Goal: Communication & Community: Answer question/provide support

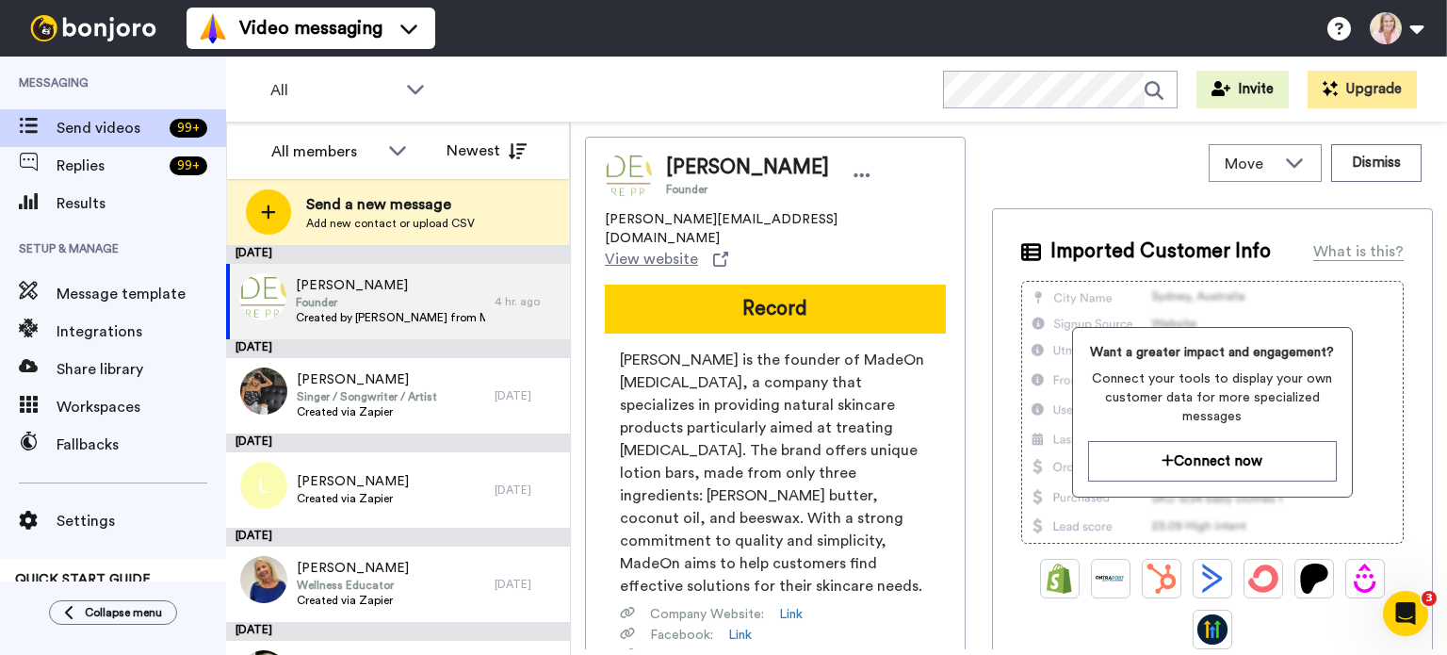
click at [781, 284] on button "Record" at bounding box center [775, 308] width 341 height 49
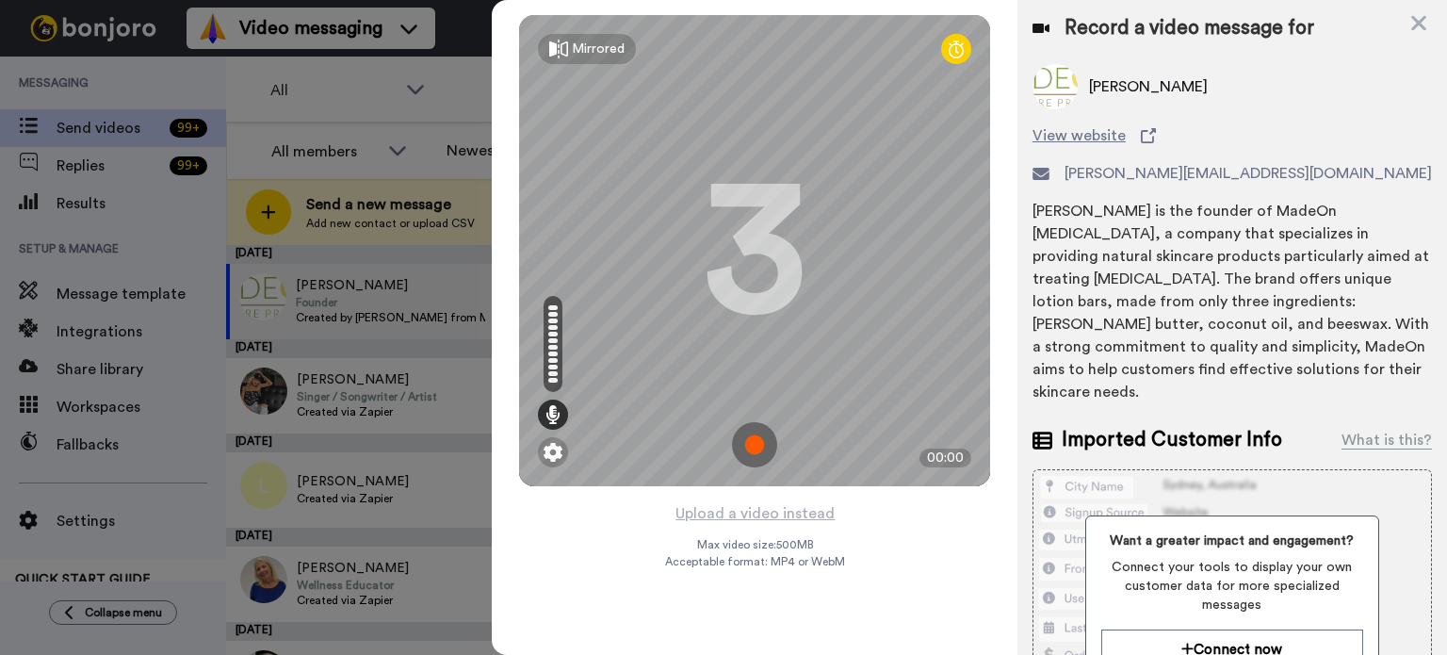
click at [754, 434] on img at bounding box center [754, 444] width 45 height 45
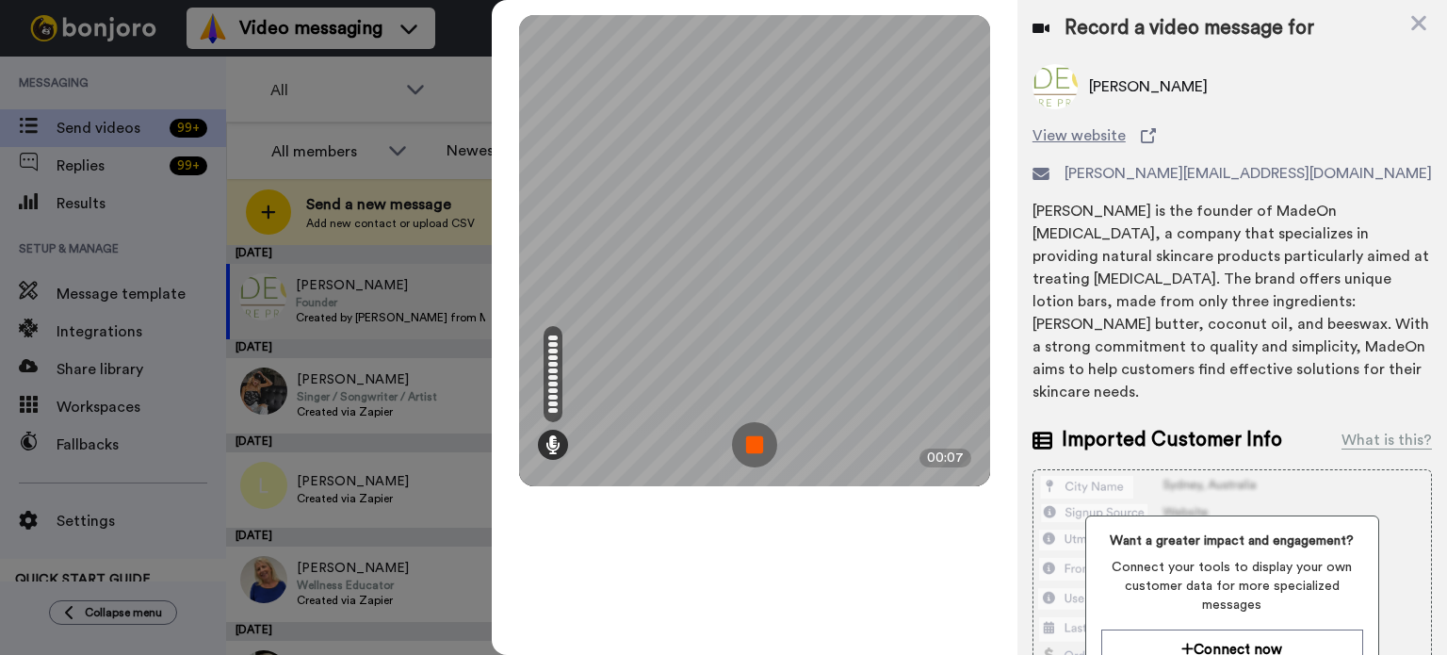
click at [761, 449] on img at bounding box center [754, 444] width 45 height 45
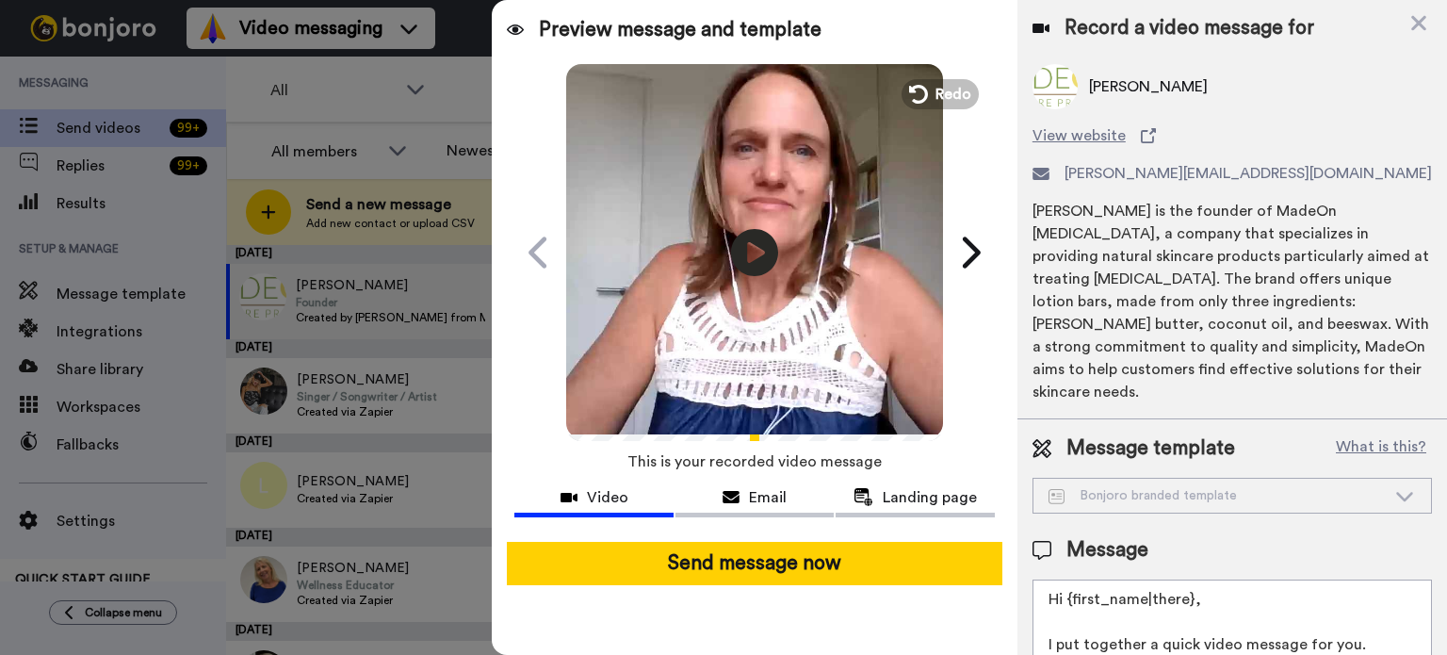
click at [757, 251] on icon "Play/Pause" at bounding box center [754, 252] width 47 height 85
click at [950, 91] on span "Redo" at bounding box center [953, 94] width 36 height 23
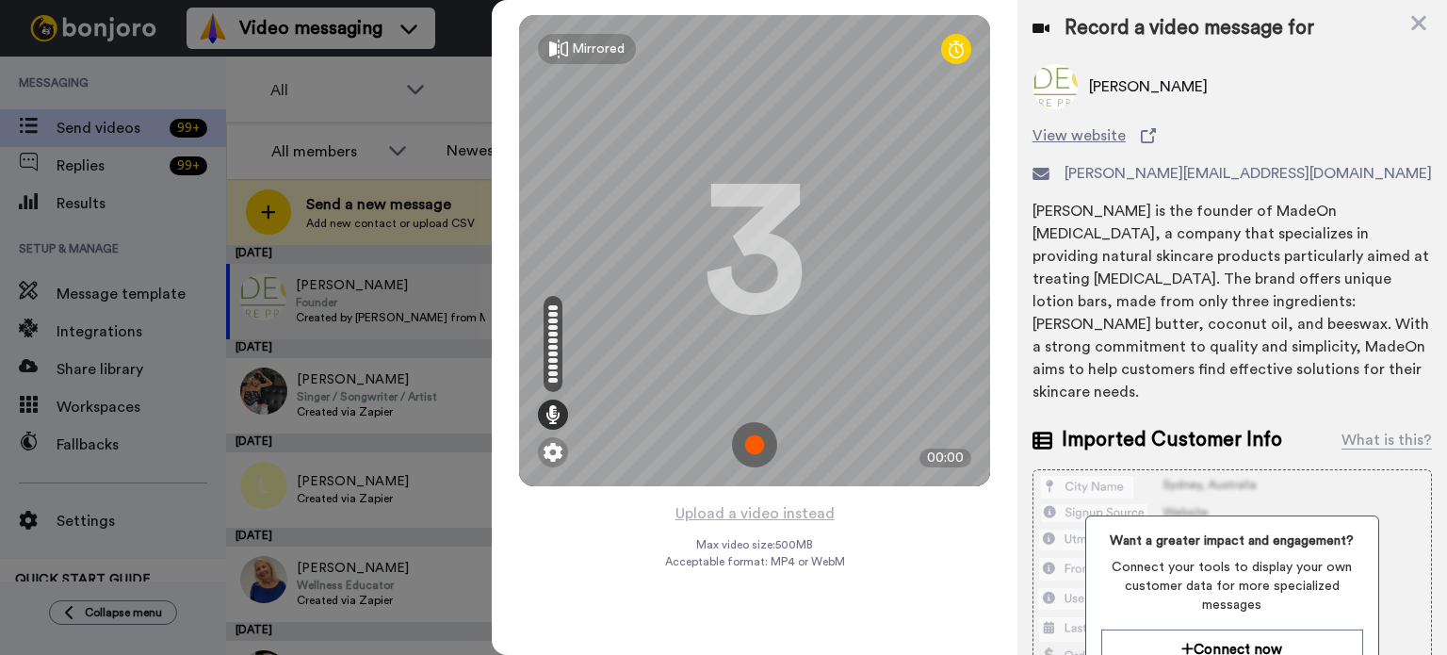
click at [953, 54] on icon at bounding box center [955, 49] width 15 height 19
click at [963, 53] on icon at bounding box center [955, 49] width 15 height 19
drag, startPoint x: 661, startPoint y: 1, endPoint x: 737, endPoint y: 9, distance: 76.8
click at [737, 9] on div "Mirrored Redo 00:00" at bounding box center [755, 250] width 526 height 501
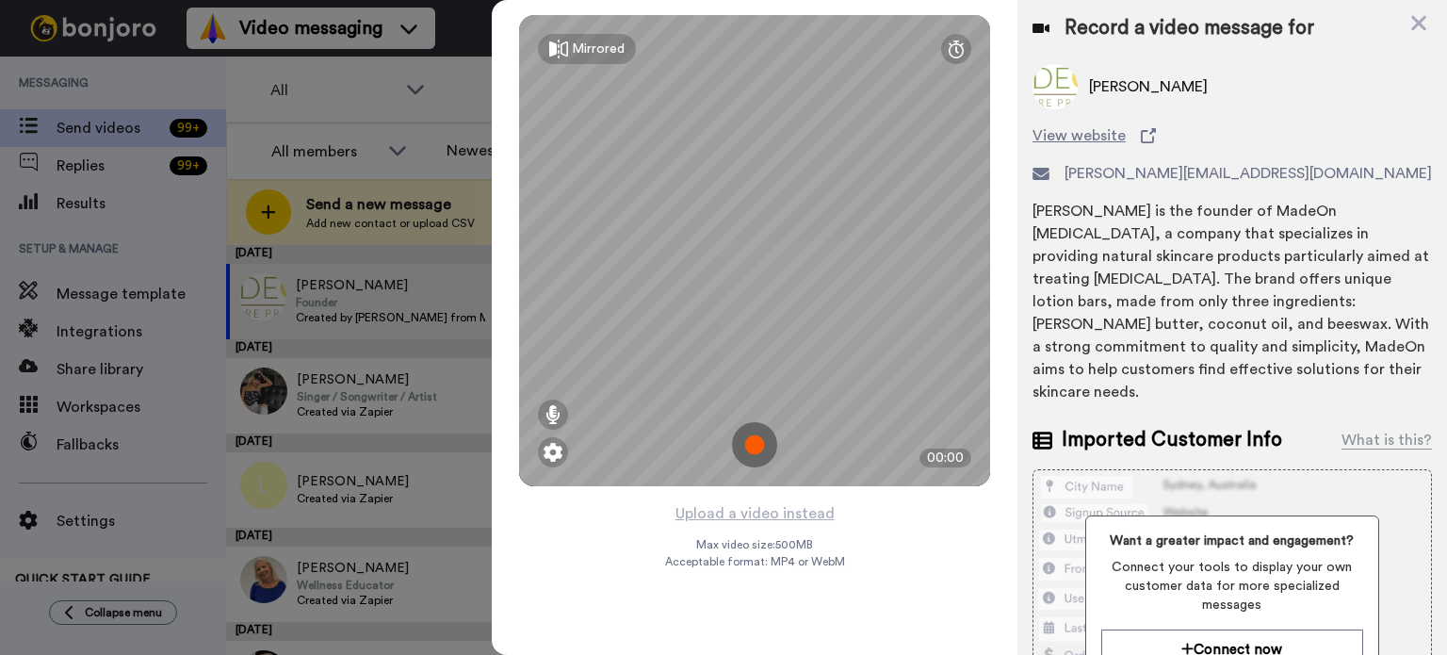
click at [754, 446] on img at bounding box center [754, 444] width 45 height 45
click at [762, 446] on img at bounding box center [754, 444] width 45 height 45
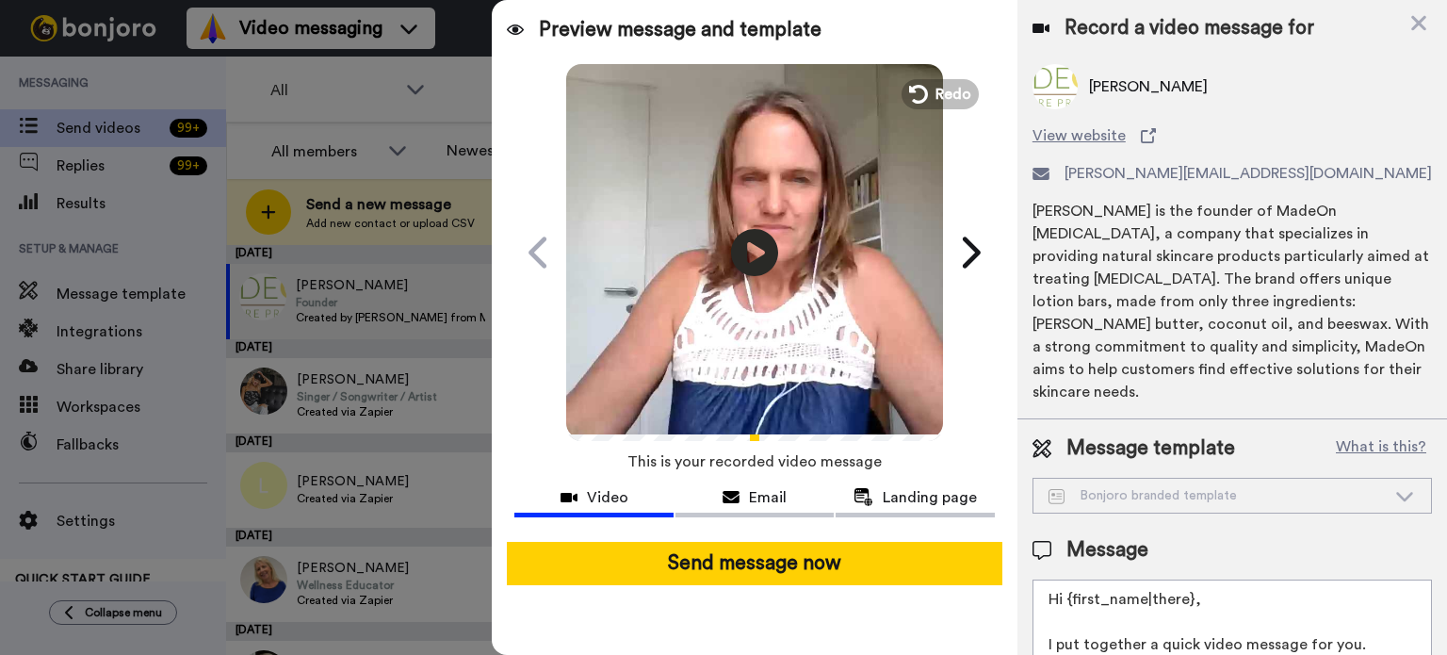
click at [745, 252] on icon at bounding box center [754, 252] width 47 height 47
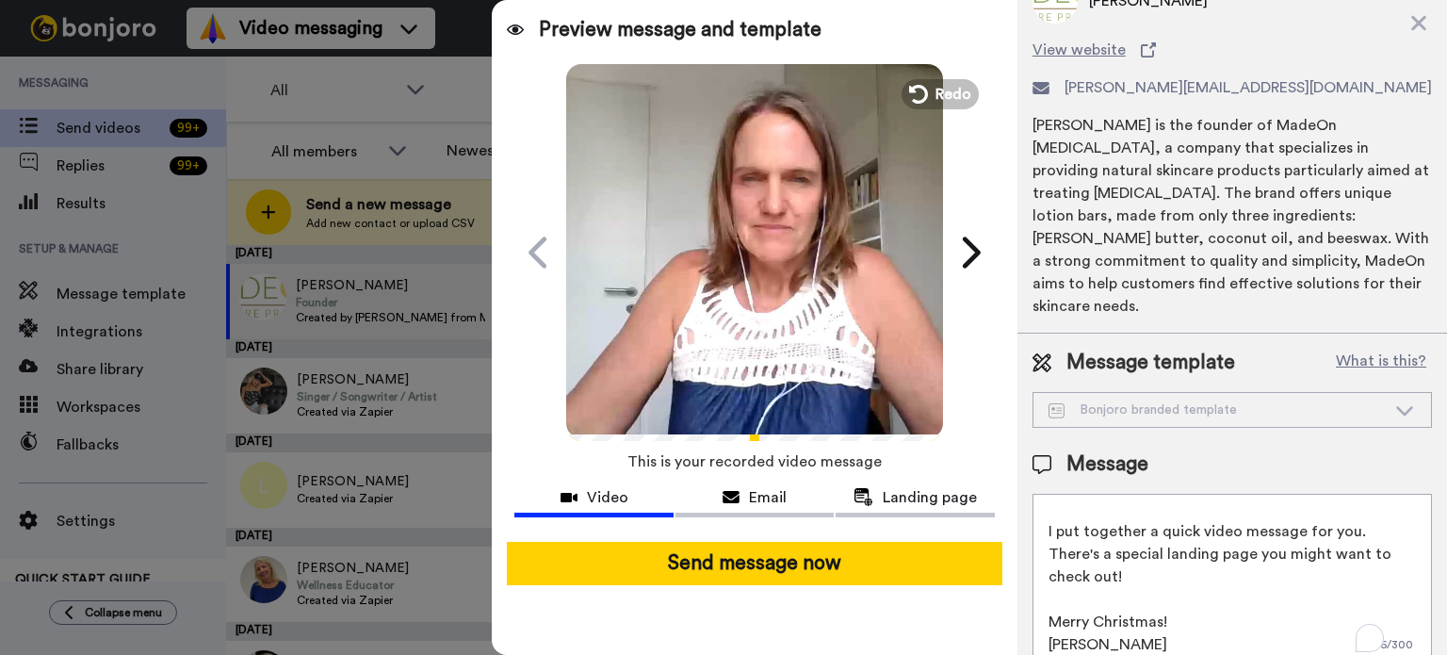
scroll to position [27, 0]
drag, startPoint x: 1169, startPoint y: 601, endPoint x: 1040, endPoint y: 536, distance: 144.5
click at [1040, 536] on textarea "Hi {first_name|there}, I put together a quick video message for you. There's a …" at bounding box center [1231, 579] width 399 height 170
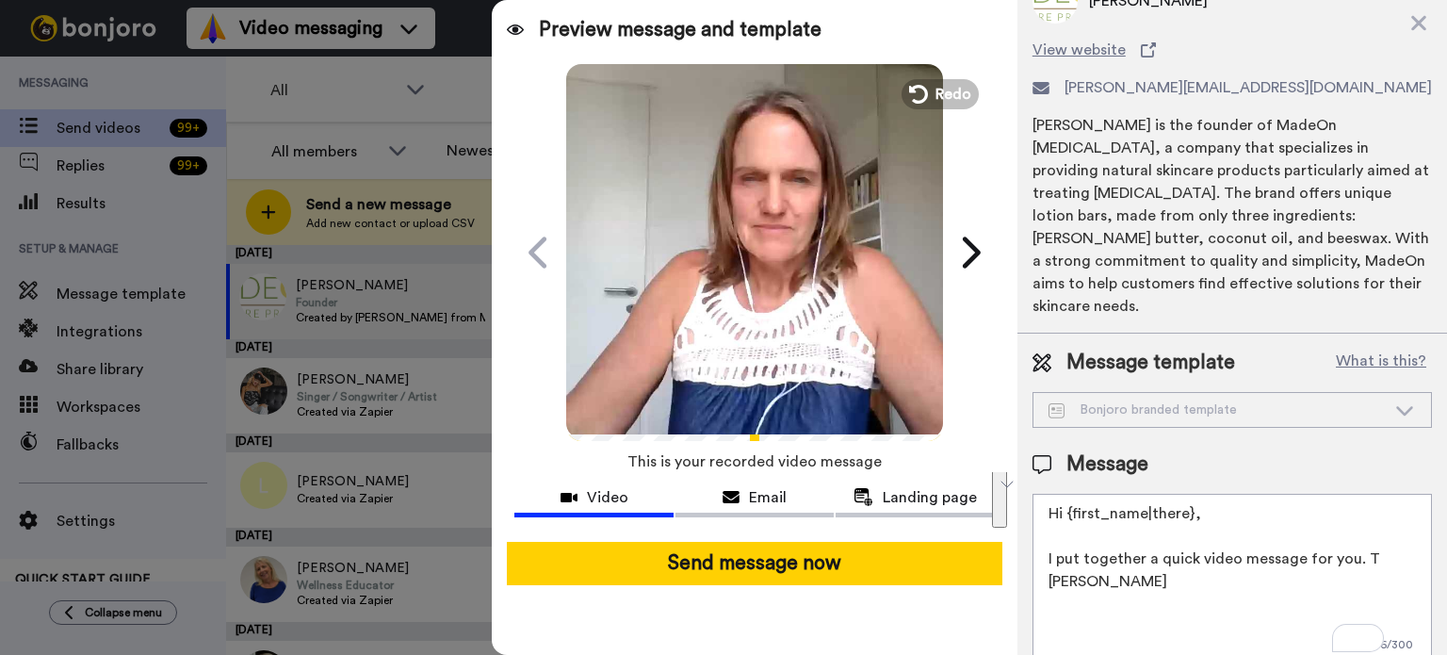
scroll to position [0, 0]
click at [1356, 532] on textarea "Hi {first_name|there}, I put together a quick video message for you. Take 1 Ren…" at bounding box center [1231, 579] width 399 height 170
type textarea "Hi {first_name|there}, I put together a quick video message for you. Take 1 Ren…"
click at [763, 567] on button "Send message now" at bounding box center [754, 563] width 495 height 43
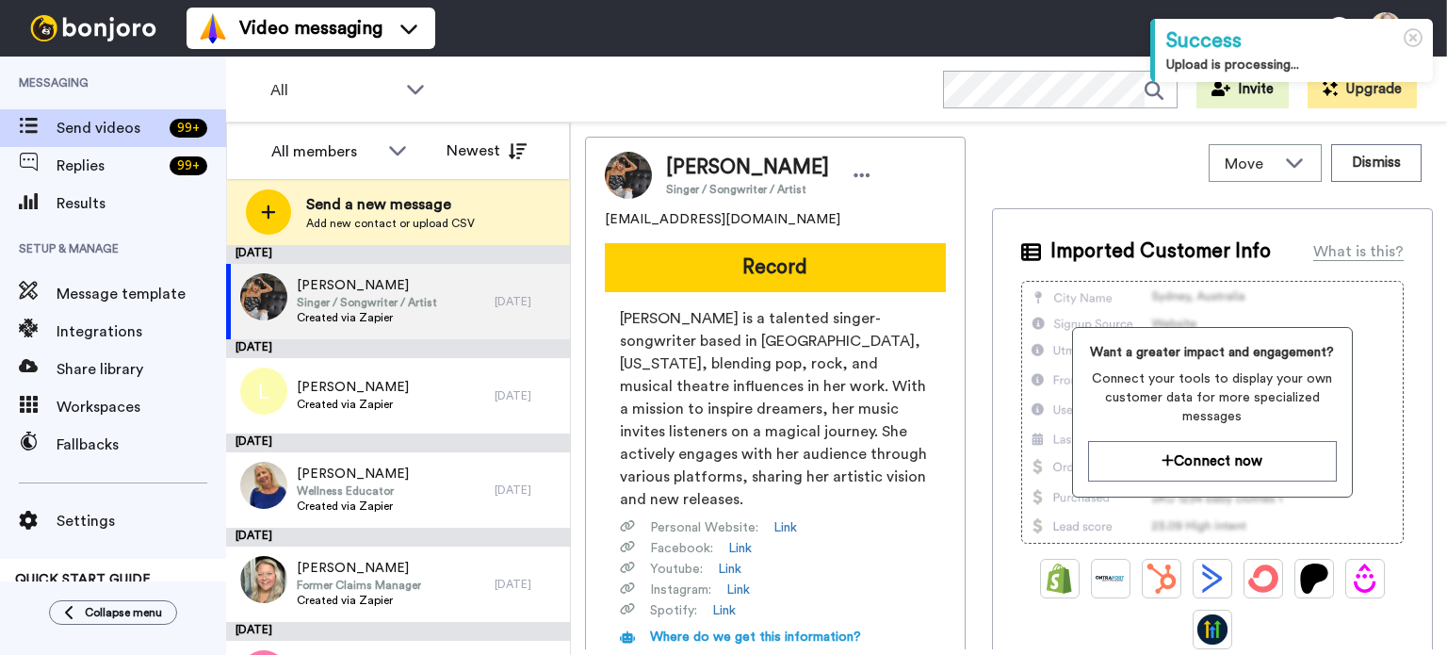
click at [371, 221] on span "Add new contact or upload CSV" at bounding box center [390, 223] width 169 height 15
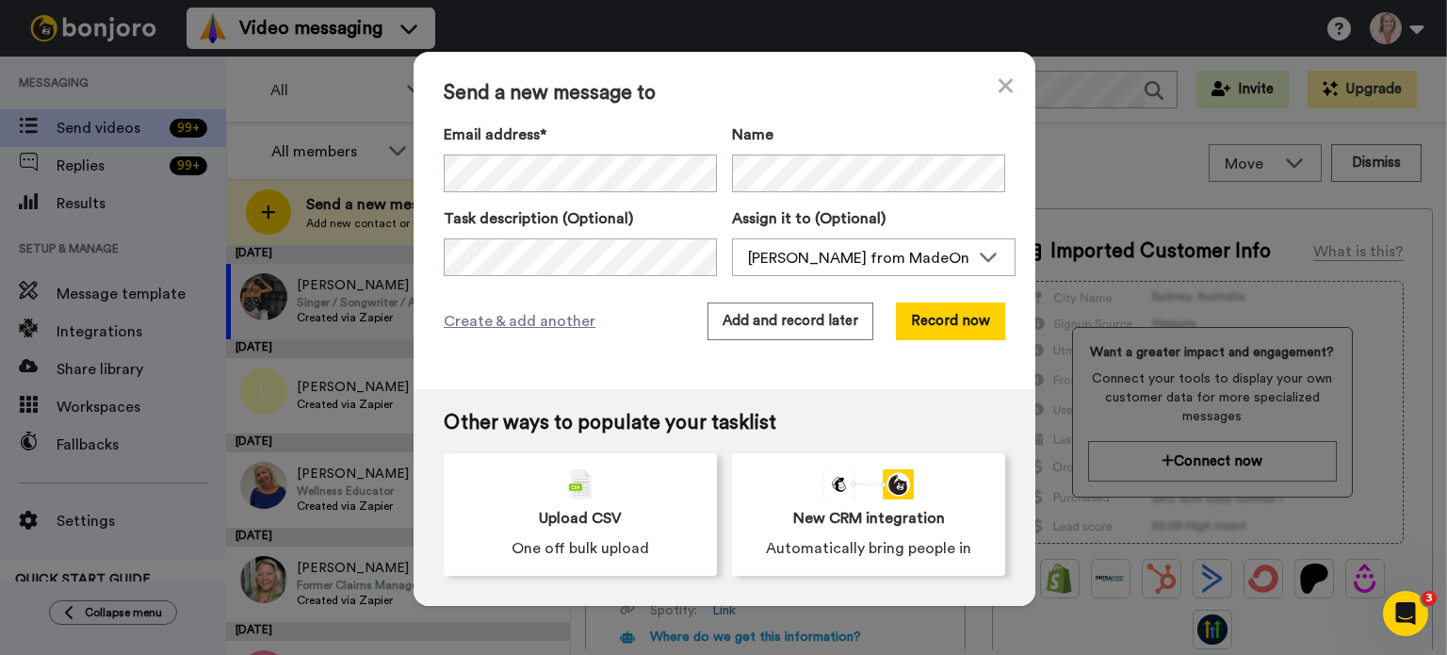
click at [951, 320] on button "Record now" at bounding box center [950, 321] width 109 height 38
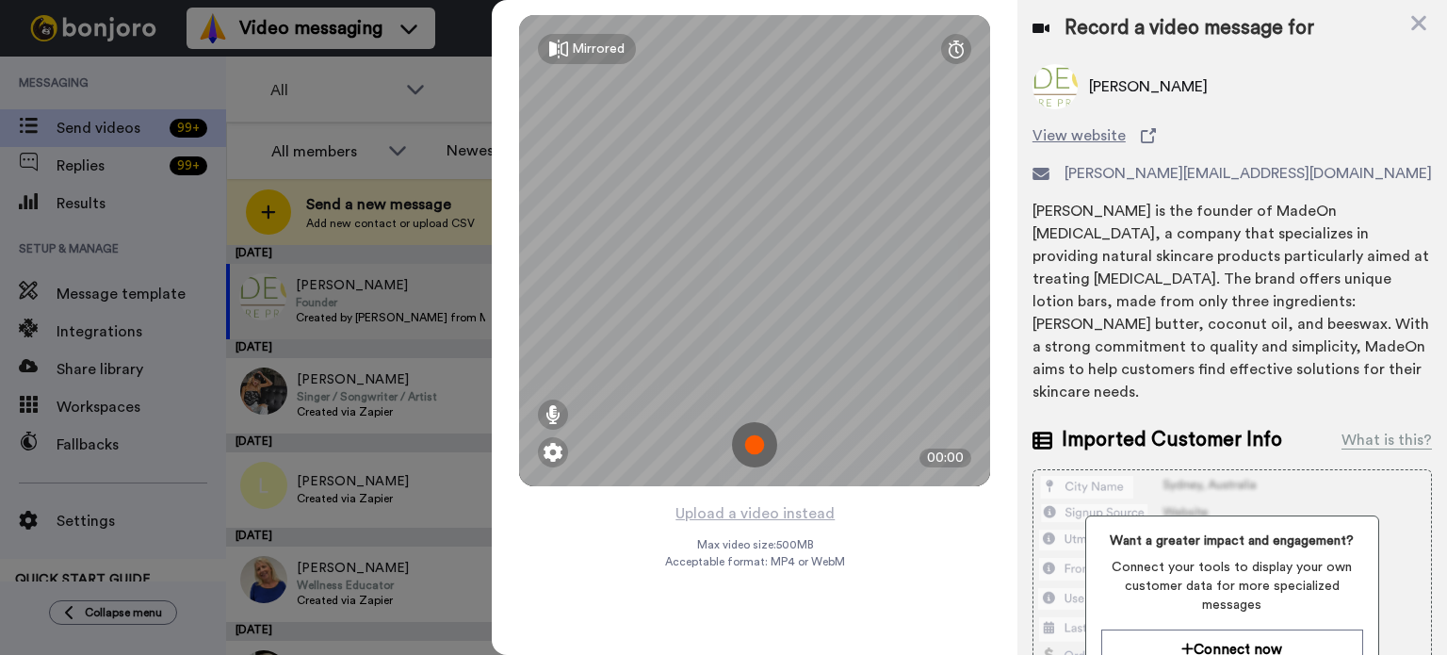
click at [750, 446] on img at bounding box center [754, 444] width 45 height 45
click at [750, 447] on img at bounding box center [754, 444] width 45 height 45
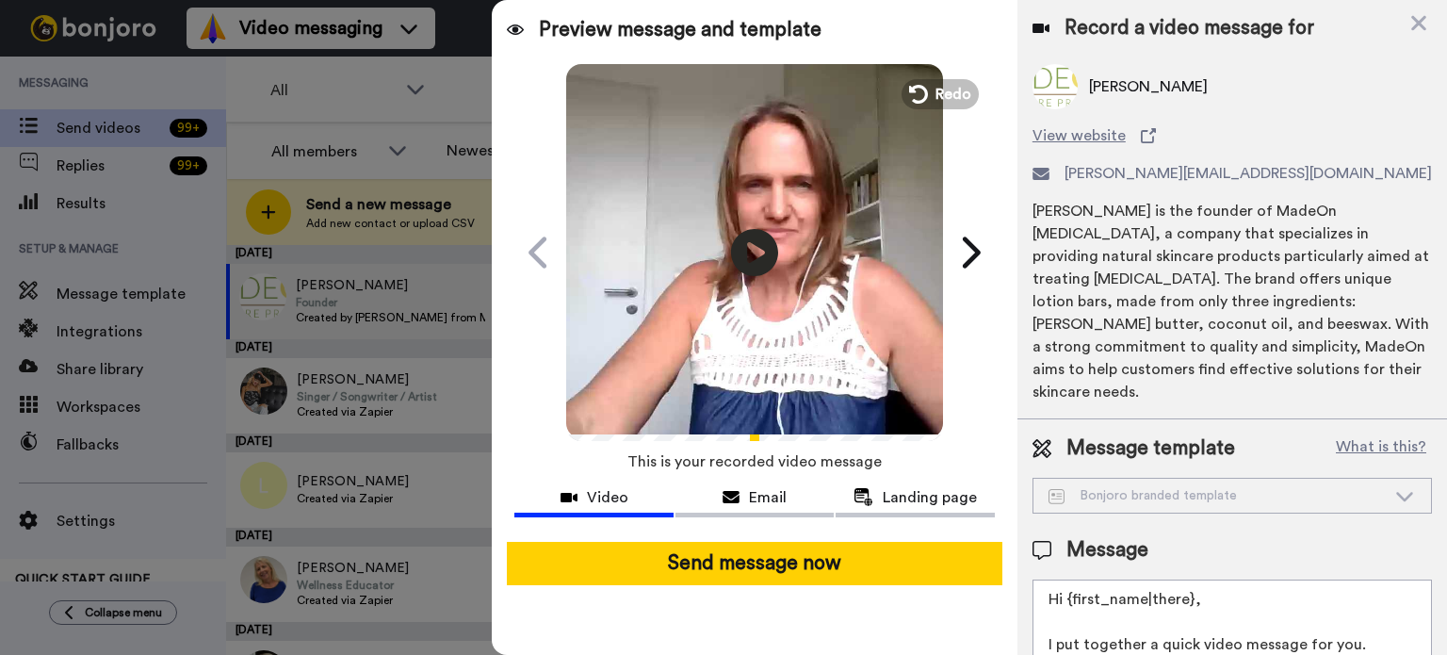
click at [757, 251] on icon "Play/Pause" at bounding box center [754, 252] width 47 height 85
click at [771, 566] on button "Send message now" at bounding box center [754, 563] width 495 height 43
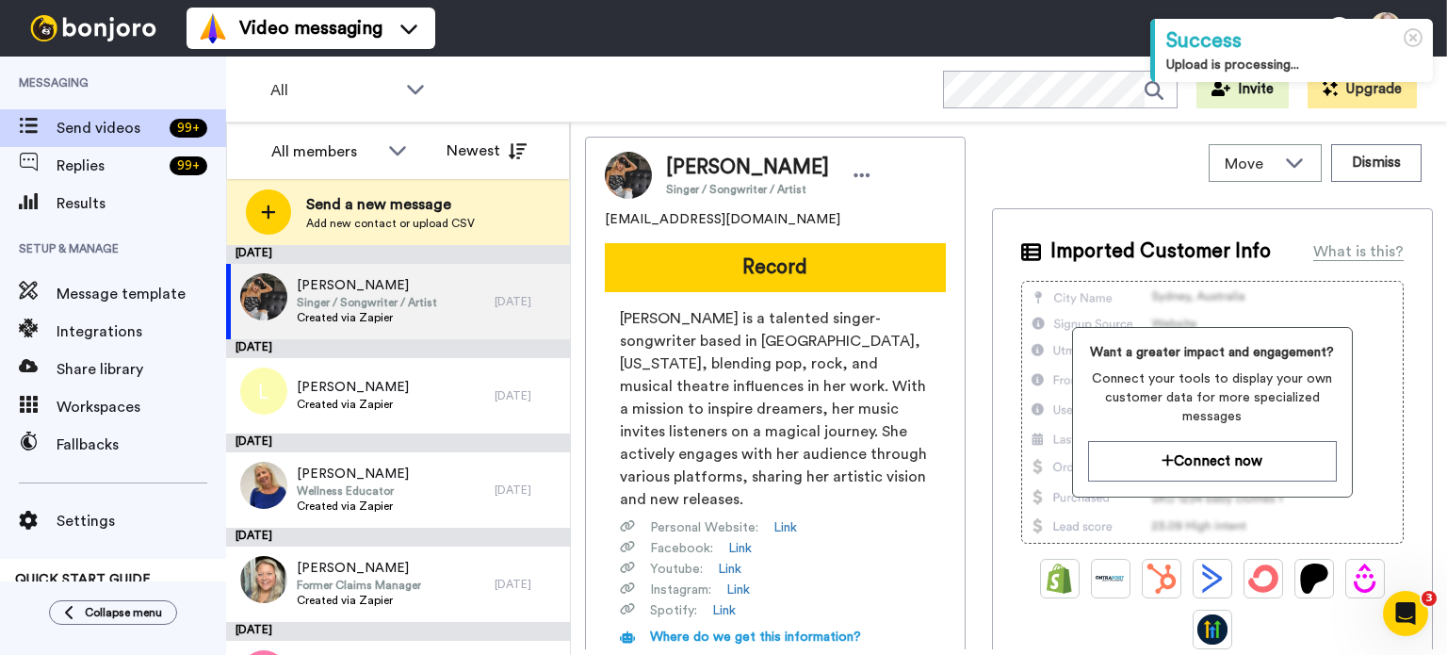
click at [399, 217] on span "Add new contact or upload CSV" at bounding box center [390, 223] width 169 height 15
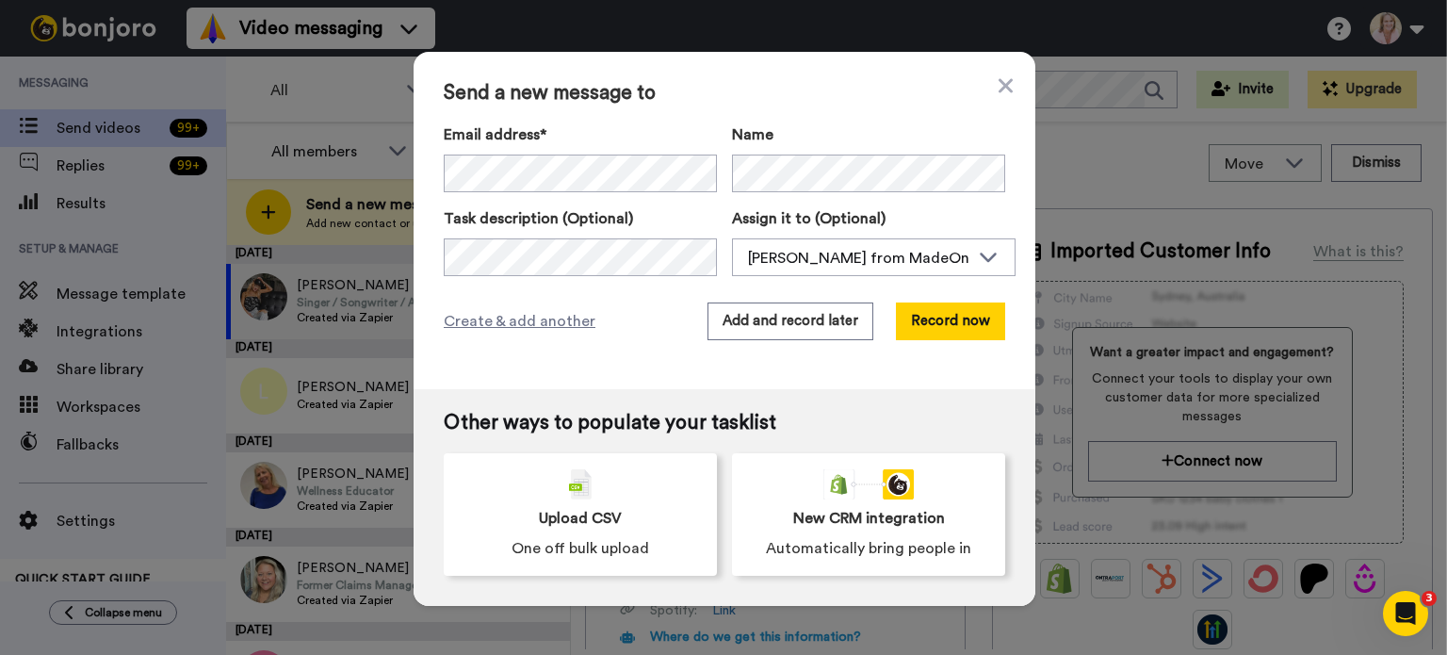
click at [919, 316] on button "Record now" at bounding box center [950, 321] width 109 height 38
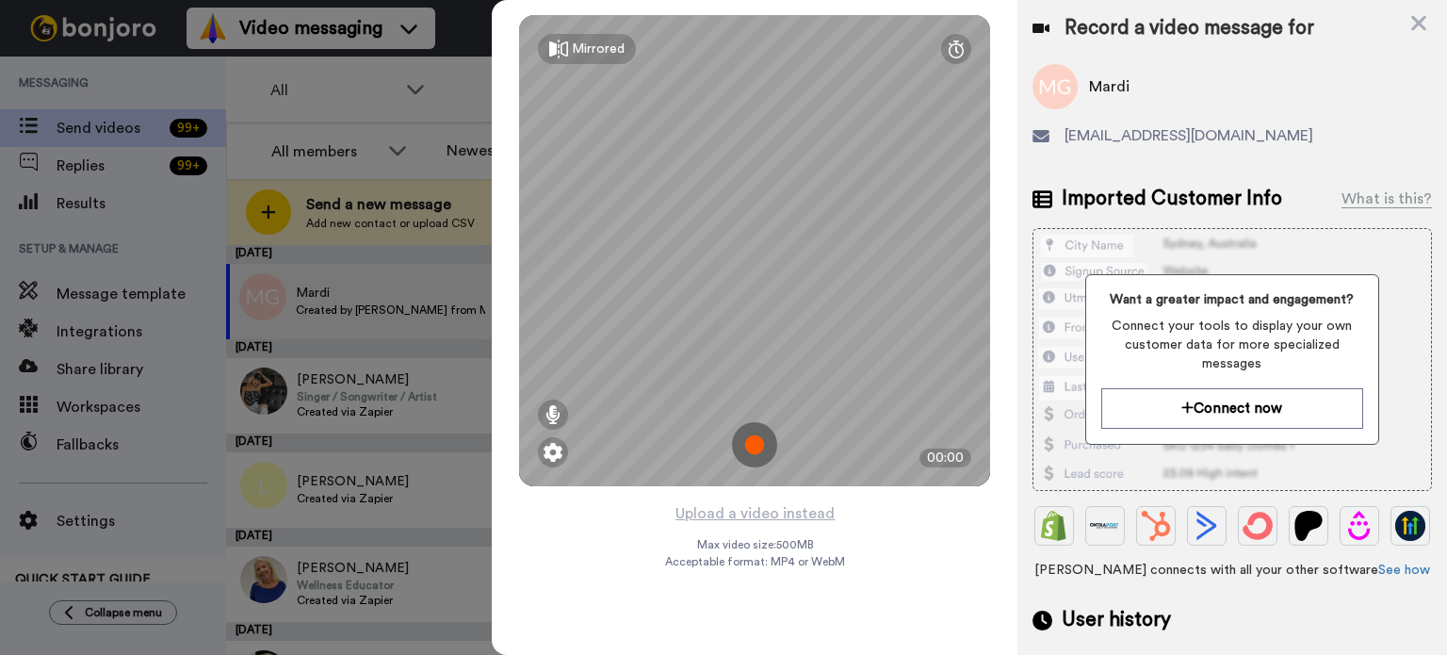
click at [762, 438] on img at bounding box center [754, 444] width 45 height 45
click at [753, 454] on img at bounding box center [754, 444] width 45 height 45
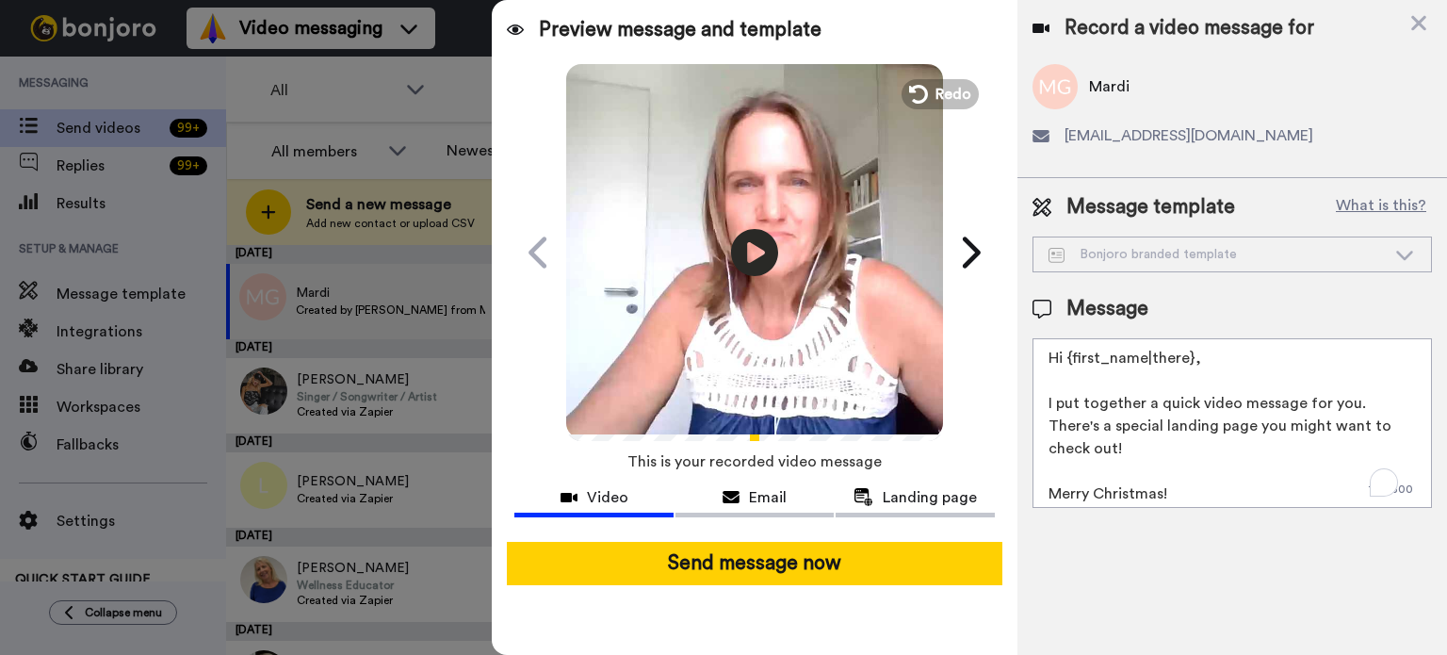
drag, startPoint x: 1047, startPoint y: 402, endPoint x: 1196, endPoint y: 489, distance: 172.2
click at [1196, 489] on textarea "Hi {first_name|there}, I put together a quick video message for you. There's a …" at bounding box center [1231, 423] width 399 height 170
click at [1128, 408] on textarea "Hi {first_name|there}, I did a quick message for you here Renee" at bounding box center [1231, 423] width 399 height 170
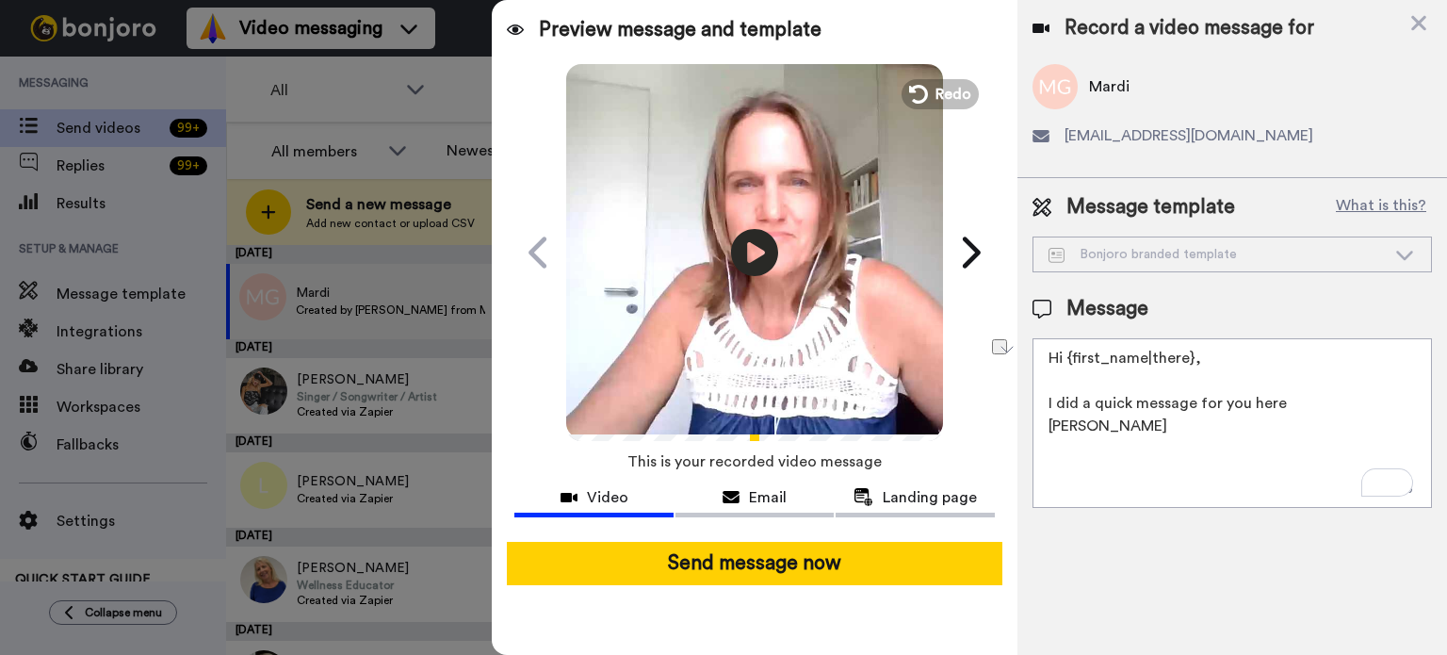
click at [938, 503] on span "Landing page" at bounding box center [930, 497] width 94 height 23
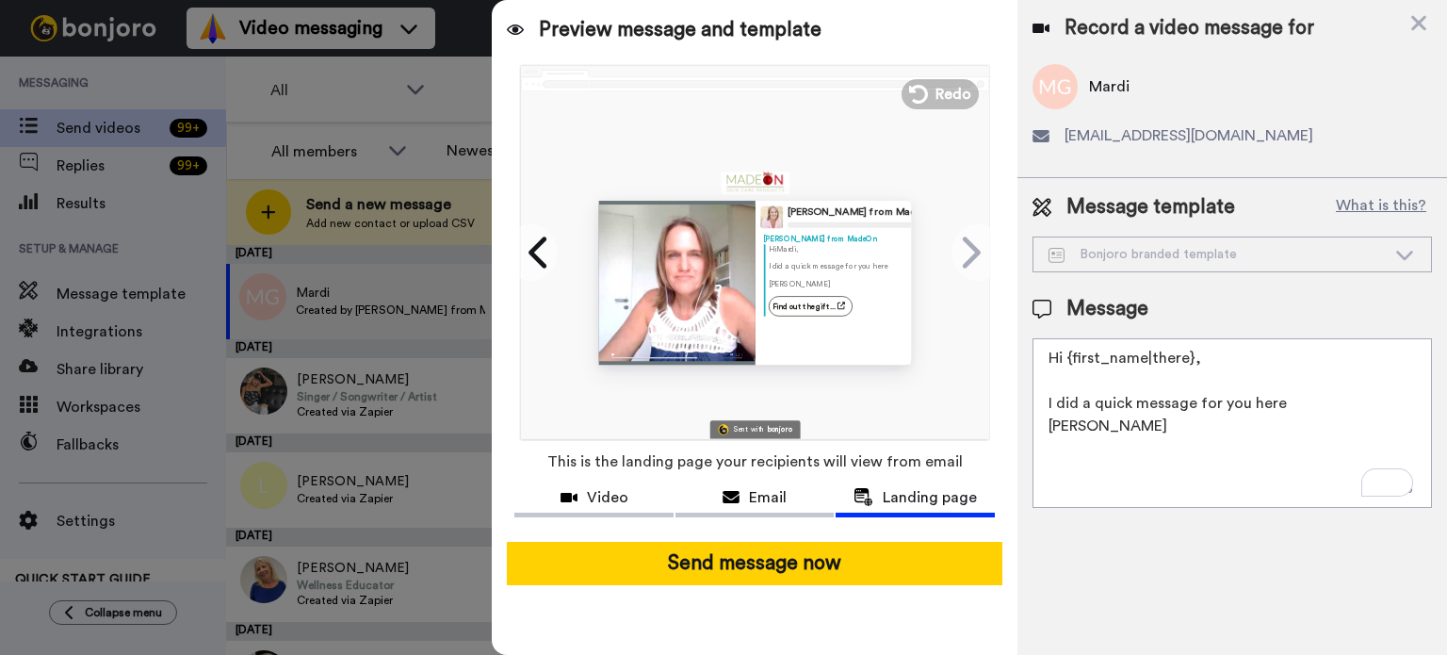
click at [1402, 255] on icon at bounding box center [1404, 255] width 17 height 9
click at [1226, 400] on textarea "Hi {first_name|there}, I did a quick message for you here Renee" at bounding box center [1231, 423] width 399 height 170
click at [1409, 258] on icon at bounding box center [1404, 254] width 23 height 19
click at [1406, 258] on icon at bounding box center [1404, 254] width 23 height 19
click at [1196, 434] on textarea "Hi {first_name|there}, I did a quick message for you here Renee" at bounding box center [1231, 423] width 399 height 170
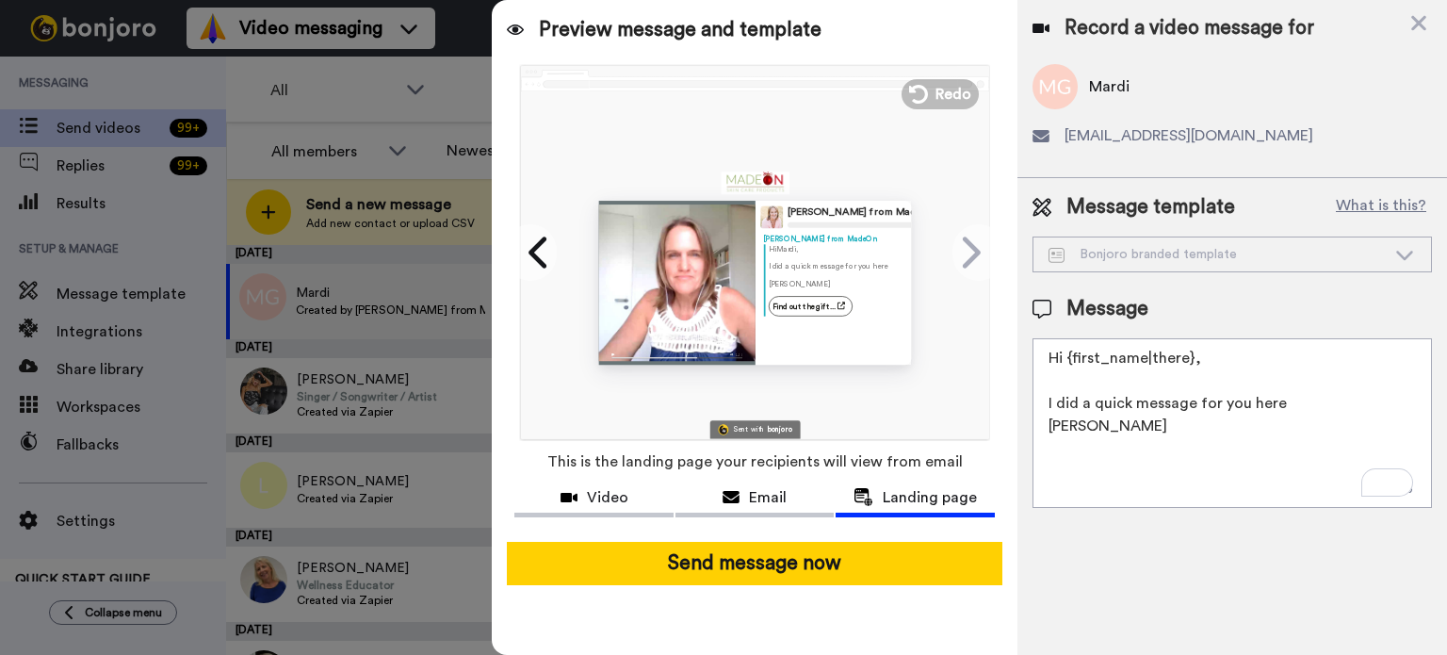
click at [1282, 408] on textarea "Hi {first_name|there}, I did a quick message for you here Renee" at bounding box center [1231, 423] width 399 height 170
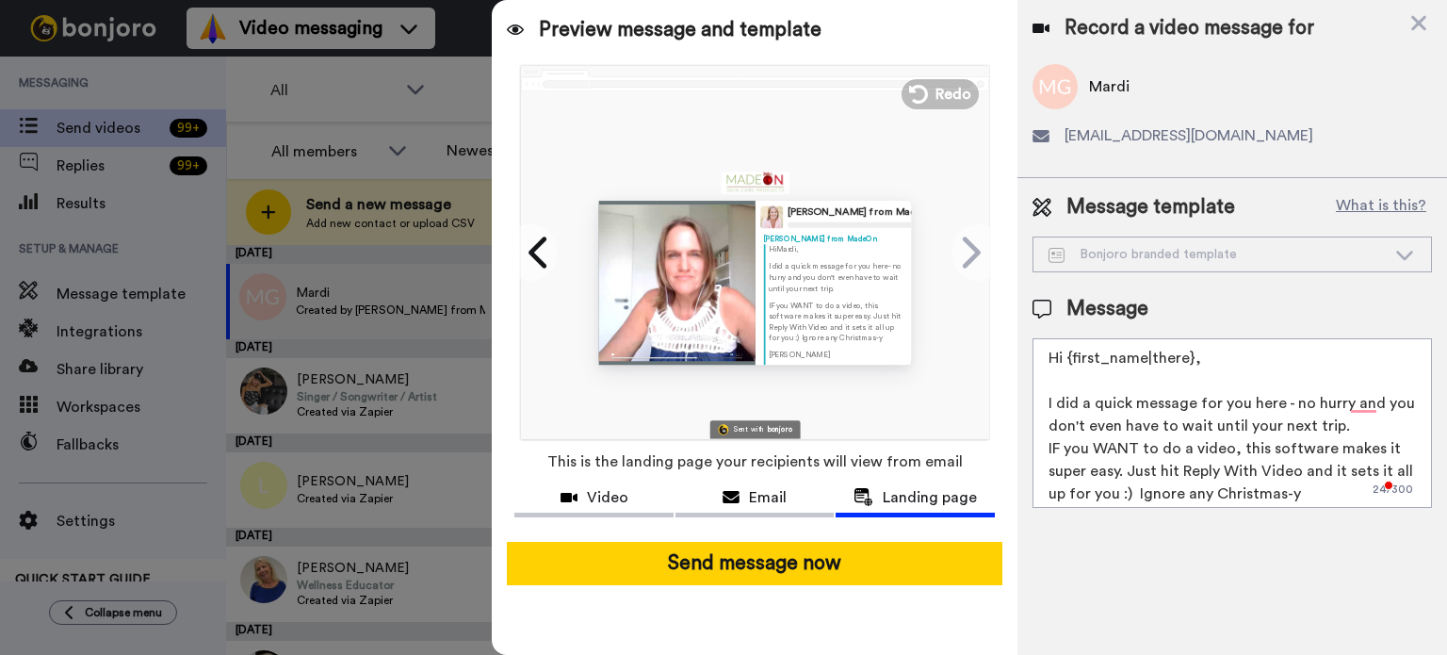
scroll to position [27, 0]
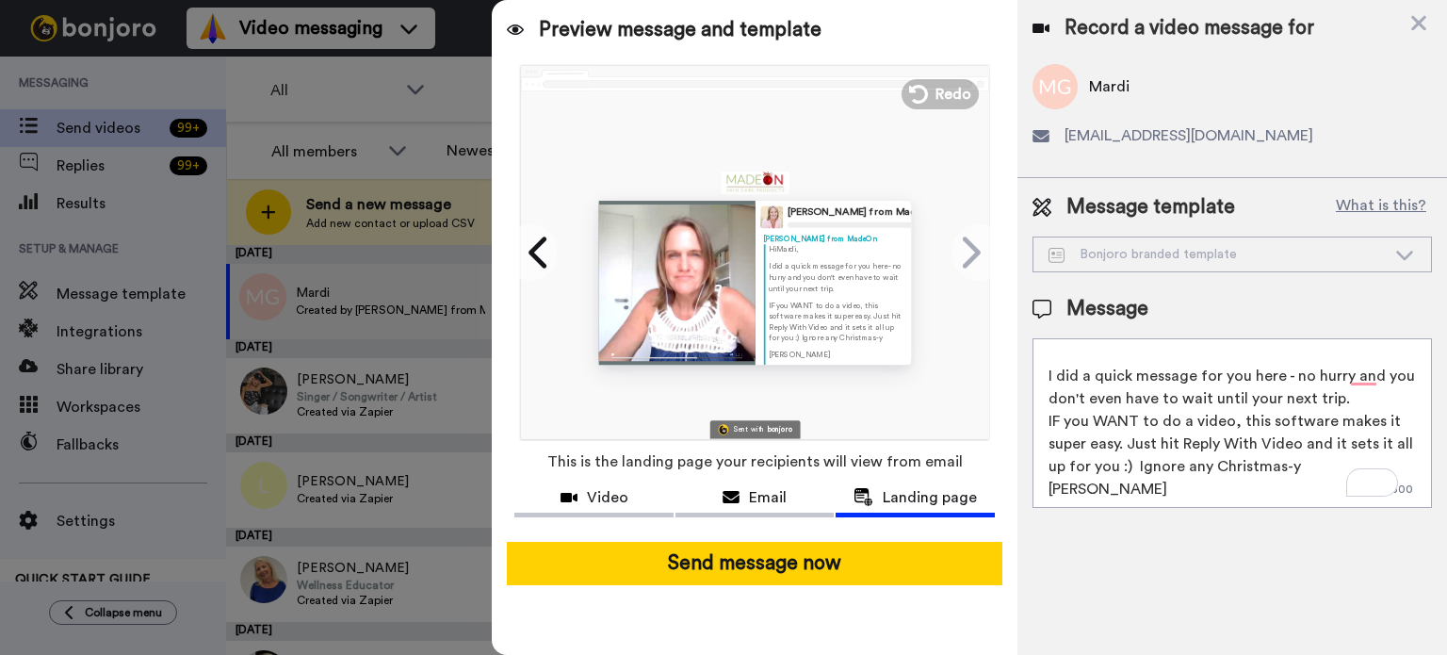
click at [1154, 138] on span "mardiguthrie@gmail.com" at bounding box center [1188, 135] width 249 height 23
click at [1322, 466] on textarea "Hi {first_name|there}, I did a quick message for you here - no hurry and you do…" at bounding box center [1231, 423] width 399 height 170
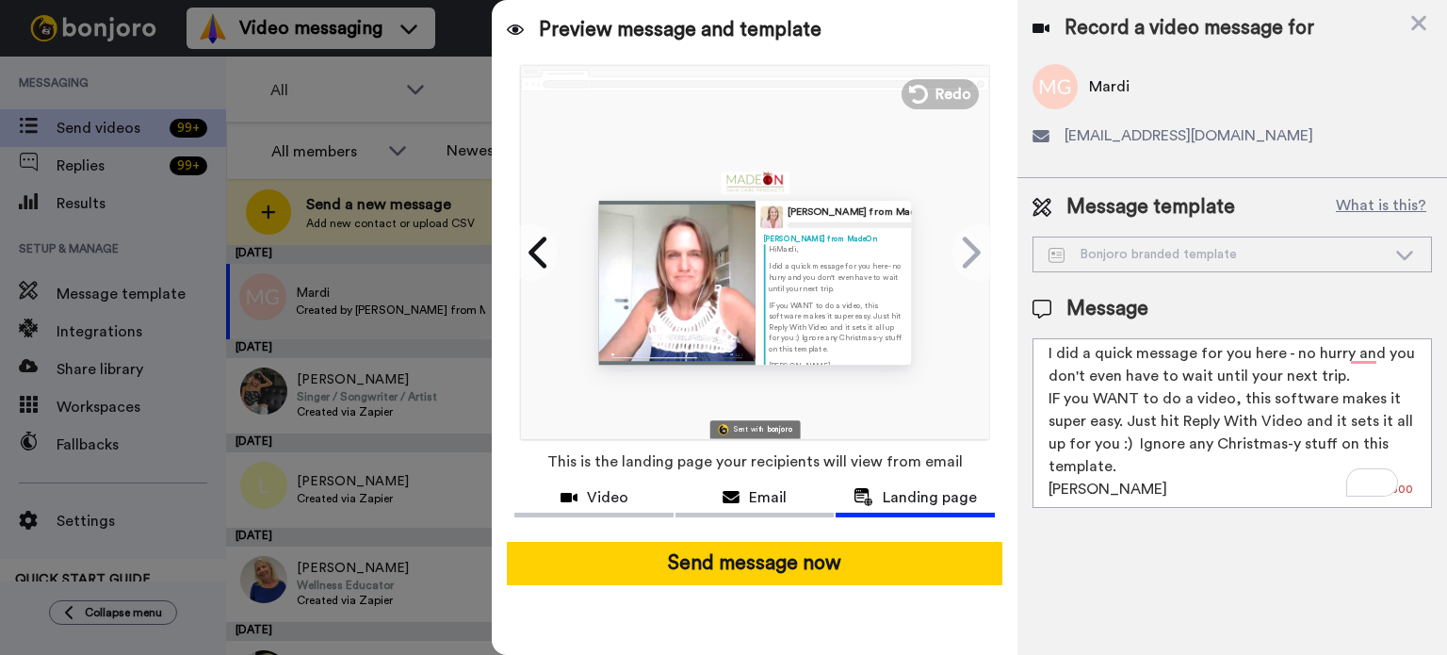
scroll to position [16, 0]
type textarea "Hi {first_name|there}, I did a quick message for you here - no hurry and you do…"
click at [915, 503] on span "Landing page" at bounding box center [930, 497] width 94 height 23
click at [768, 503] on span "Email" at bounding box center [768, 497] width 38 height 23
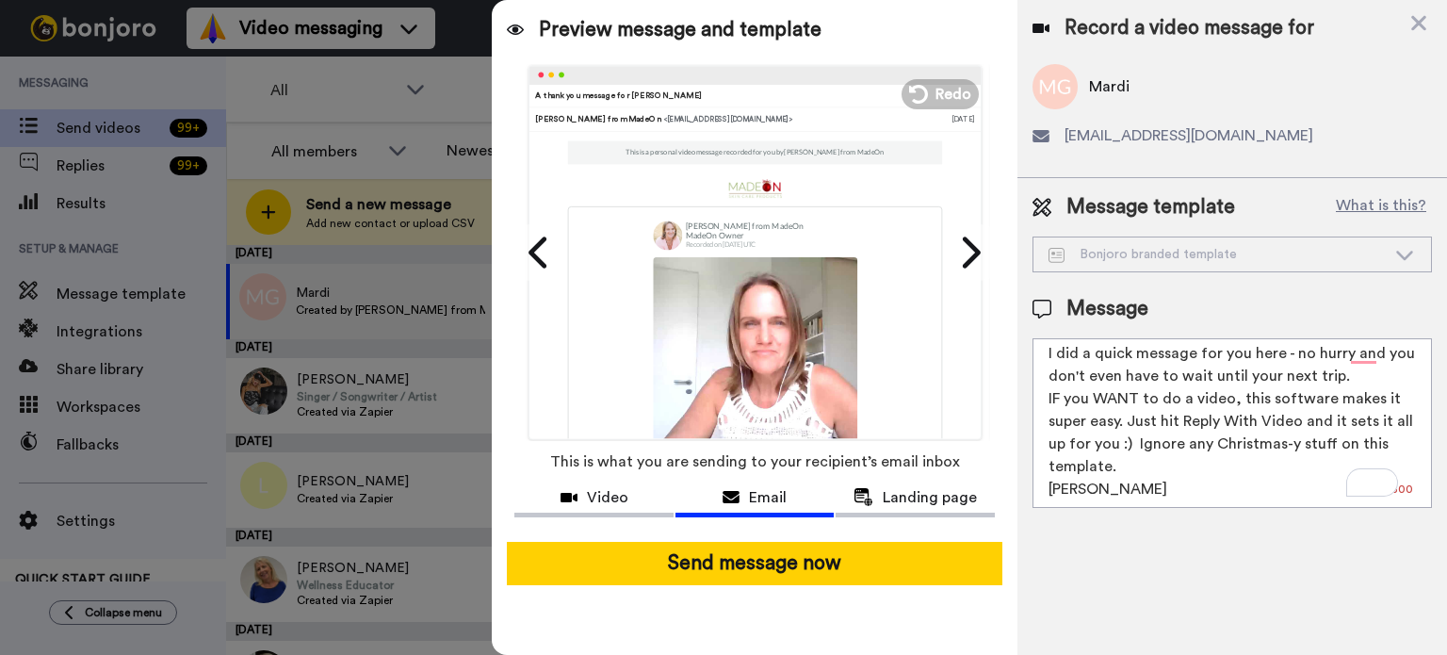
click at [580, 496] on div "Video" at bounding box center [593, 497] width 159 height 23
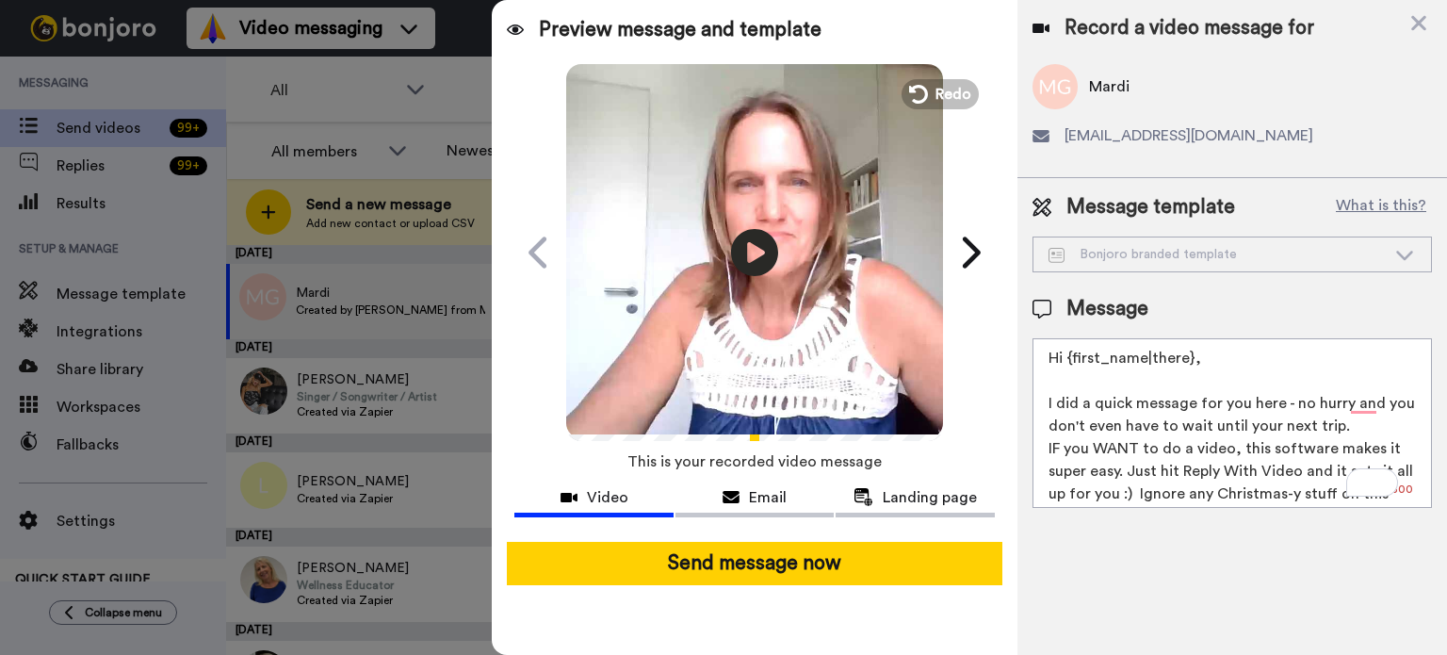
click at [927, 510] on button "Landing page" at bounding box center [914, 499] width 159 height 35
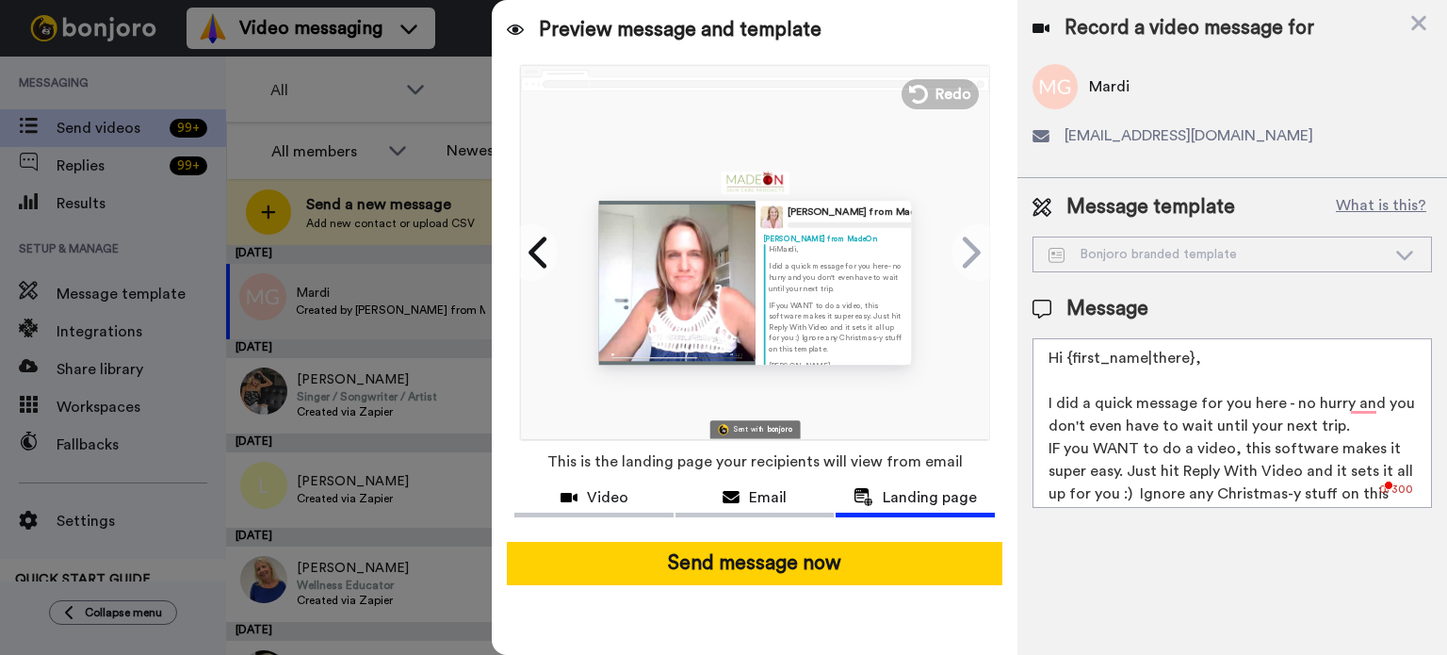
click at [761, 562] on button "Send message now" at bounding box center [754, 563] width 495 height 43
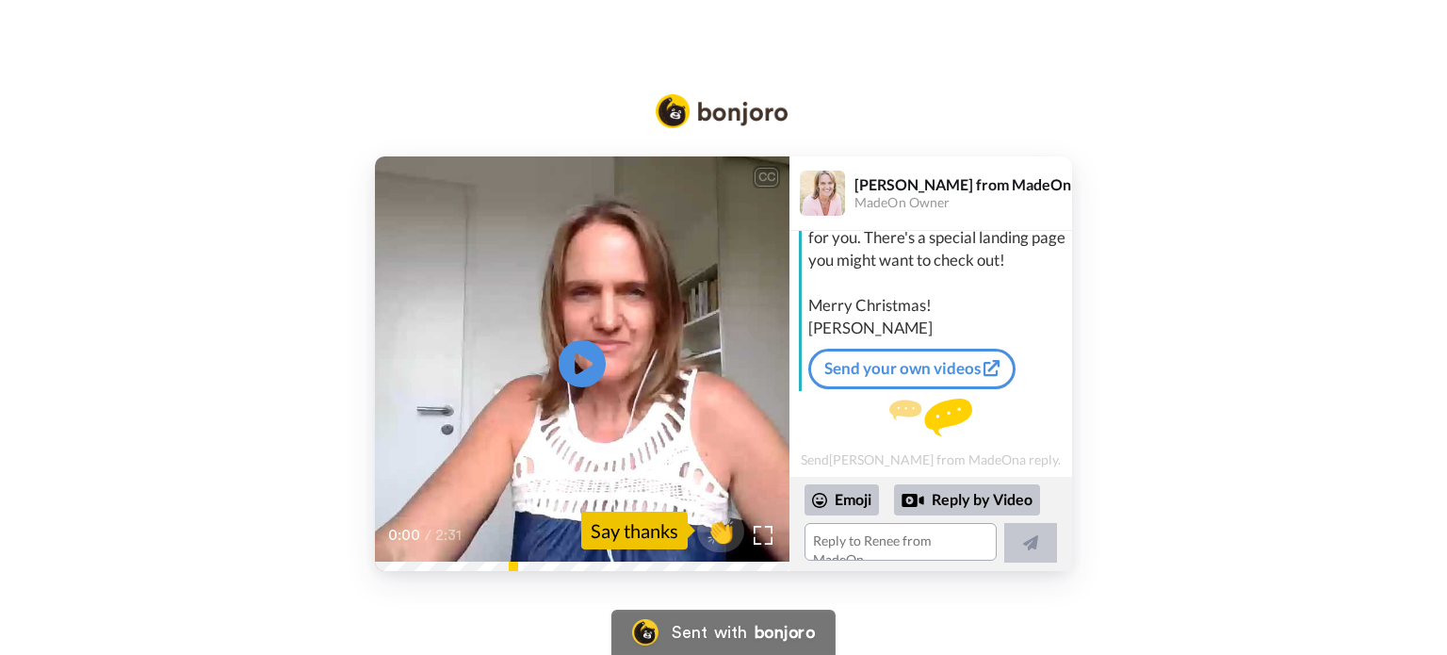
scroll to position [122, 0]
click at [936, 369] on link "Send your own videos" at bounding box center [911, 368] width 207 height 40
click at [959, 493] on div "Reply by Video" at bounding box center [967, 500] width 146 height 32
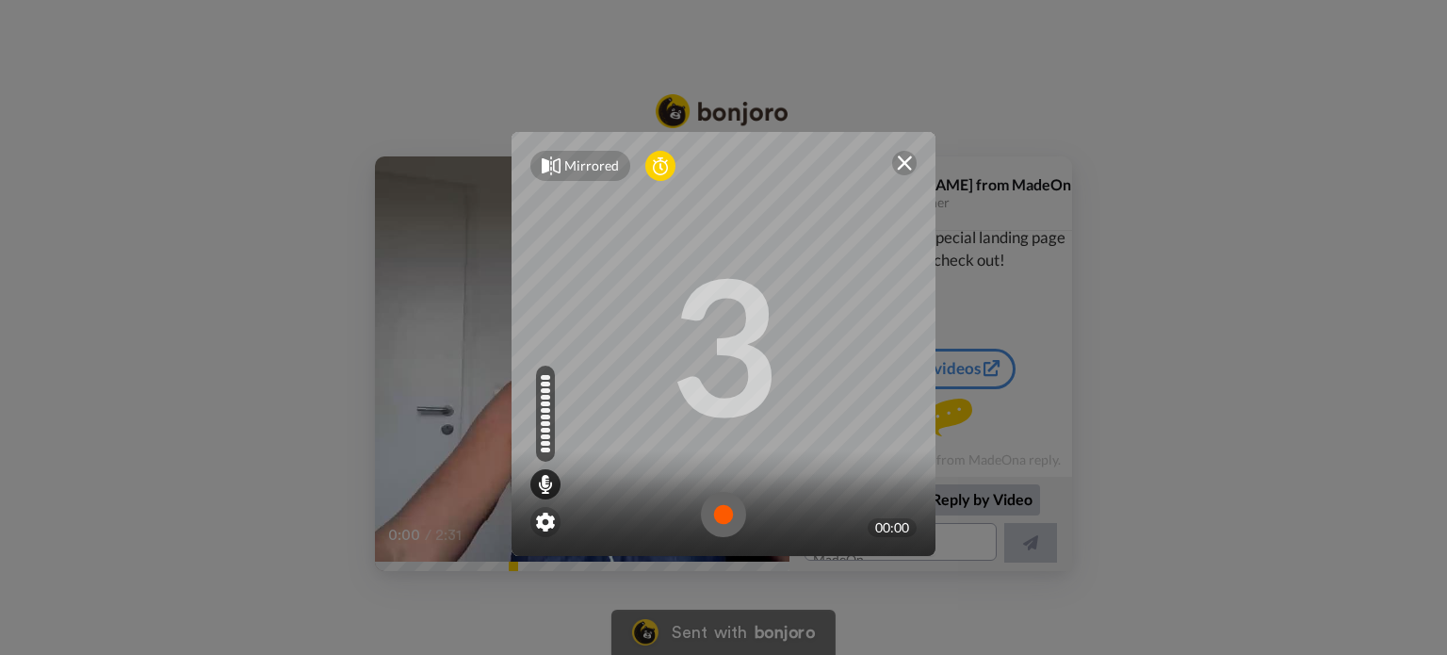
click at [722, 514] on img at bounding box center [723, 514] width 45 height 45
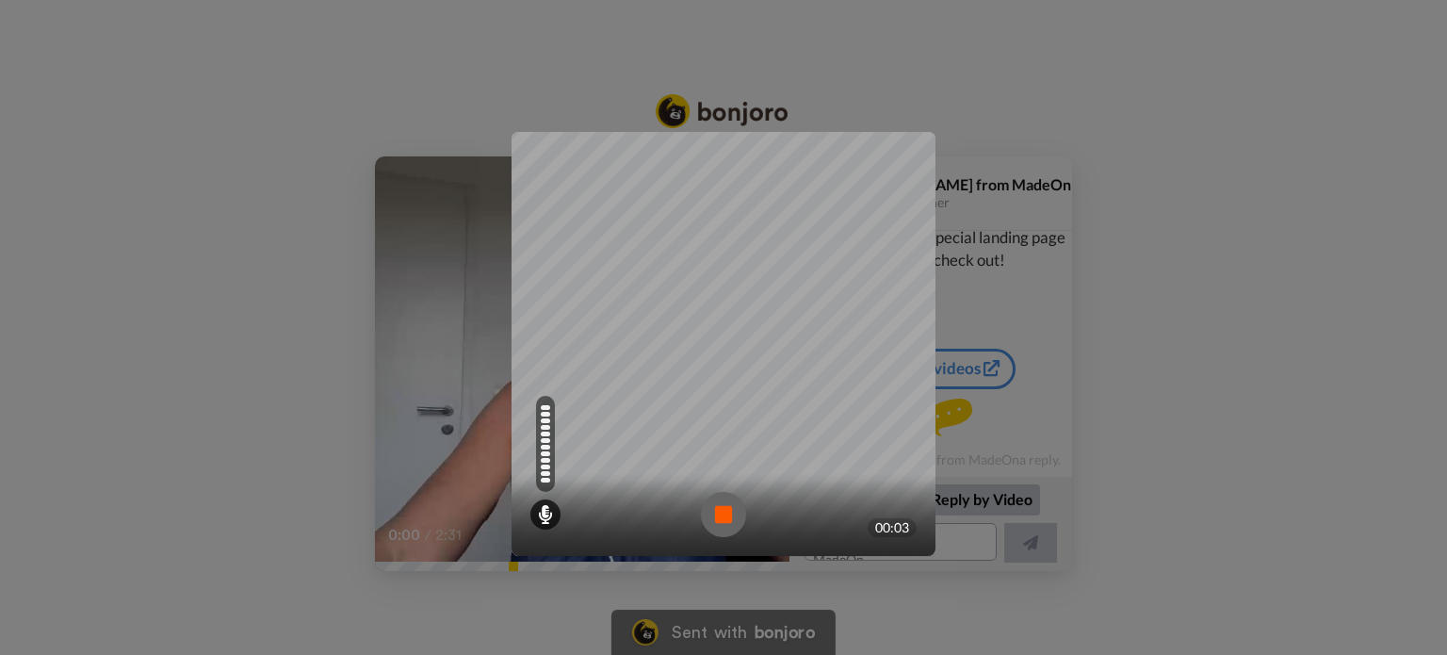
click at [723, 519] on img at bounding box center [723, 514] width 45 height 45
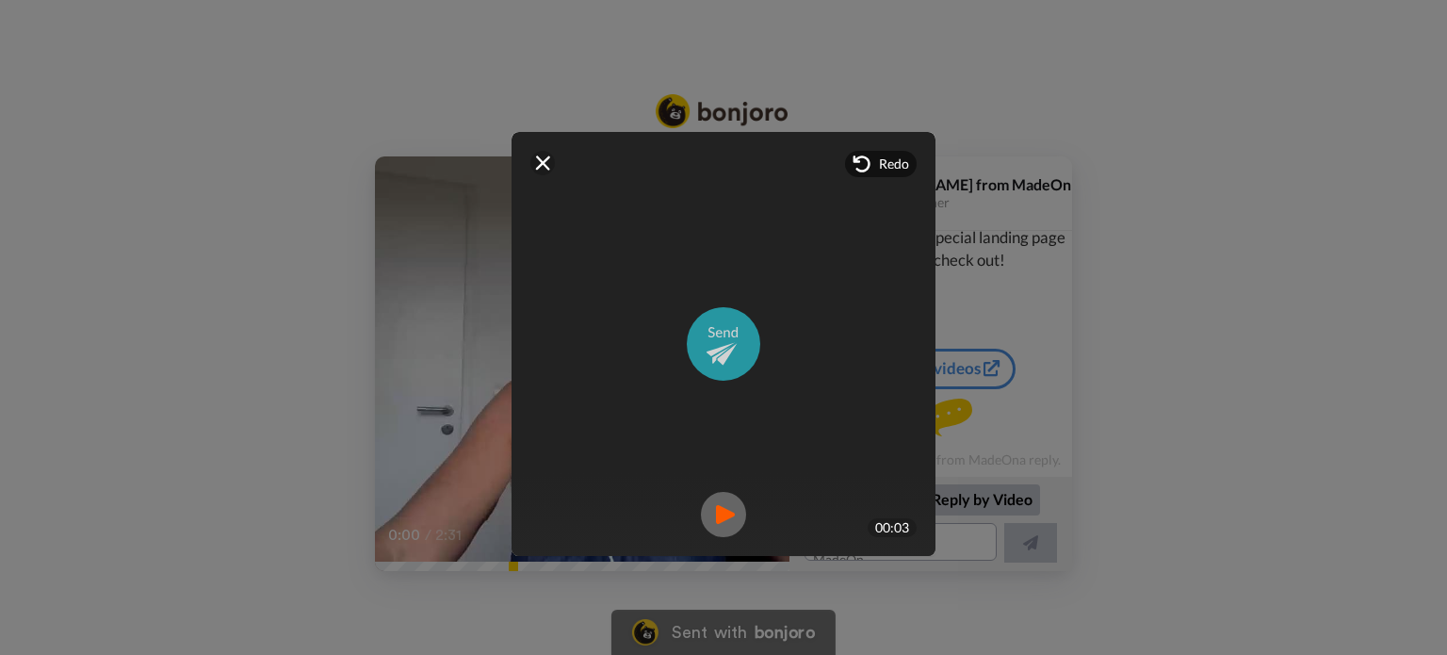
click at [720, 353] on img at bounding box center [723, 343] width 73 height 73
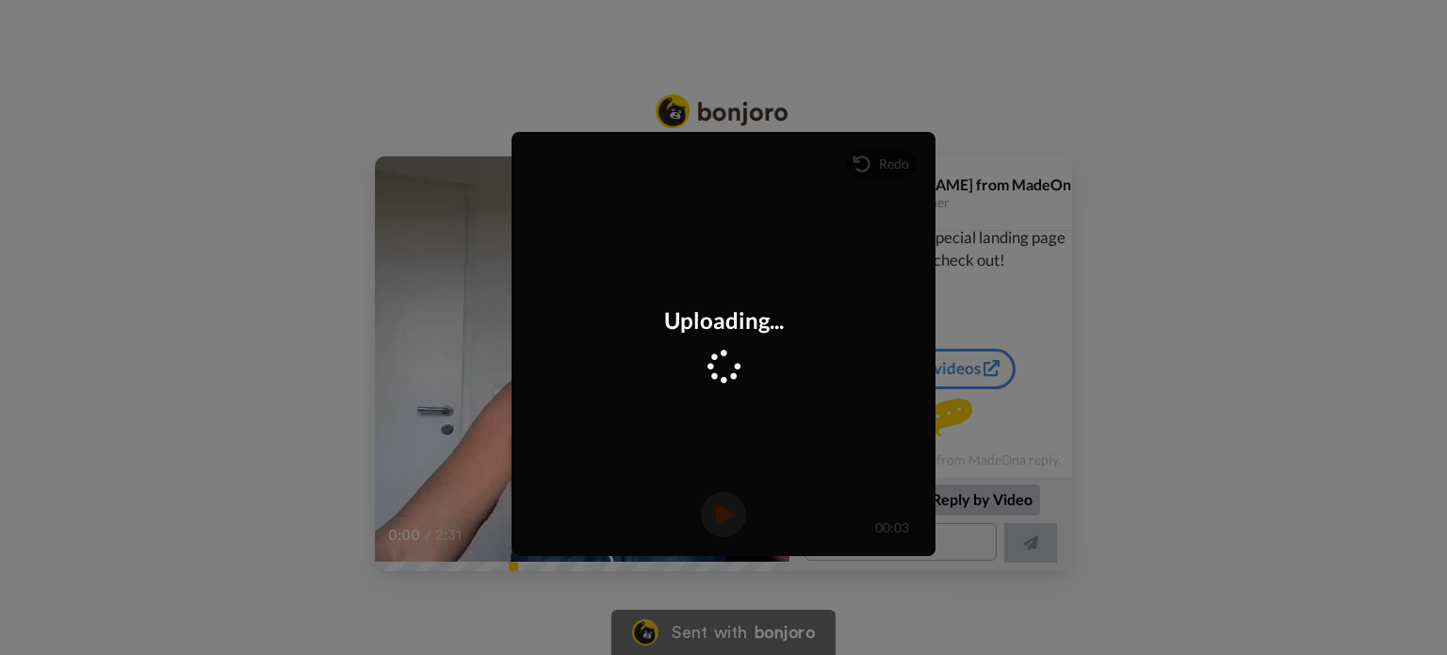
scroll to position [252, 0]
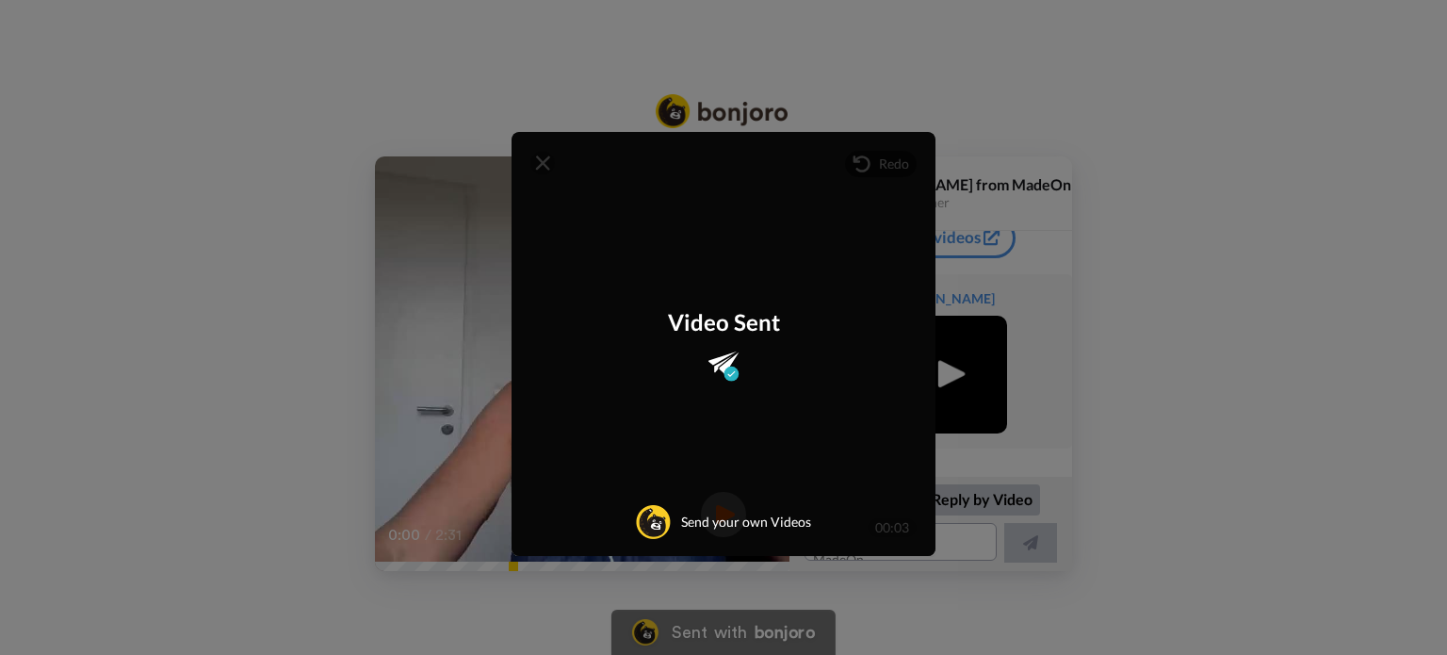
click at [1140, 436] on div "Mirrored Redo 3 00:03 Video Sent Send your own Videos" at bounding box center [723, 327] width 1447 height 655
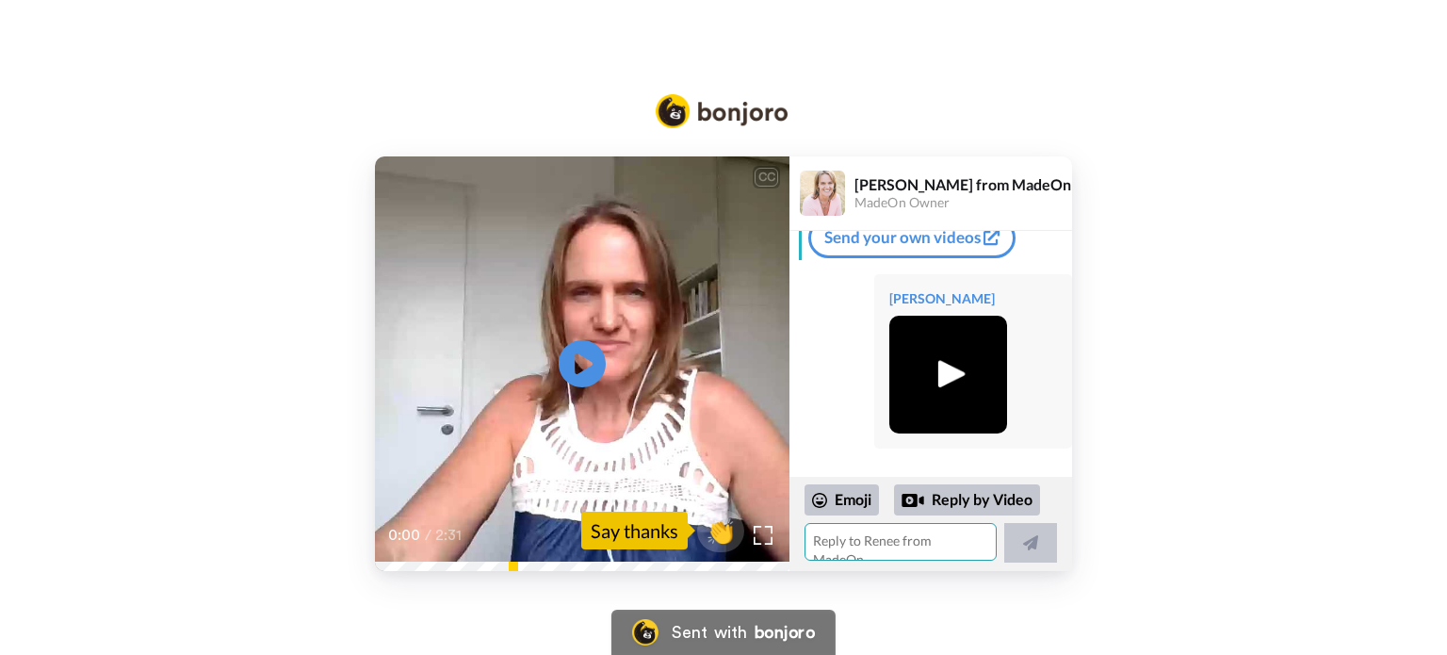
click at [932, 539] on textarea at bounding box center [900, 542] width 192 height 38
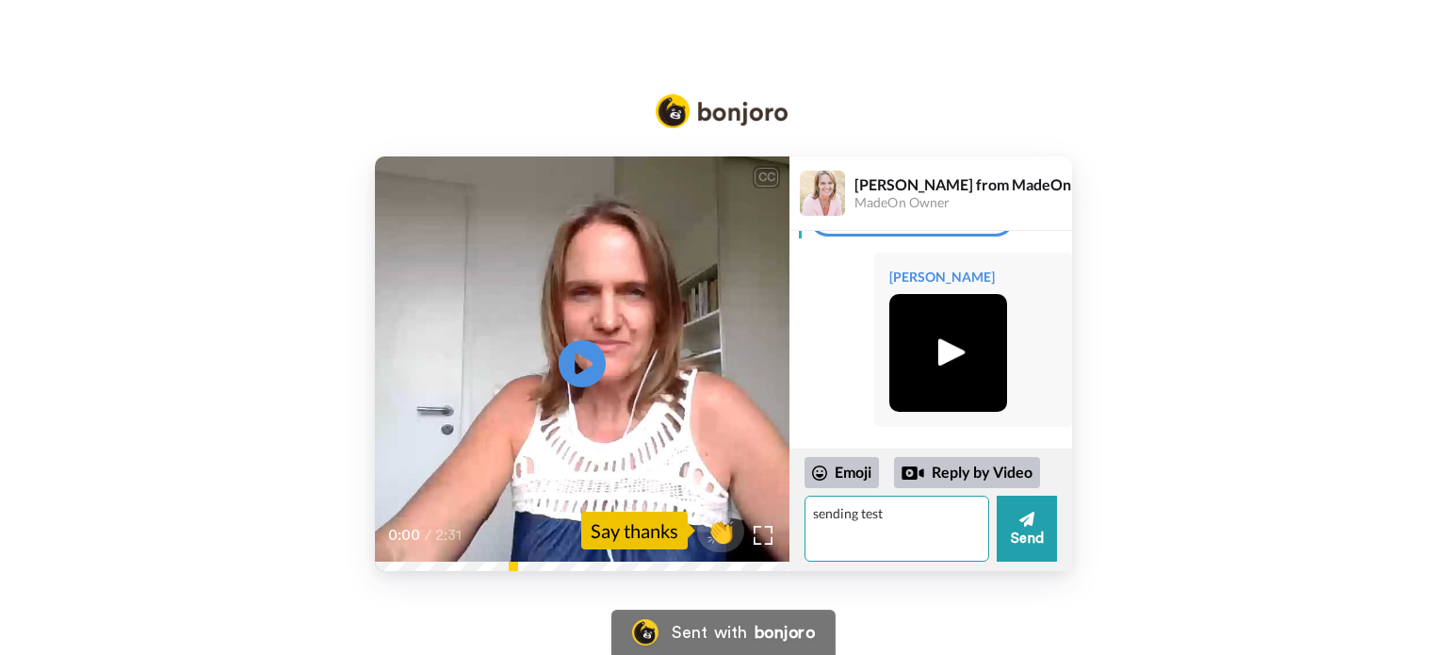
type textarea "sending test"
click at [1019, 533] on button "Send" at bounding box center [1026, 528] width 60 height 66
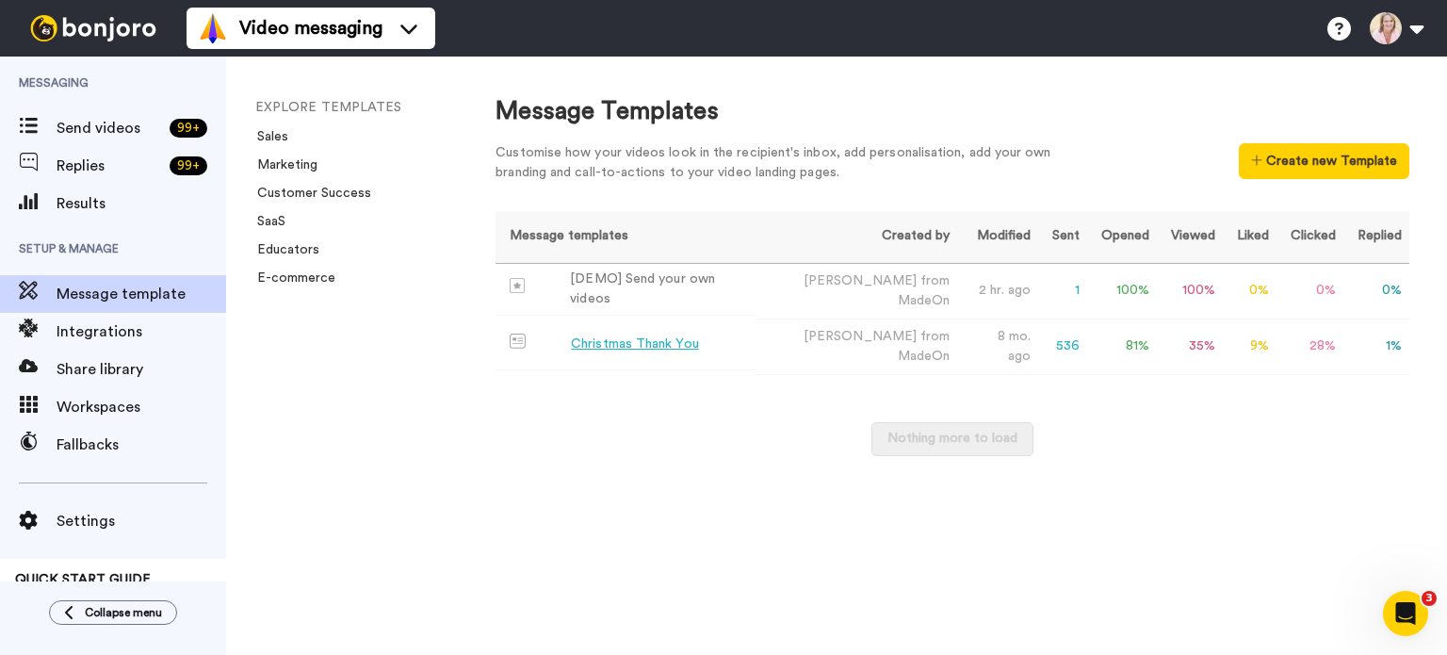
click at [599, 346] on div "Christmas Thank You" at bounding box center [635, 344] width 128 height 20
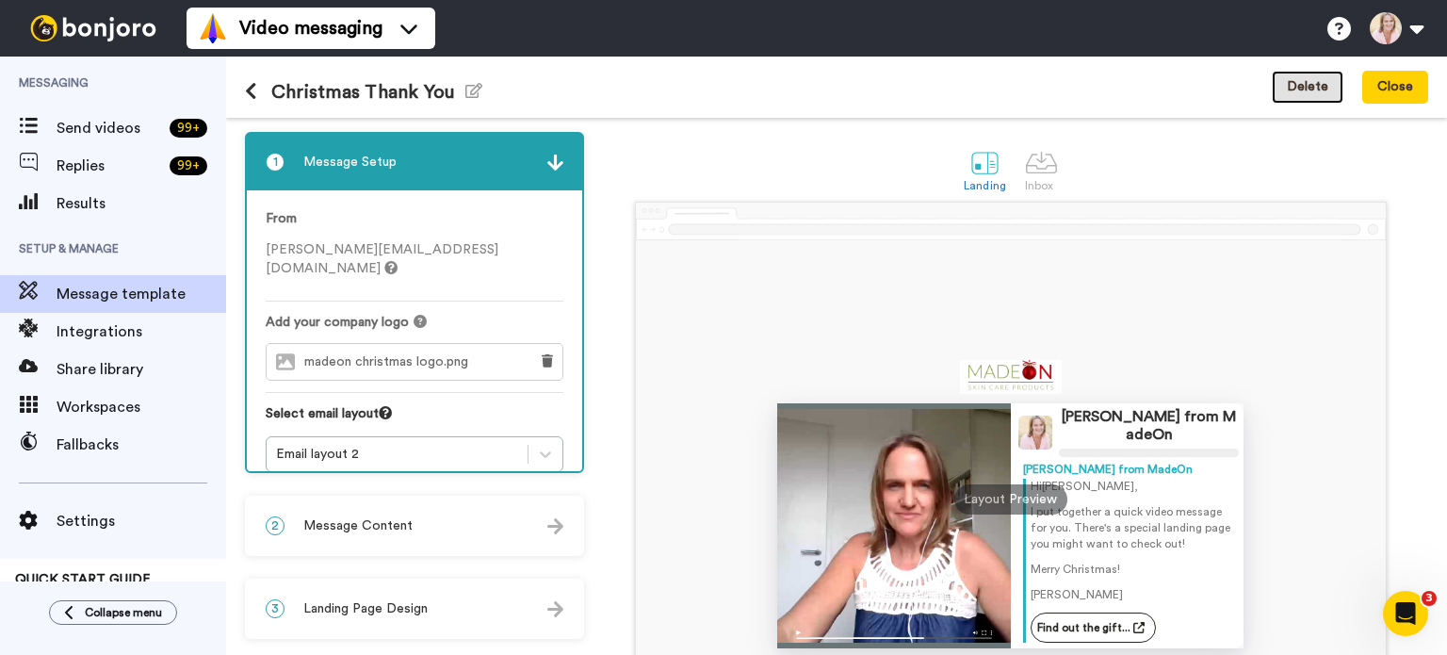
click at [1322, 93] on button "Delete" at bounding box center [1308, 88] width 72 height 34
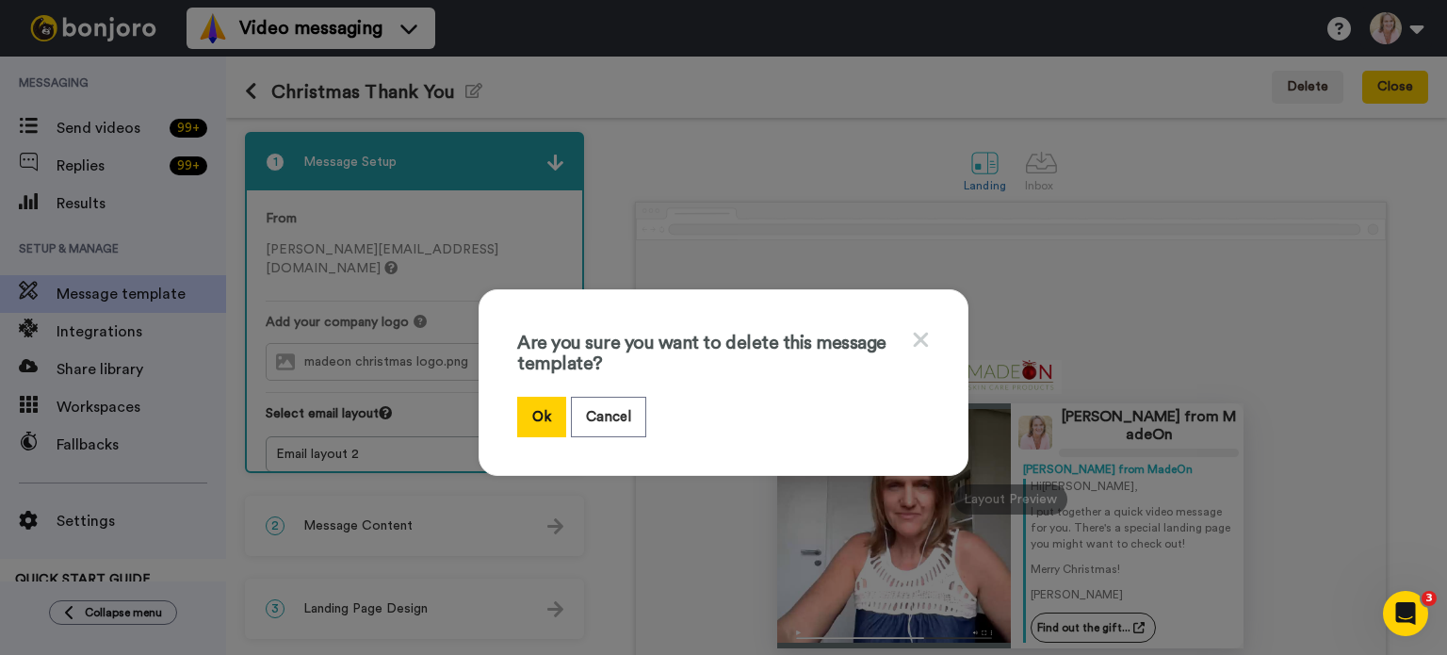
drag, startPoint x: 535, startPoint y: 409, endPoint x: 527, endPoint y: 419, distance: 12.8
click at [535, 410] on button "Ok" at bounding box center [541, 417] width 49 height 41
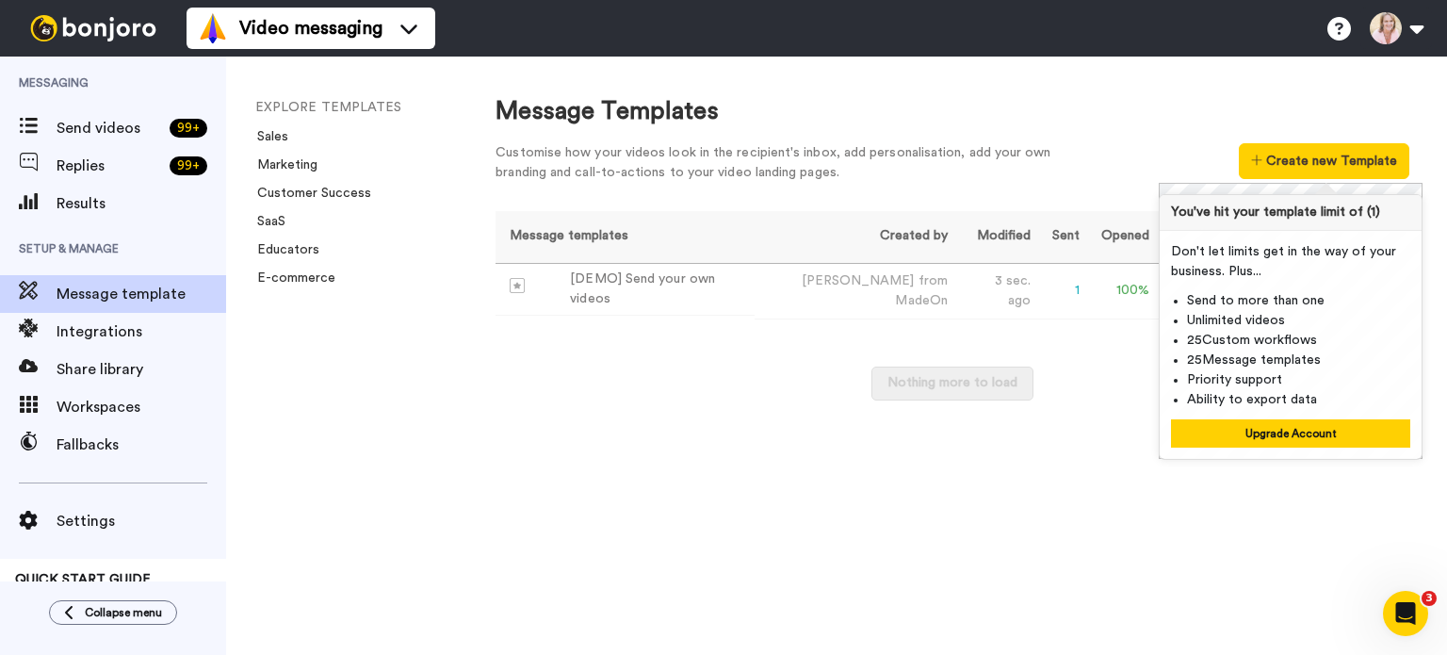
click at [1302, 154] on button "Create new Template" at bounding box center [1324, 161] width 170 height 36
click at [670, 294] on div "[DEMO] Send your own videos" at bounding box center [658, 289] width 177 height 40
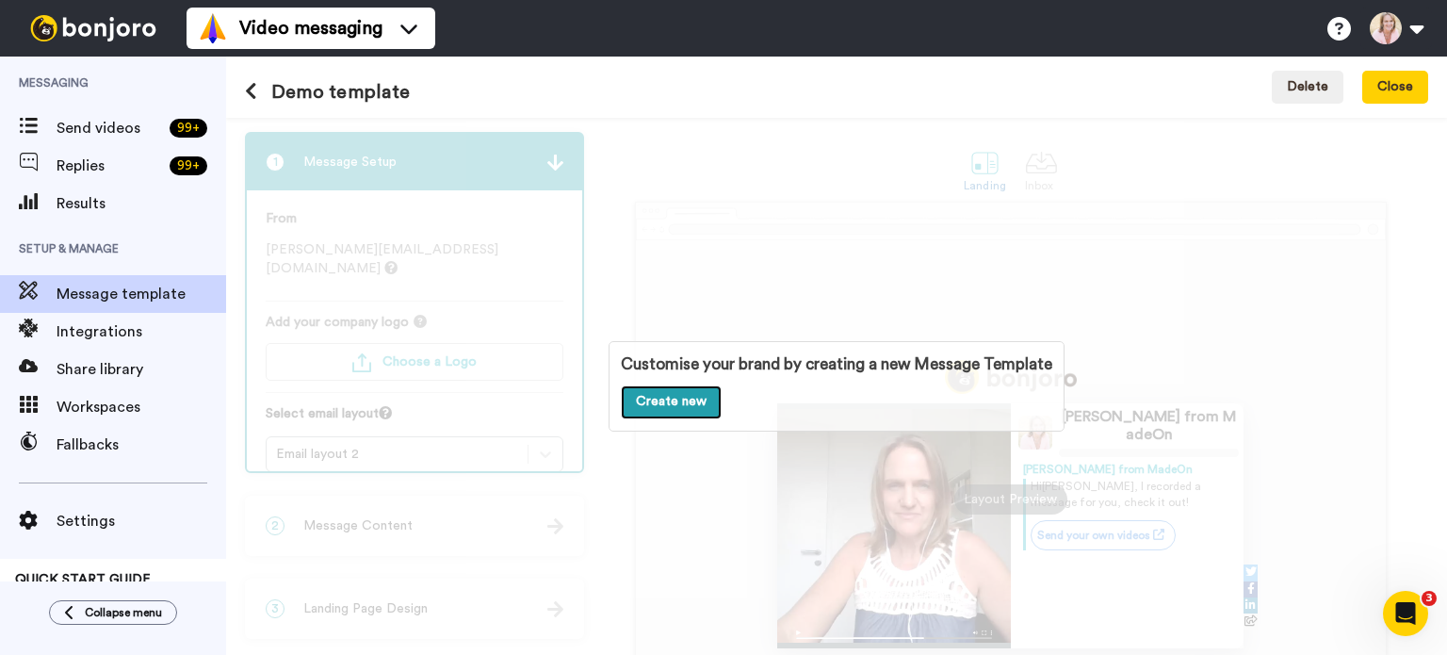
click at [667, 402] on link "Create new" at bounding box center [671, 402] width 101 height 34
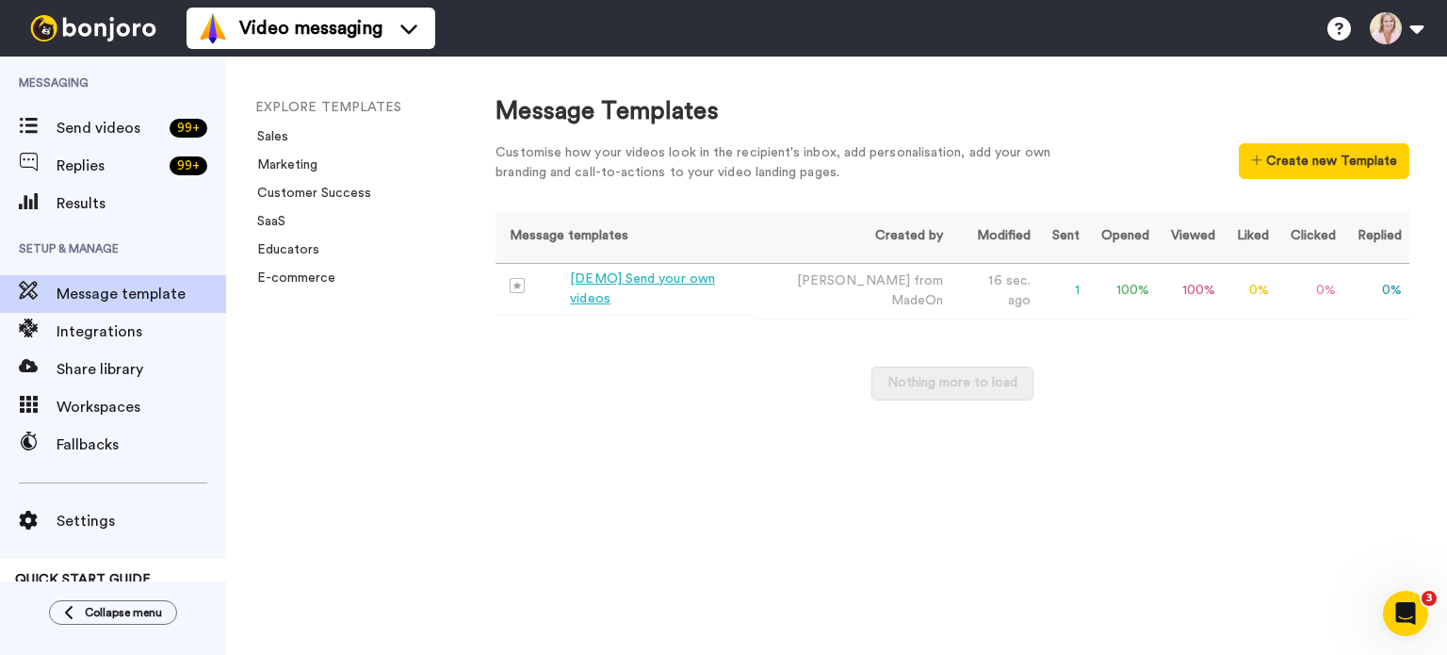
click at [624, 285] on div "[DEMO] Send your own videos" at bounding box center [657, 289] width 175 height 40
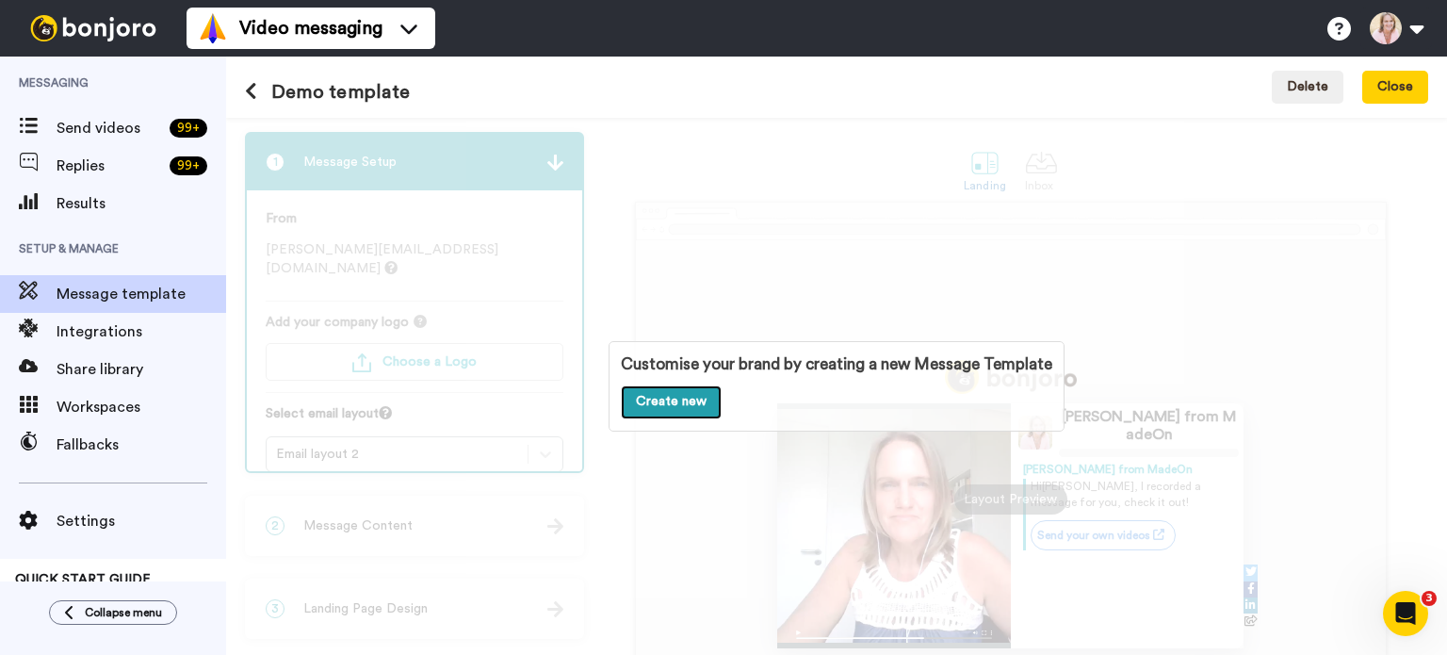
click at [674, 402] on link "Create new" at bounding box center [671, 402] width 101 height 34
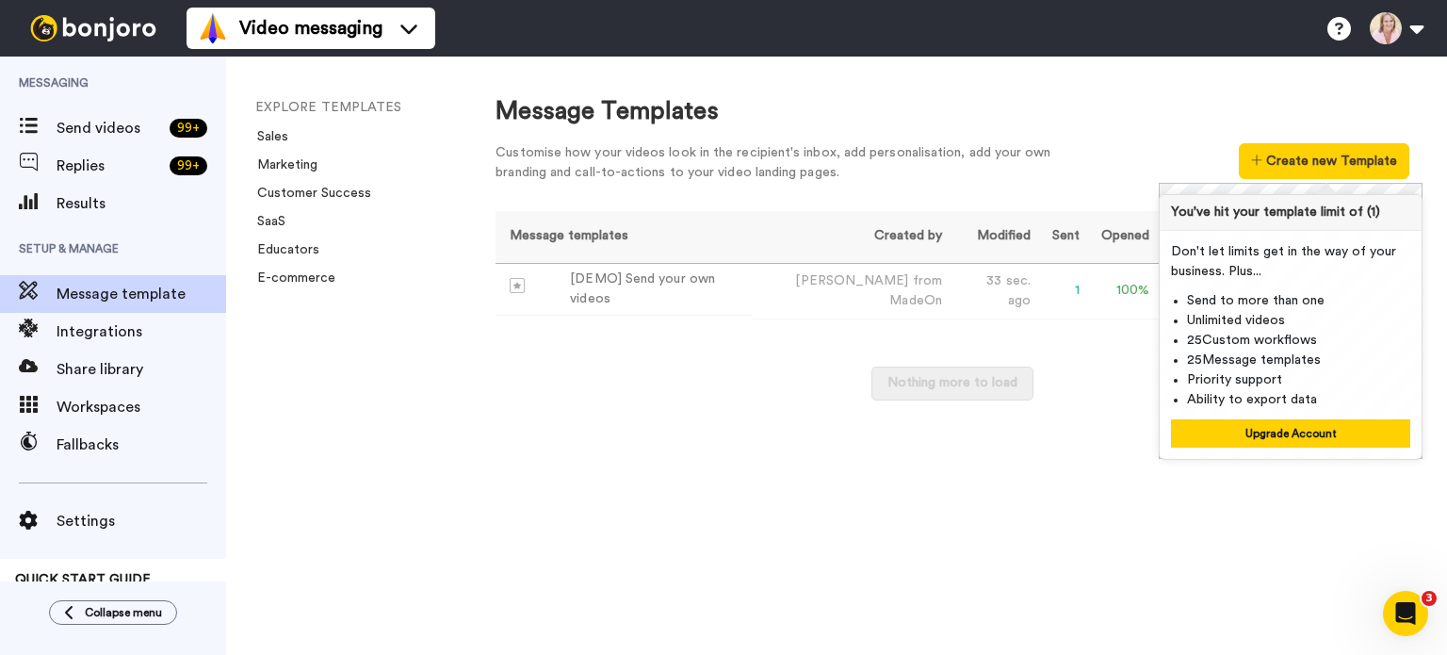
click at [1313, 154] on button "Create new Template" at bounding box center [1324, 161] width 170 height 36
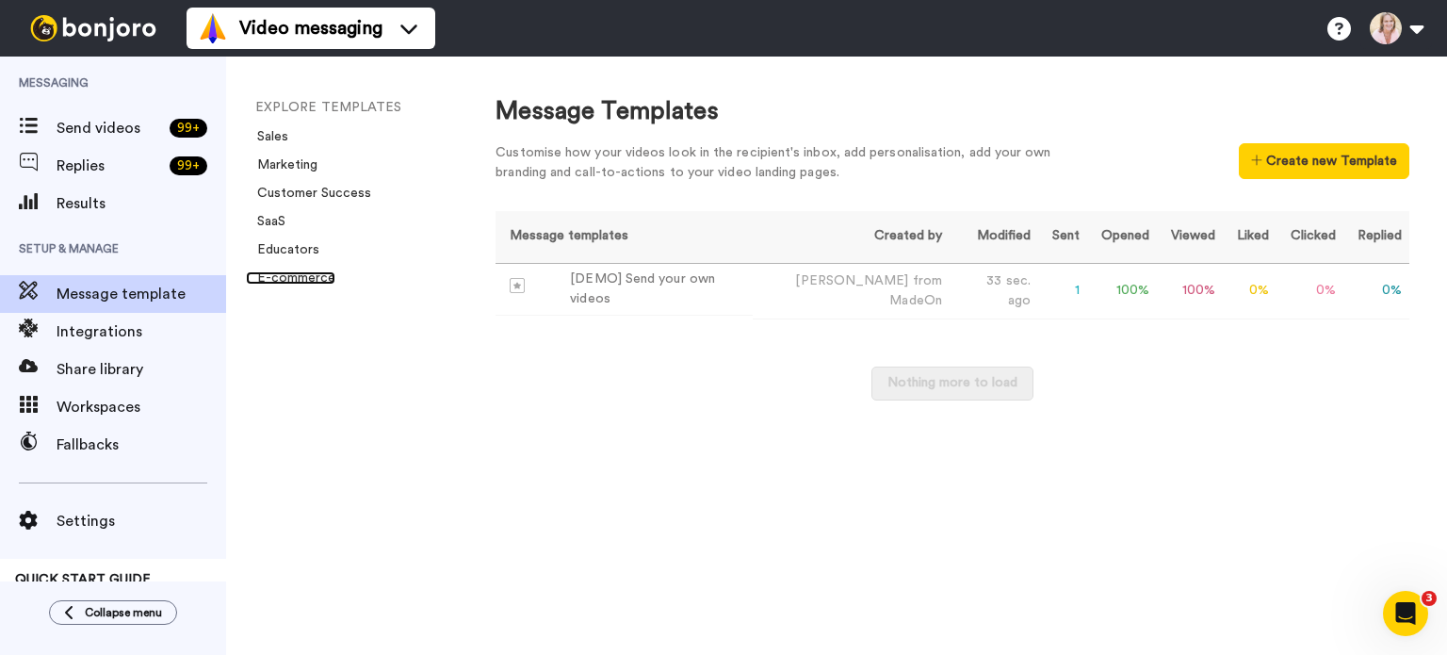
click at [301, 280] on link "E-commerce" at bounding box center [290, 277] width 89 height 13
drag, startPoint x: 602, startPoint y: 290, endPoint x: 573, endPoint y: 319, distance: 41.3
click at [573, 319] on div "Message templates Created by Modified Sent Opened Viewed Liked Clicked Replied …" at bounding box center [952, 314] width 914 height 207
click at [621, 289] on div "[DEMO] Send your own videos" at bounding box center [657, 289] width 175 height 40
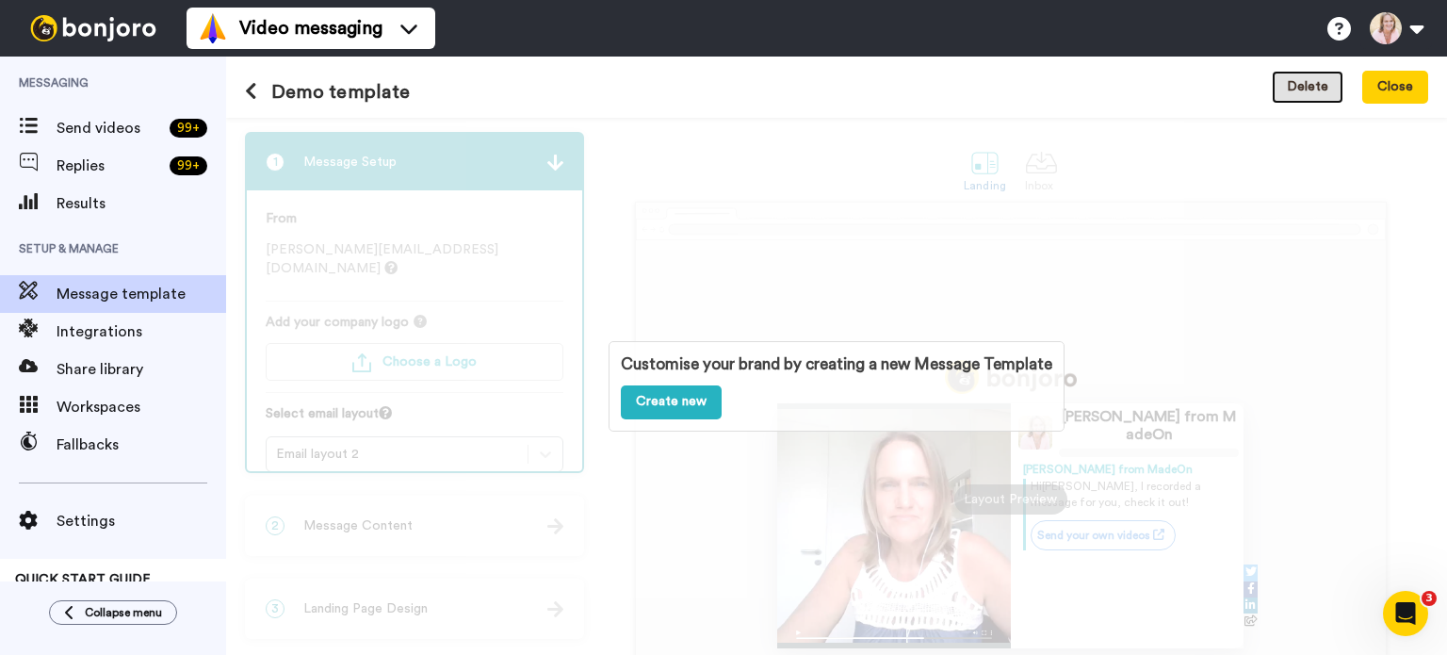
click at [1320, 95] on button "Delete" at bounding box center [1308, 88] width 72 height 34
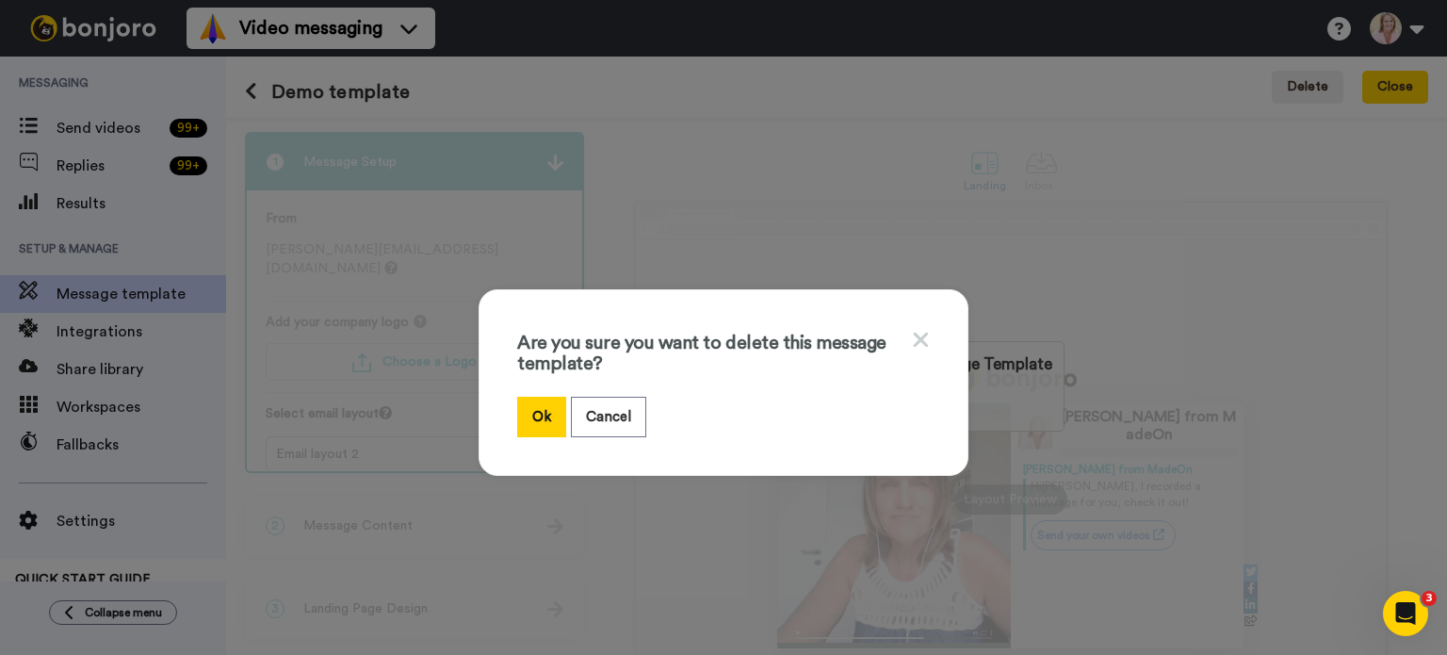
click at [532, 417] on button "Ok" at bounding box center [541, 417] width 49 height 41
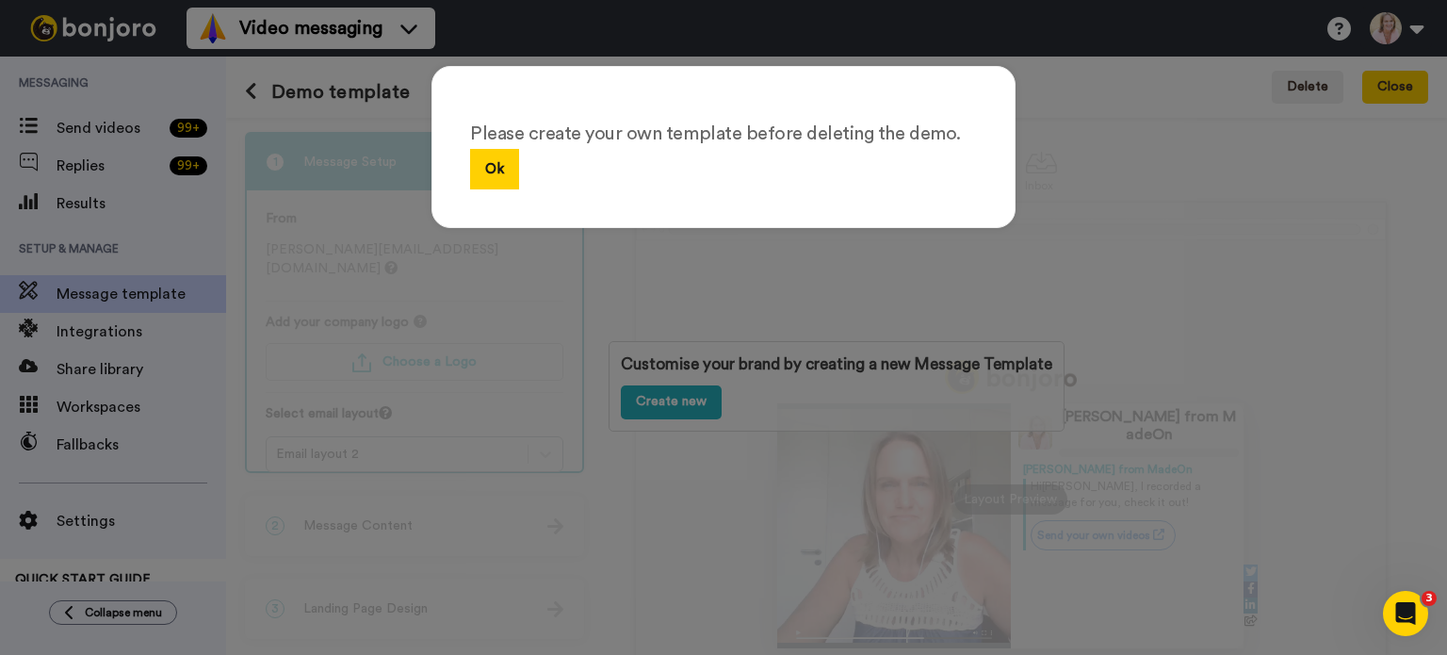
click at [470, 161] on button "Ok" at bounding box center [494, 169] width 49 height 41
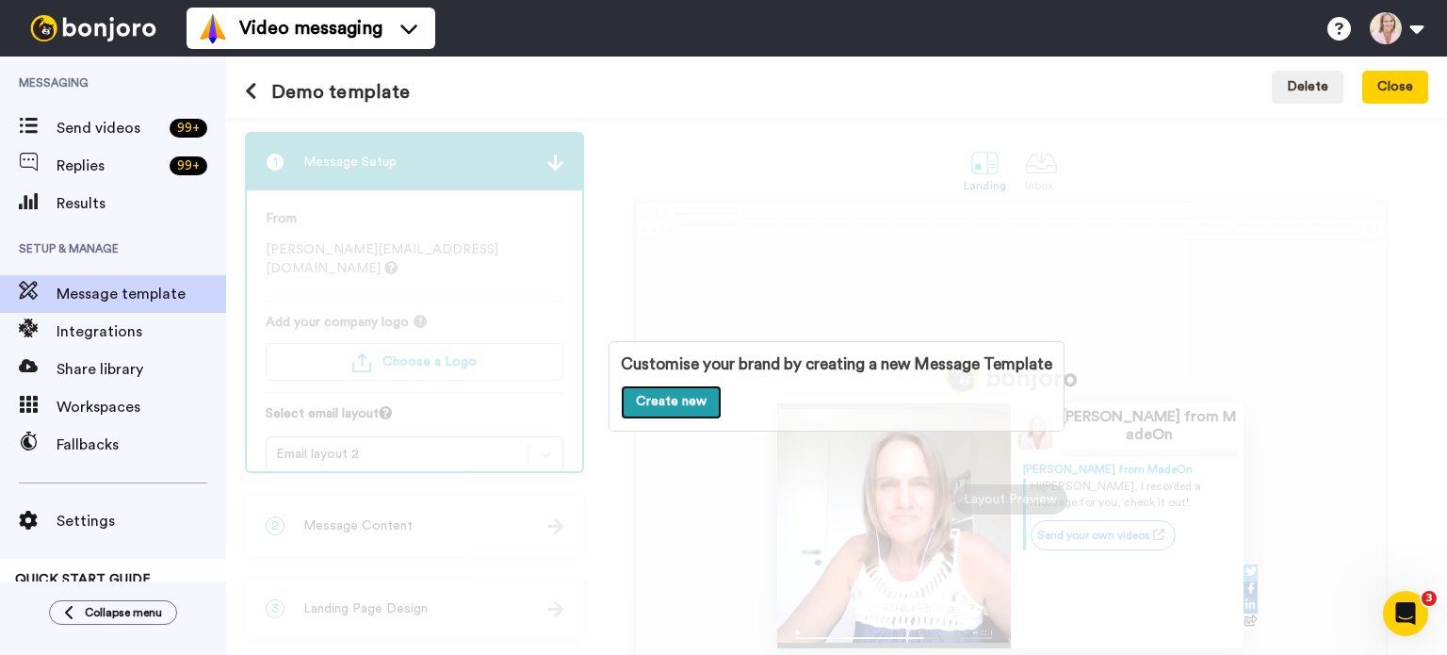
click at [656, 401] on link "Create new" at bounding box center [671, 402] width 101 height 34
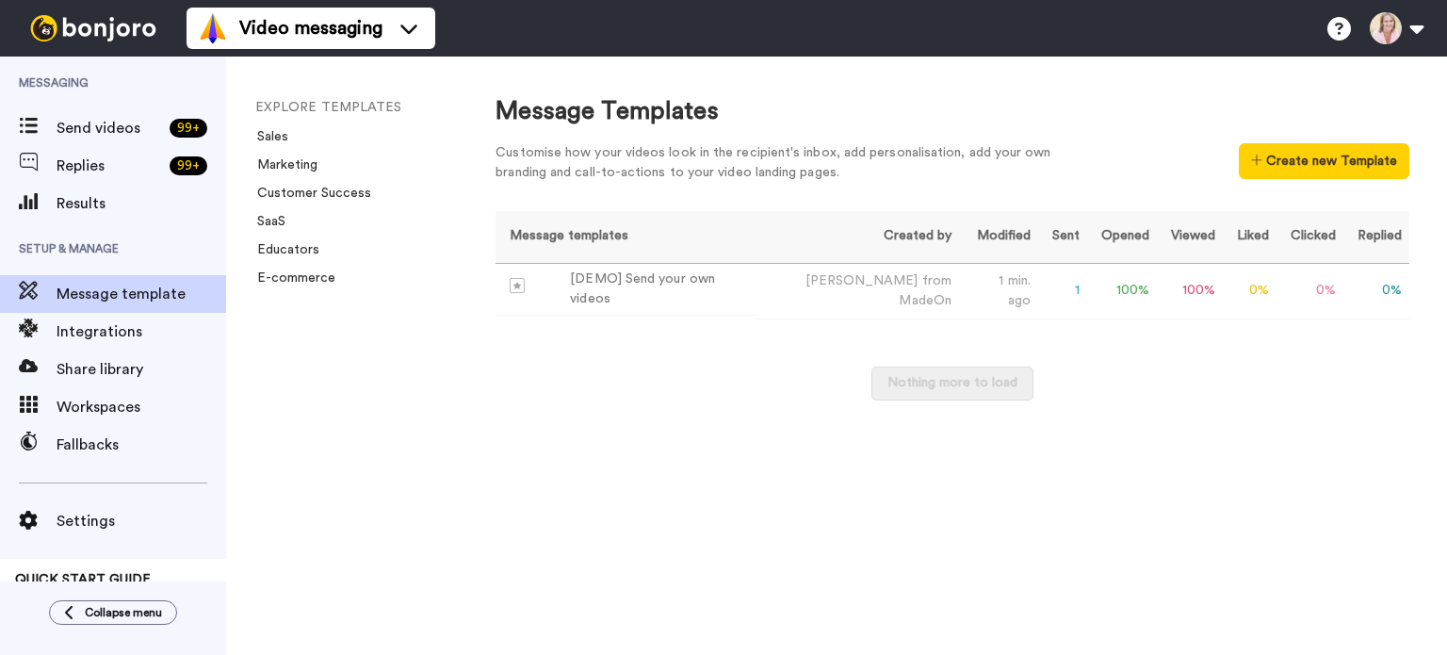
click at [293, 274] on link "E-commerce" at bounding box center [290, 277] width 89 height 13
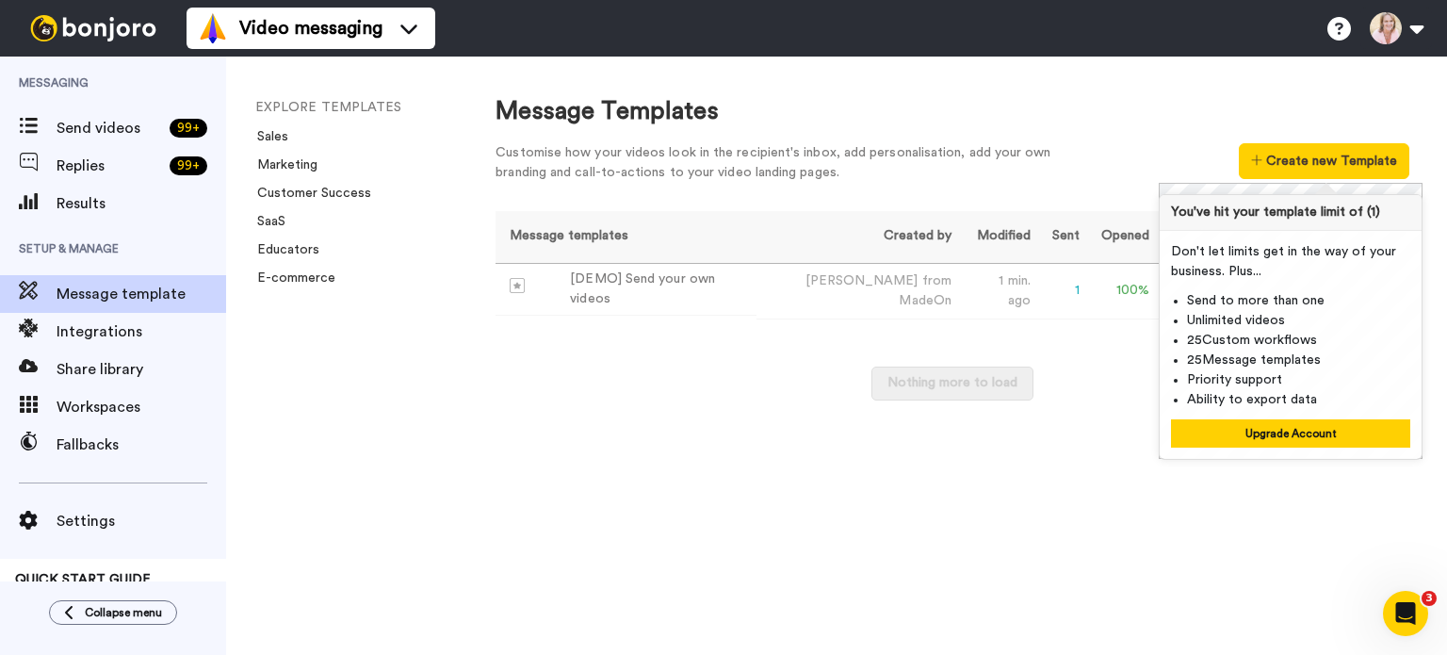
click at [1265, 428] on button "Upgrade Account" at bounding box center [1290, 433] width 239 height 28
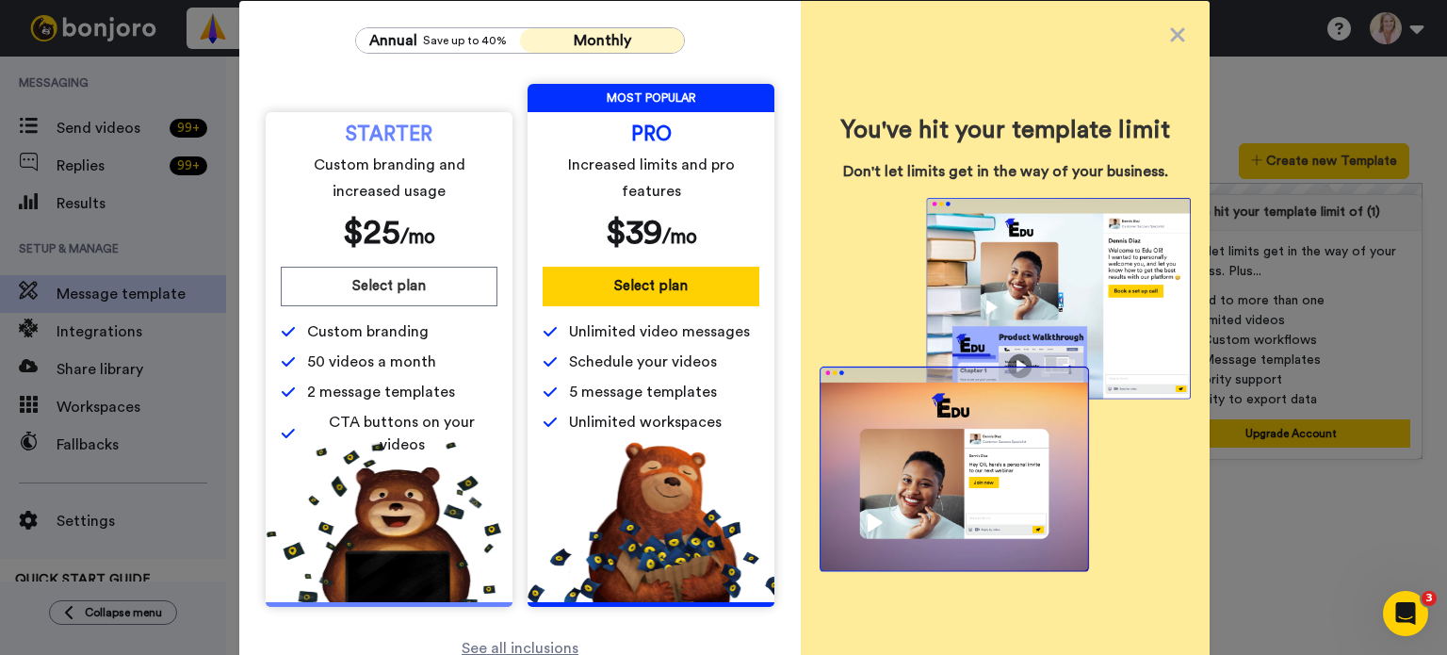
click at [388, 296] on button "Select plan" at bounding box center [389, 287] width 217 height 40
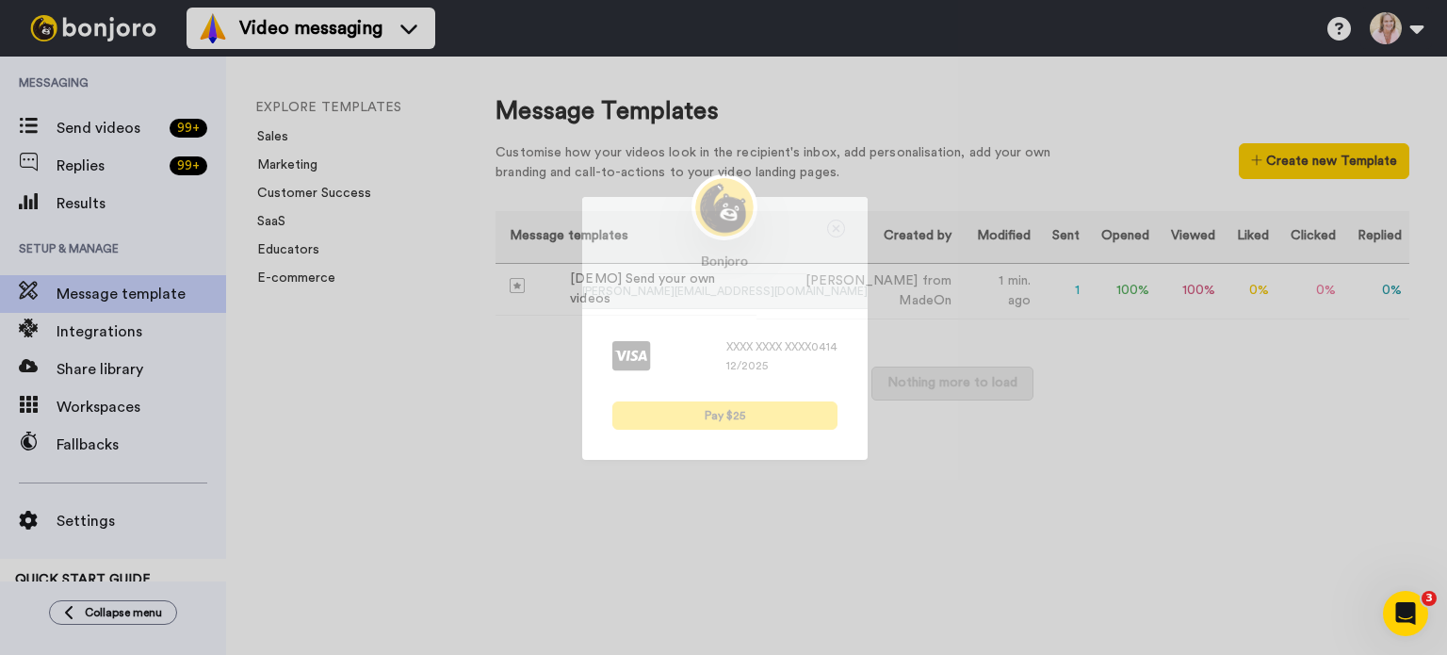
click at [682, 418] on button "Pay $25" at bounding box center [724, 415] width 225 height 28
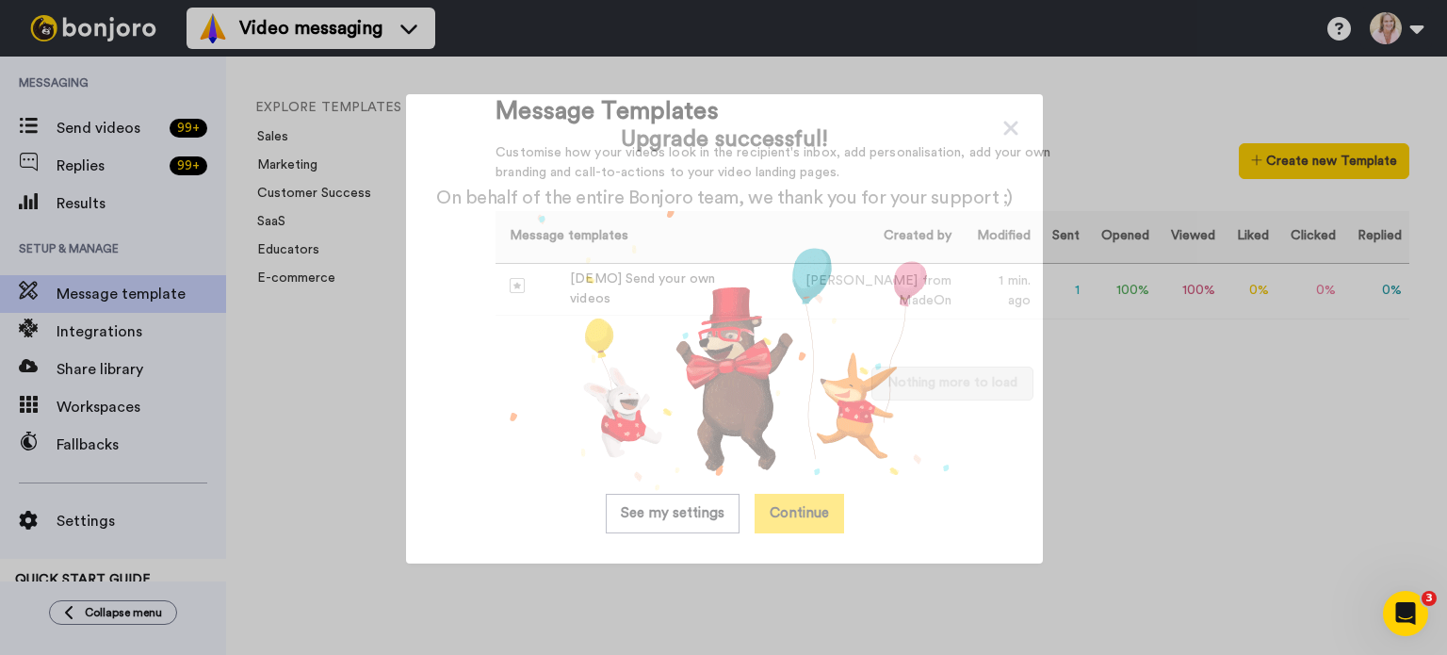
click at [692, 517] on button "See my settings" at bounding box center [673, 514] width 134 height 40
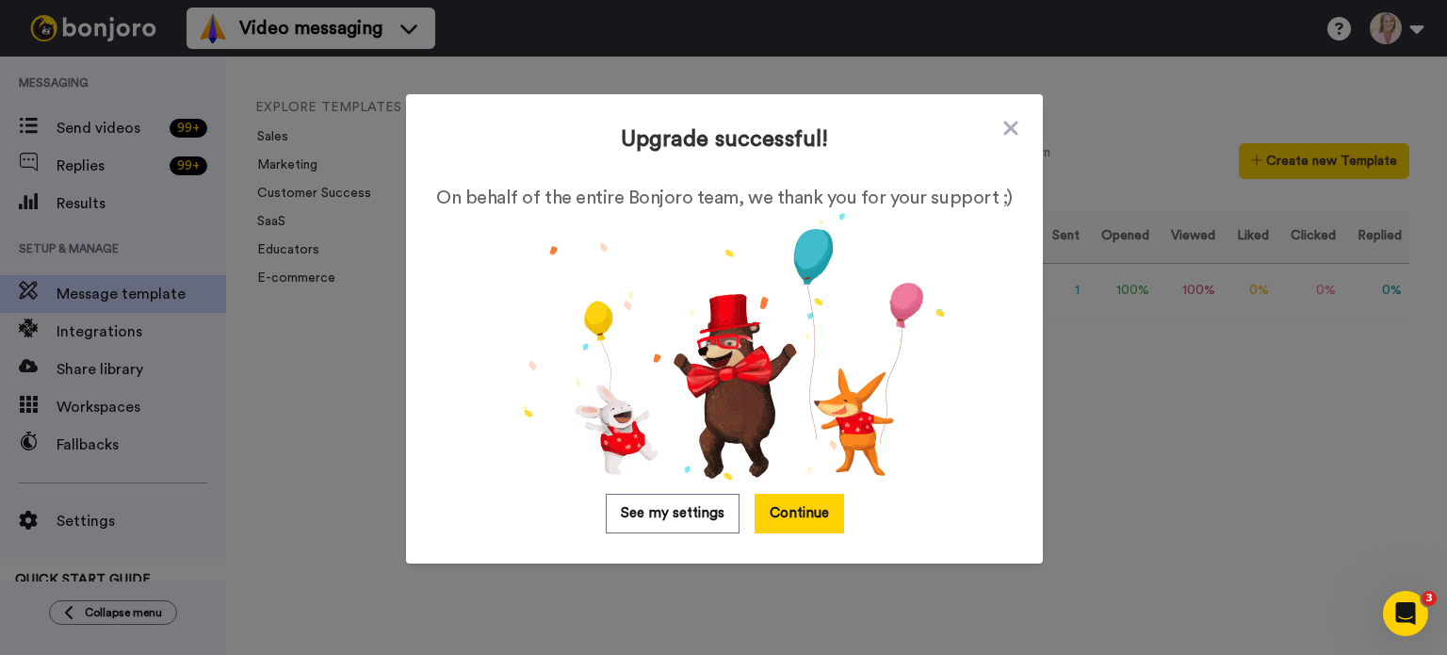
click at [767, 509] on button "Continue" at bounding box center [798, 514] width 89 height 40
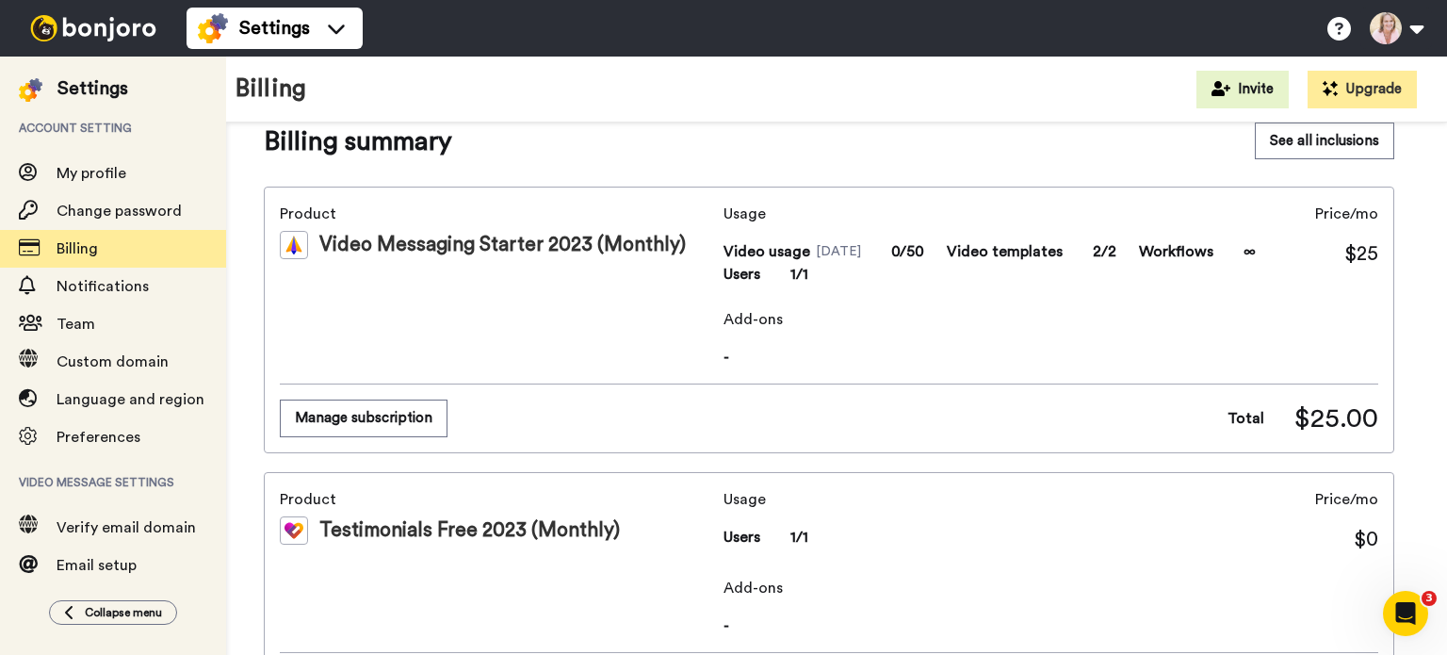
scroll to position [283, 0]
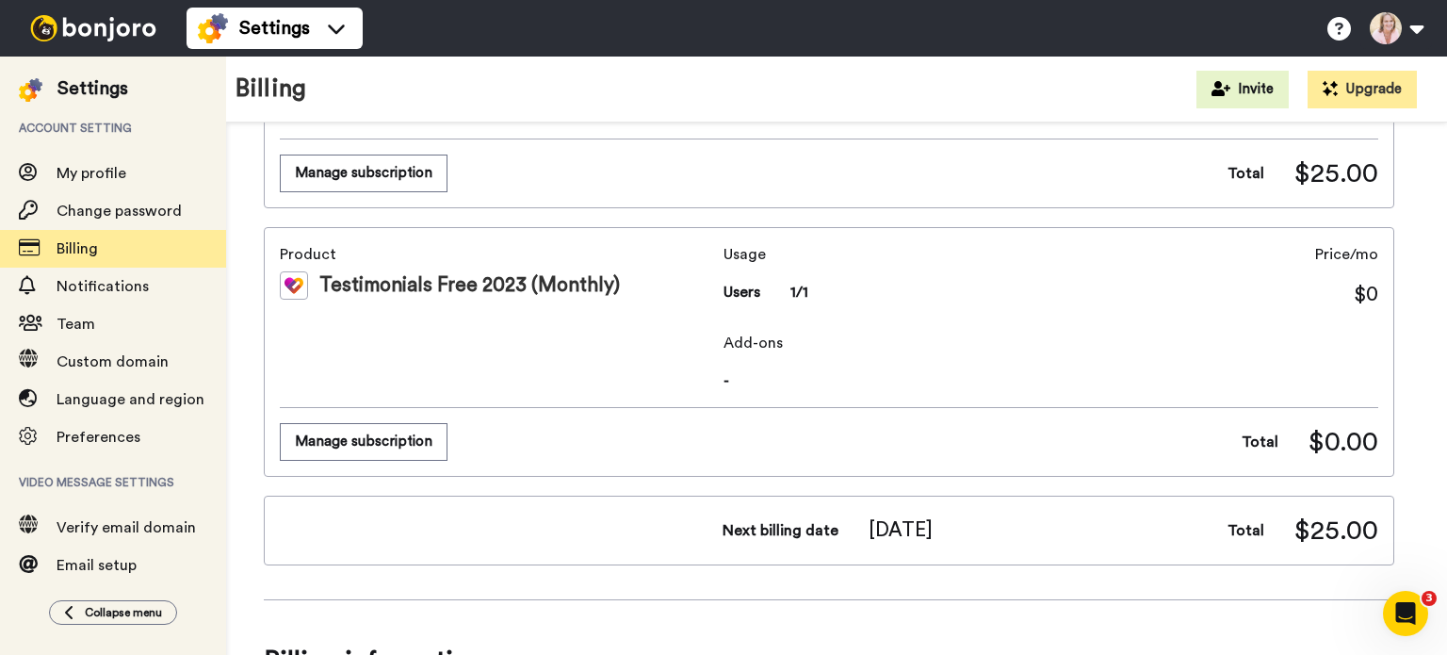
click at [366, 444] on button "Manage subscription" at bounding box center [364, 441] width 168 height 37
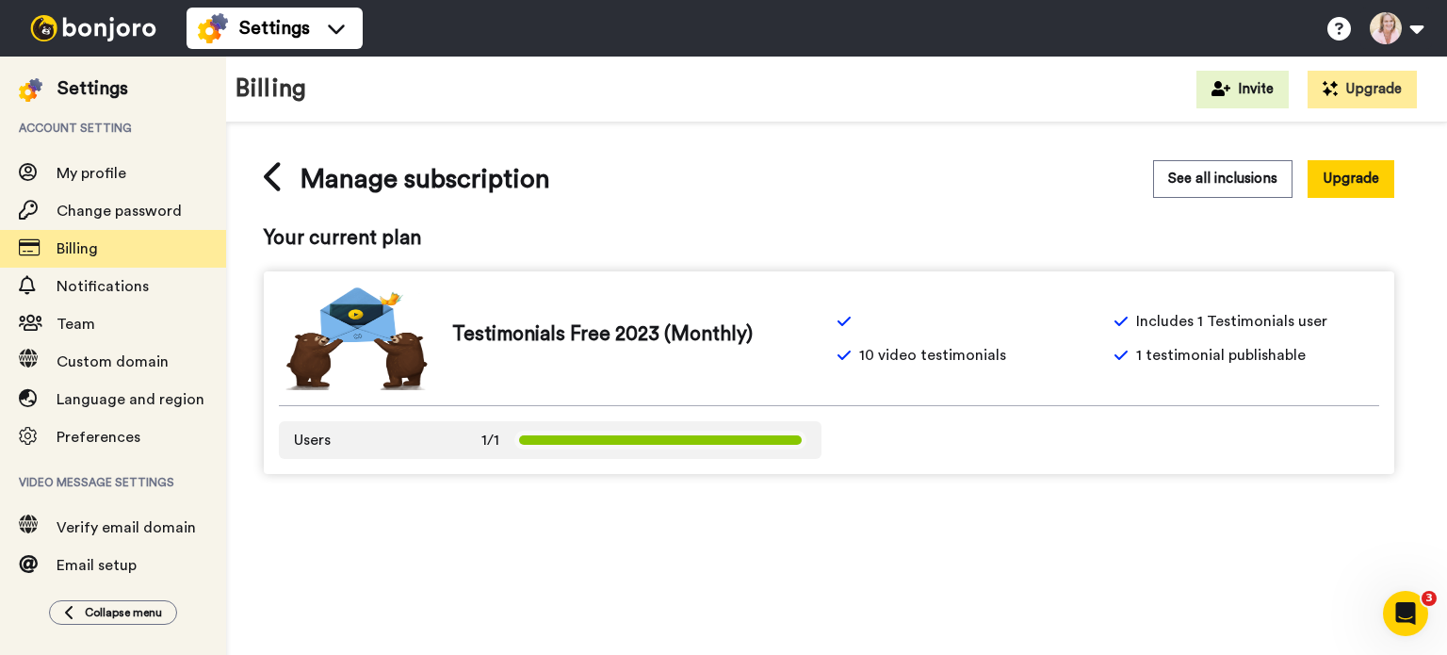
click at [271, 176] on icon at bounding box center [274, 176] width 21 height 33
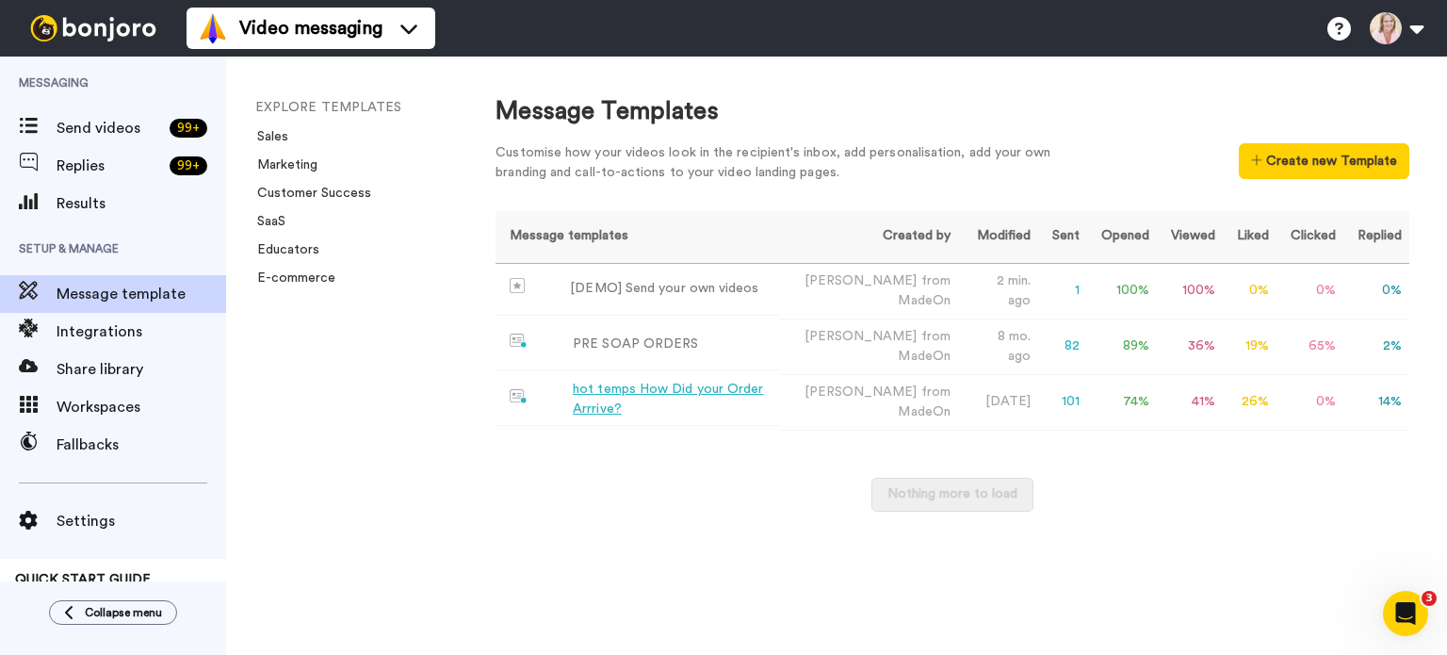
click at [617, 394] on div "hot temps How Did your Order Arrrive?" at bounding box center [673, 400] width 200 height 40
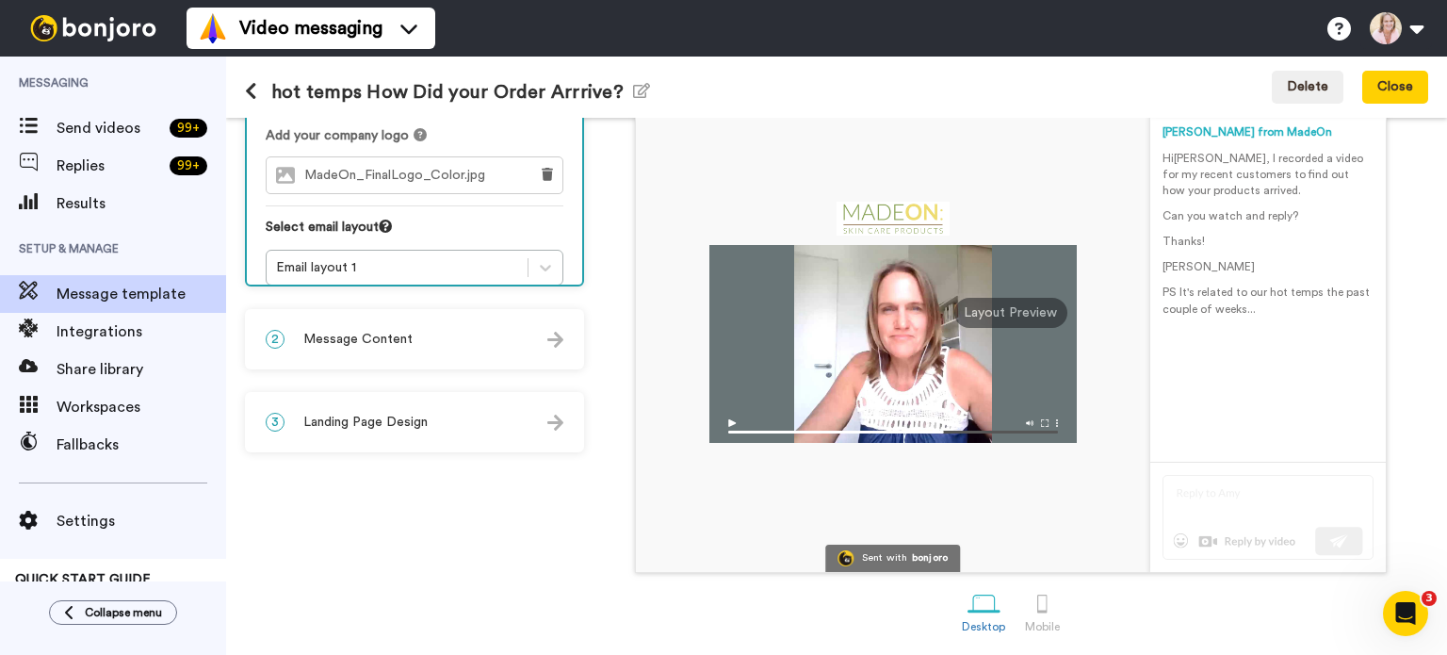
scroll to position [188, 0]
click at [558, 334] on img at bounding box center [555, 338] width 16 height 16
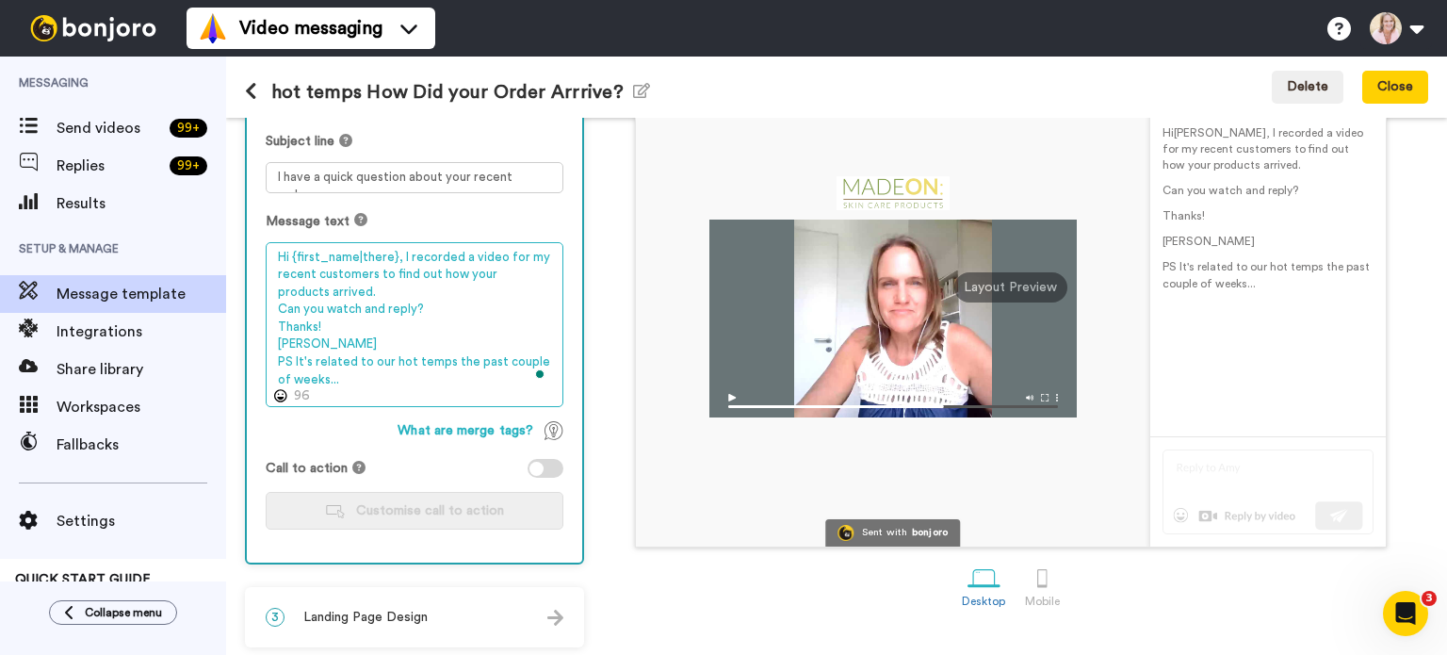
scroll to position [215, 0]
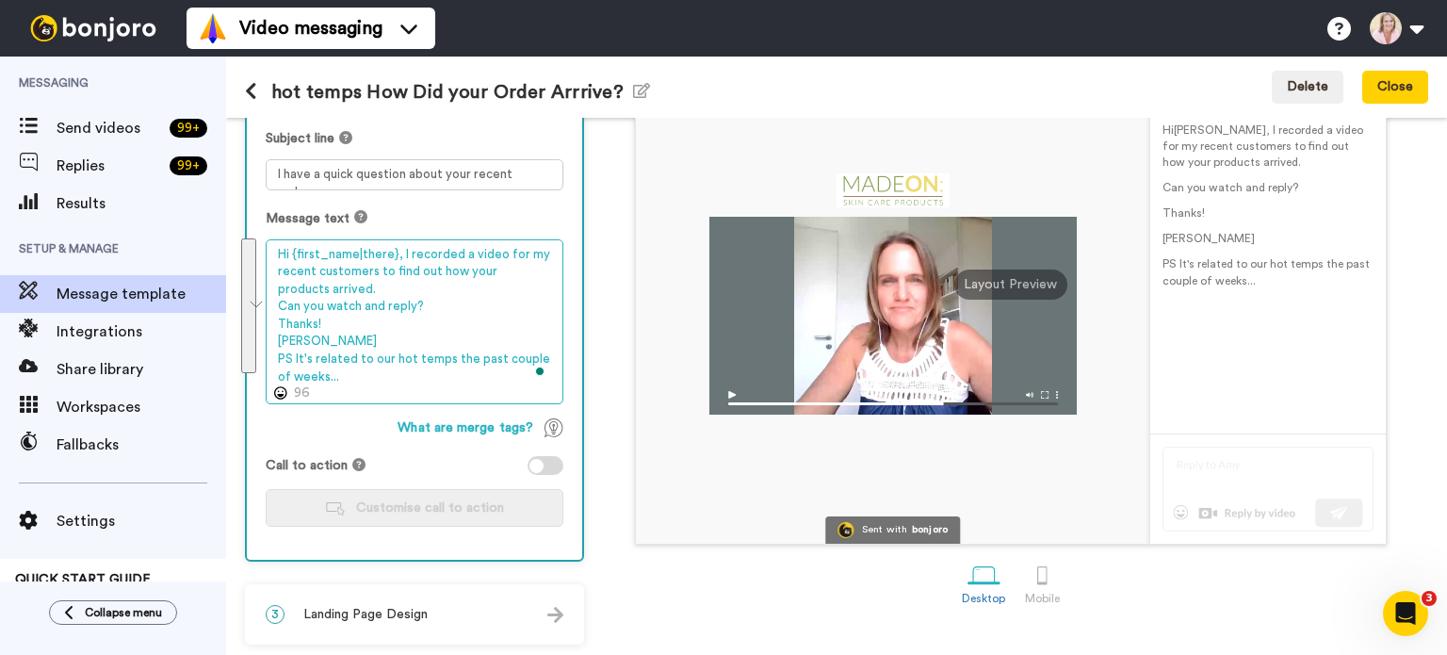
drag, startPoint x: 399, startPoint y: 280, endPoint x: 396, endPoint y: 376, distance: 96.1
click at [396, 376] on textarea "Hi {first_name|there}, I recorded a video for my recent customers to find out h…" at bounding box center [415, 322] width 298 height 166
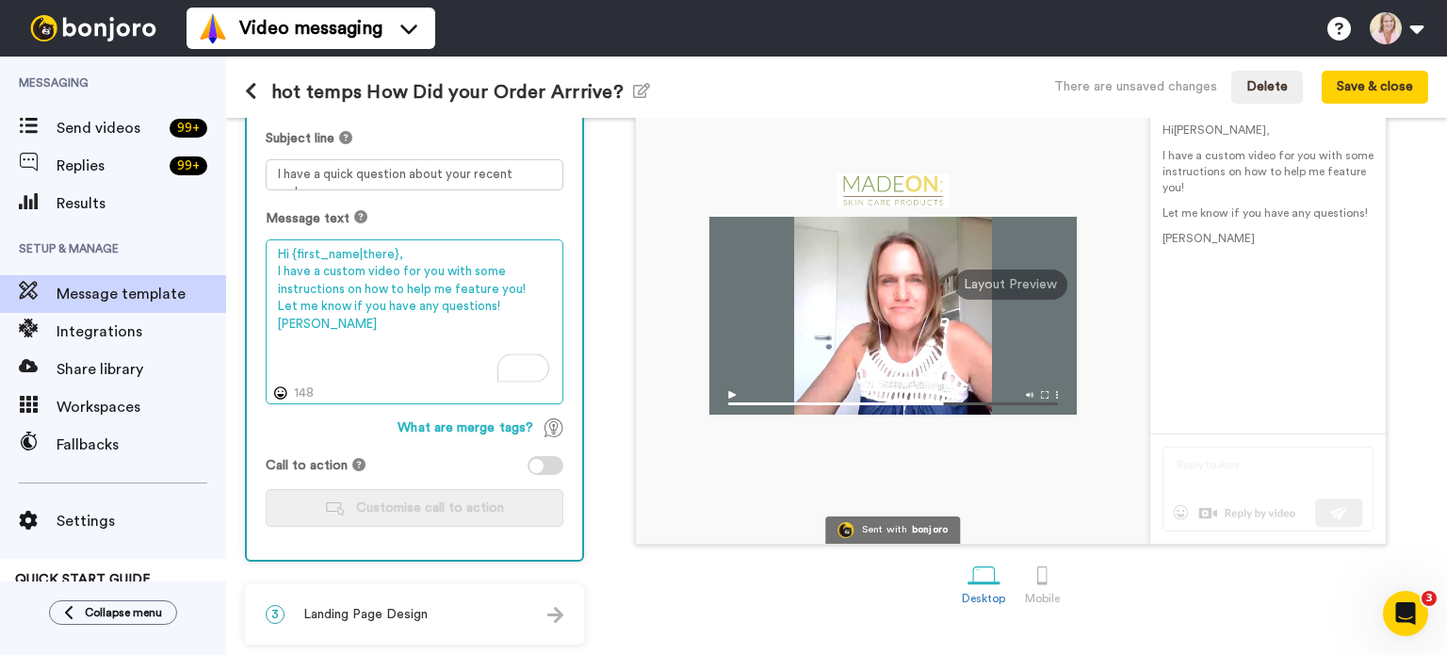
click at [501, 308] on textarea "Hi {first_name|there}, I have a custom video for you with some instructions on …" at bounding box center [415, 322] width 298 height 166
type textarea "Hi {first_name|there}, I have a custom video for you with some instructions on …"
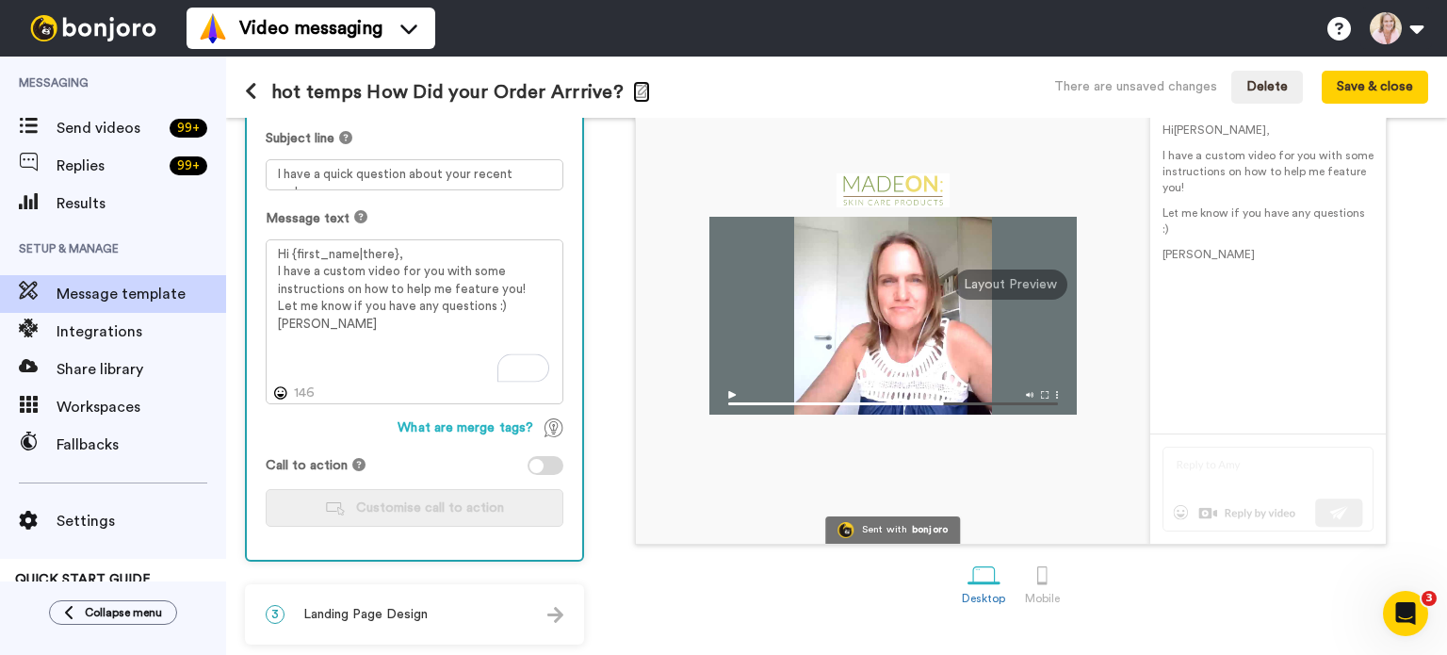
click at [633, 92] on icon "button" at bounding box center [641, 90] width 17 height 15
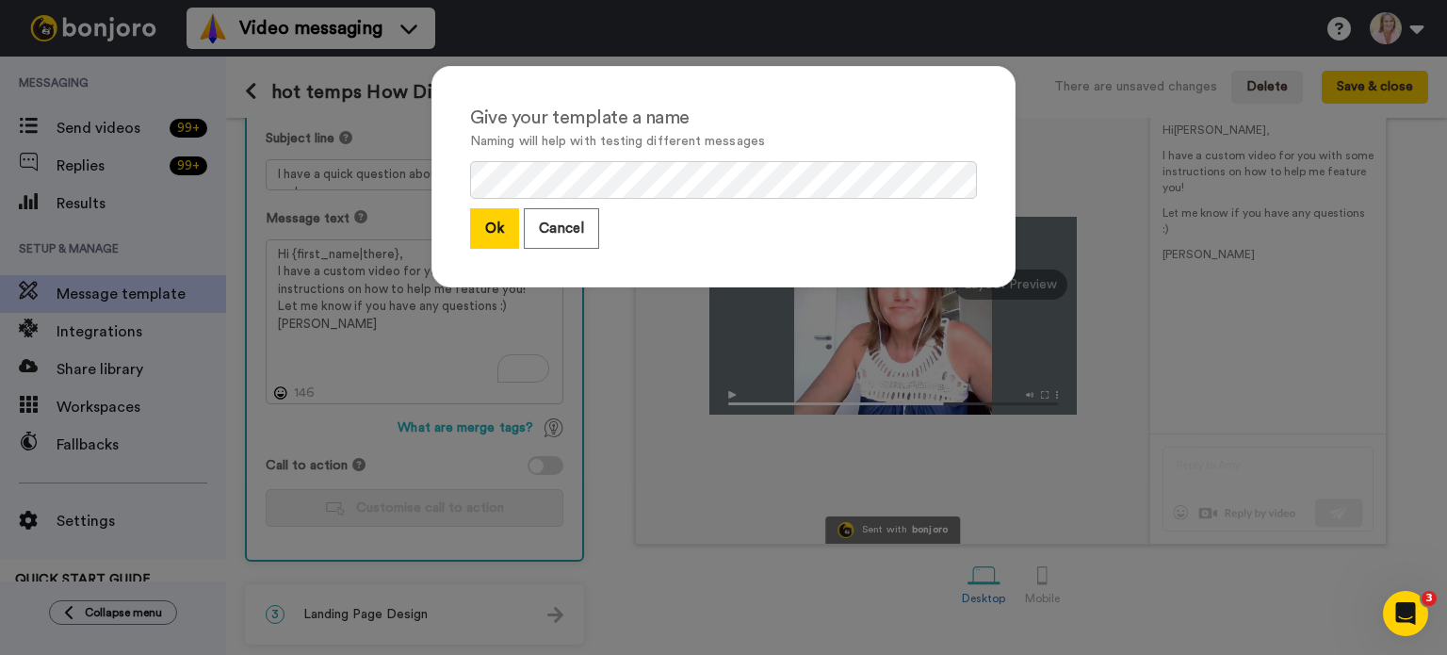
click at [502, 225] on button "Ok" at bounding box center [494, 228] width 49 height 41
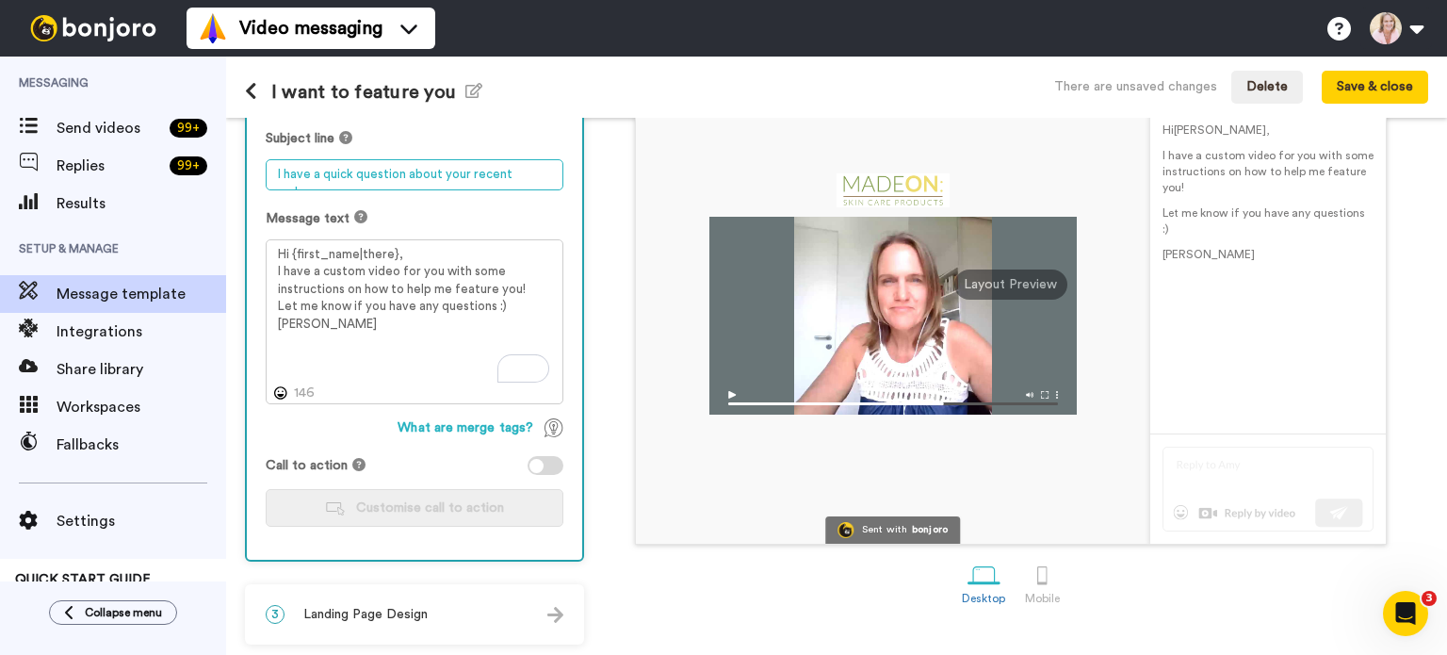
click at [478, 177] on textarea "I have a quick question about your recent order..." at bounding box center [415, 174] width 298 height 31
type textarea "H"
type textarea "Thanks for your offer to help!"
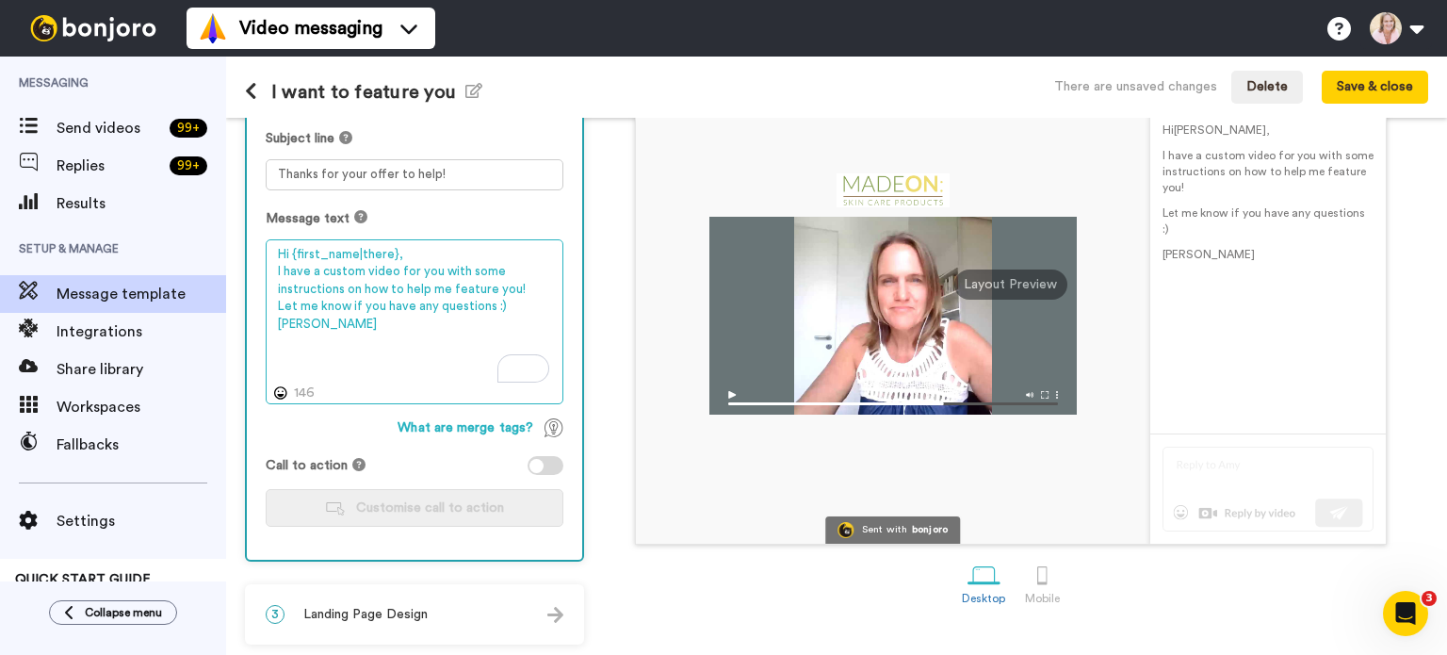
click at [336, 327] on textarea "Hi {first_name|there}, I have a custom video for you with some instructions on …" at bounding box center [415, 322] width 298 height 166
drag, startPoint x: 509, startPoint y: 302, endPoint x: 260, endPoint y: 303, distance: 248.7
click at [260, 303] on div "1 Message Setup From renee@hardlotion.com Add your company logo MadeOn_FinalLog…" at bounding box center [836, 386] width 1221 height 537
drag, startPoint x: 389, startPoint y: 307, endPoint x: 281, endPoint y: 307, distance: 108.3
click at [281, 307] on textarea "Hi {first_name|there}, I have a custom video for you with some instructions on …" at bounding box center [415, 322] width 298 height 166
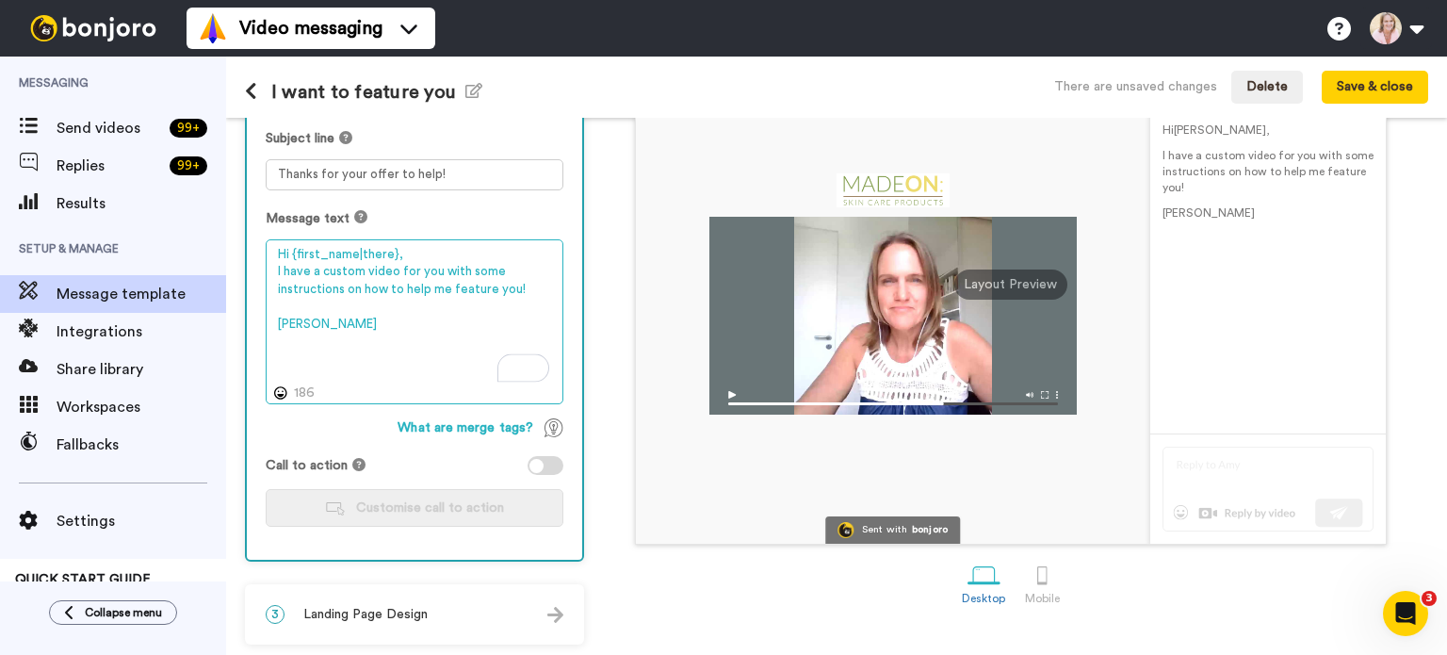
click at [410, 253] on textarea "Hi {first_name|there}, I have a custom video for you with some instructions on …" at bounding box center [415, 322] width 298 height 166
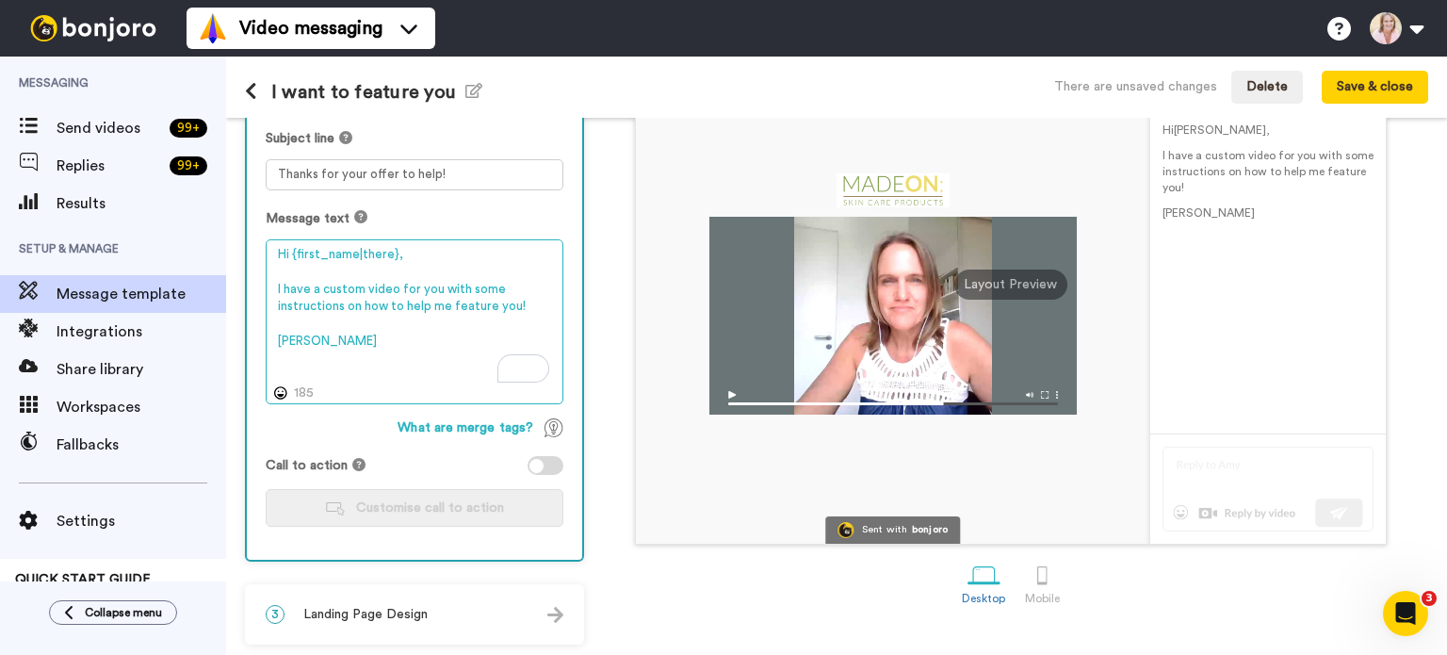
drag, startPoint x: 364, startPoint y: 284, endPoint x: 320, endPoint y: 290, distance: 43.7
click at [320, 290] on textarea "Hi {first_name|there}, I have a custom video for you with some instructions on …" at bounding box center [415, 322] width 298 height 166
drag, startPoint x: 432, startPoint y: 287, endPoint x: 388, endPoint y: 284, distance: 44.4
click at [388, 284] on textarea "Hi {first_name|there}, I have a super short custom video for you with some inst…" at bounding box center [415, 322] width 298 height 166
click at [423, 283] on textarea "Hi {first_name|there}, I have a super short video for you with some instruction…" at bounding box center [415, 322] width 298 height 166
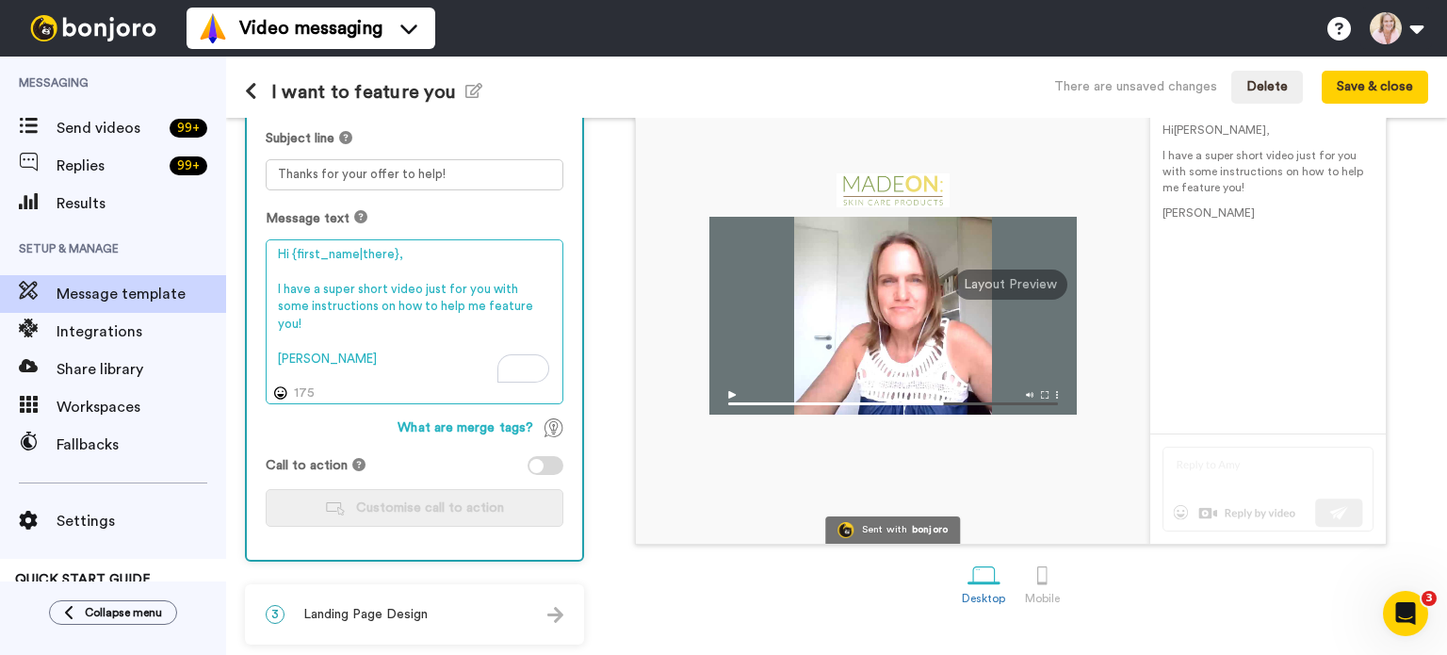
type textarea "Hi {first_name|there}, I have a super short video just for you with some instru…"
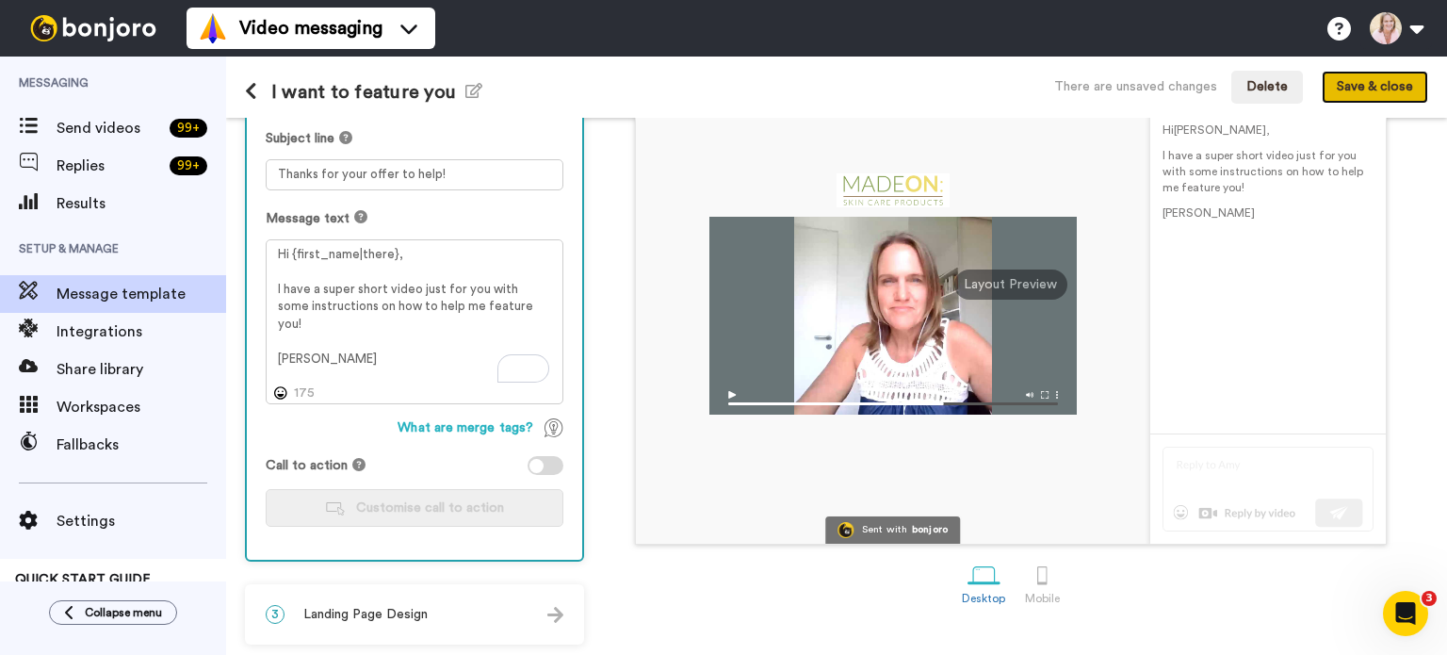
click at [1364, 88] on button "Save & close" at bounding box center [1374, 88] width 106 height 34
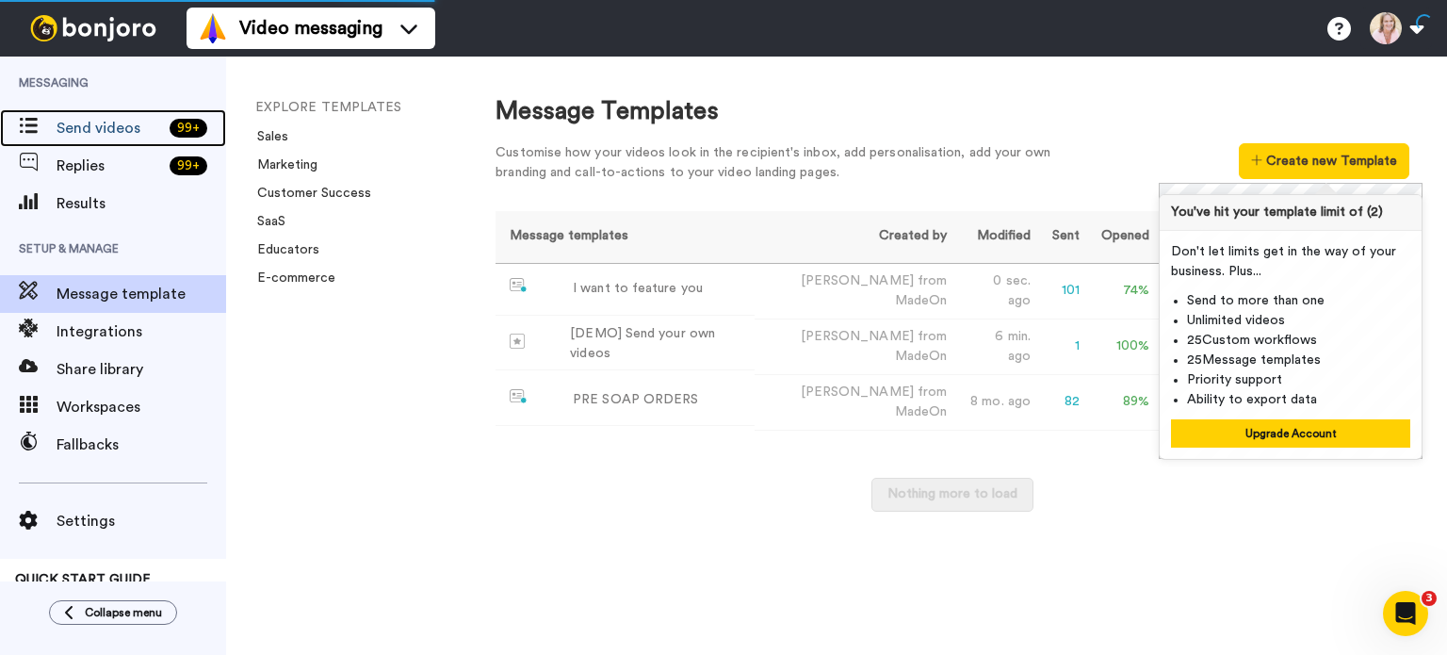
click at [85, 135] on span "Send videos" at bounding box center [109, 128] width 105 height 23
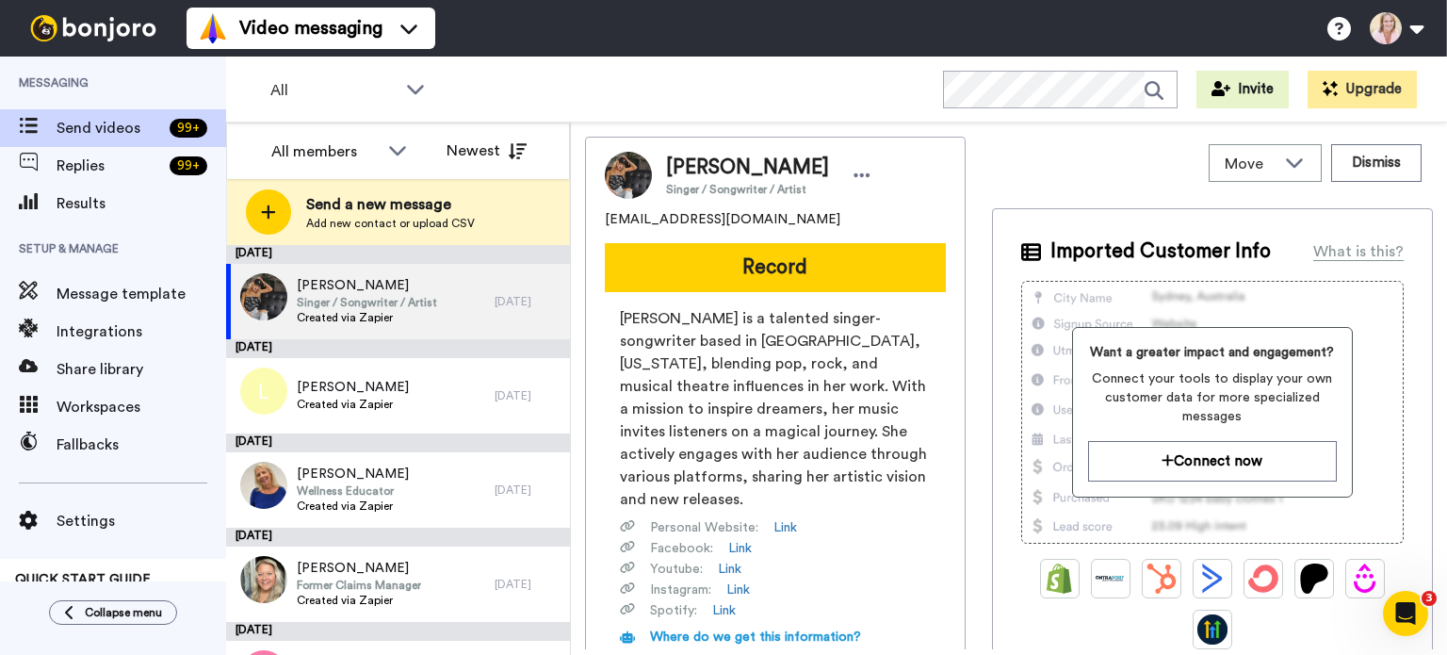
click at [399, 216] on span "Add new contact or upload CSV" at bounding box center [390, 223] width 169 height 15
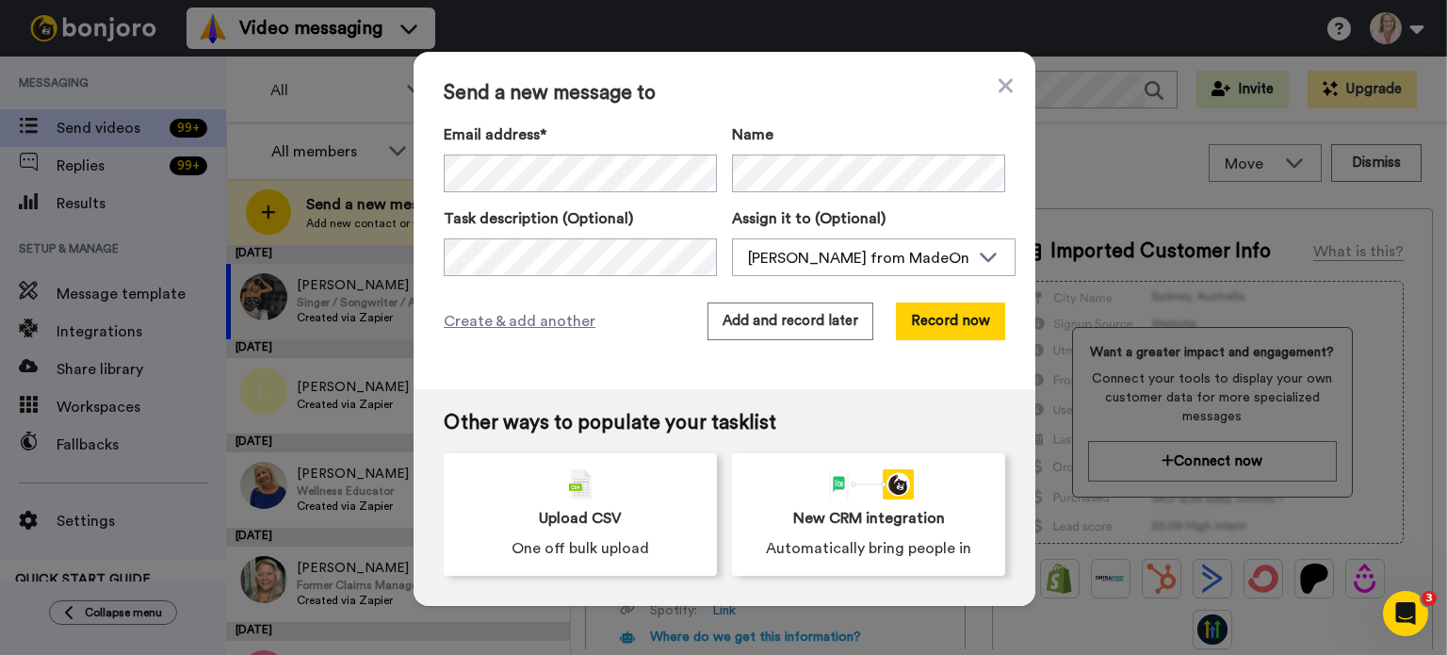
click at [1002, 87] on icon at bounding box center [1005, 85] width 14 height 23
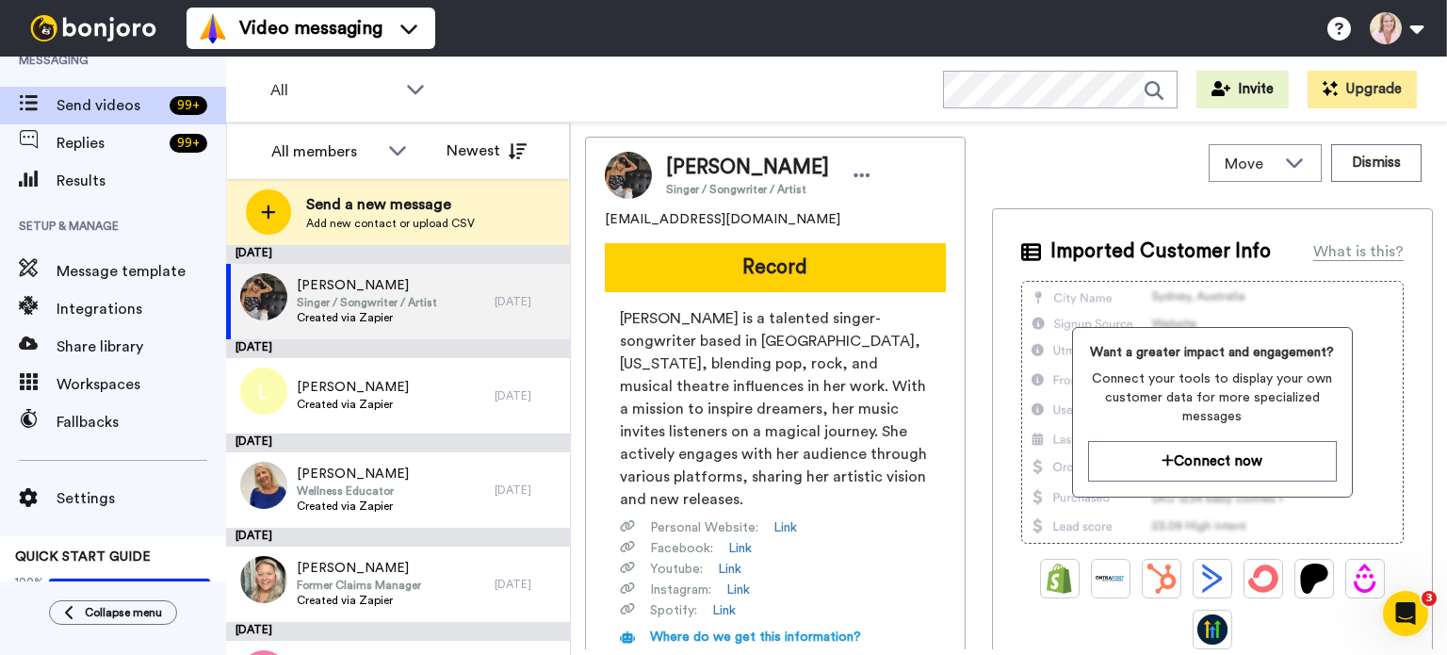
scroll to position [41, 0]
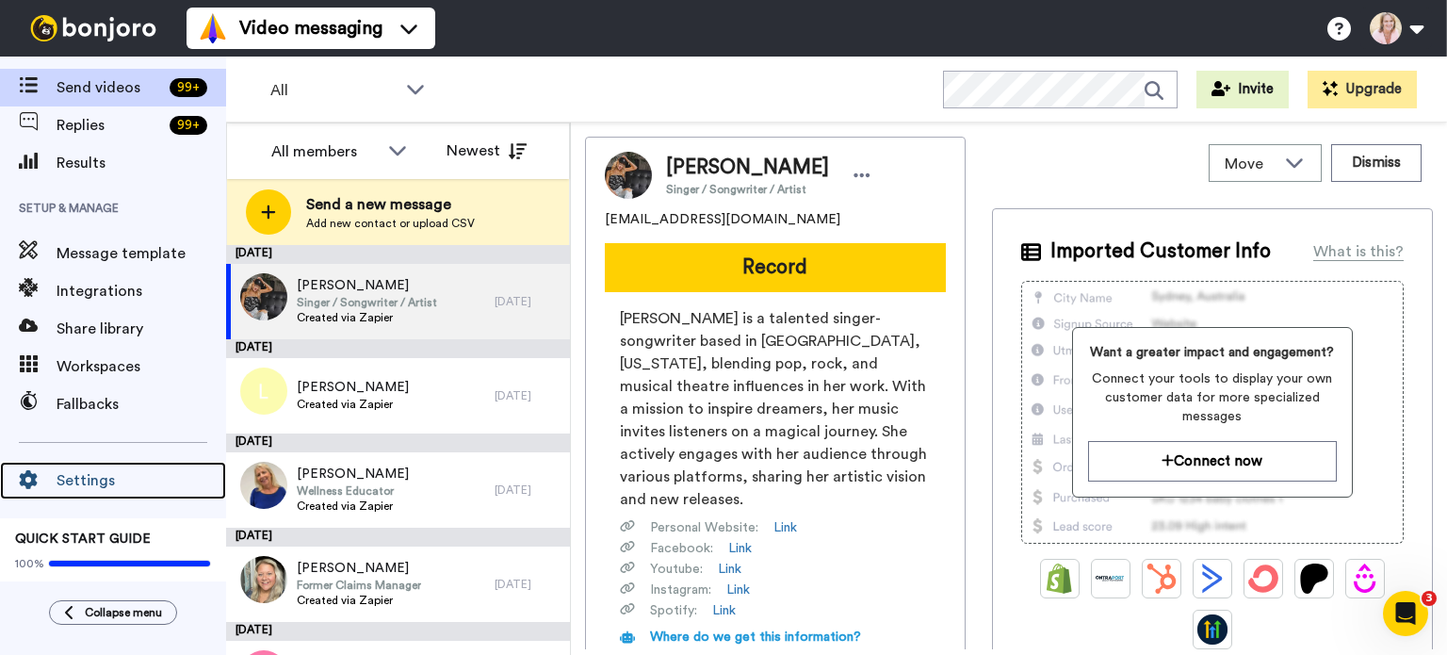
click at [69, 489] on span "Settings" at bounding box center [142, 480] width 170 height 23
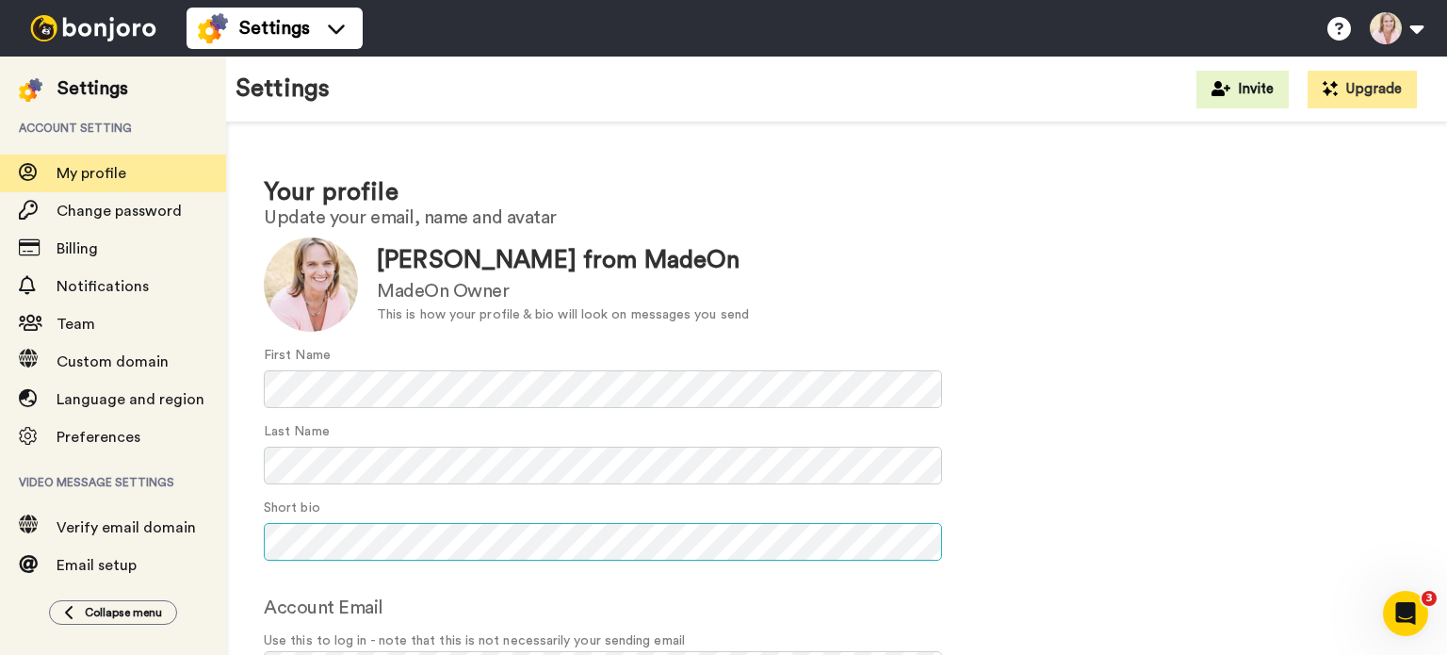
scroll to position [121, 0]
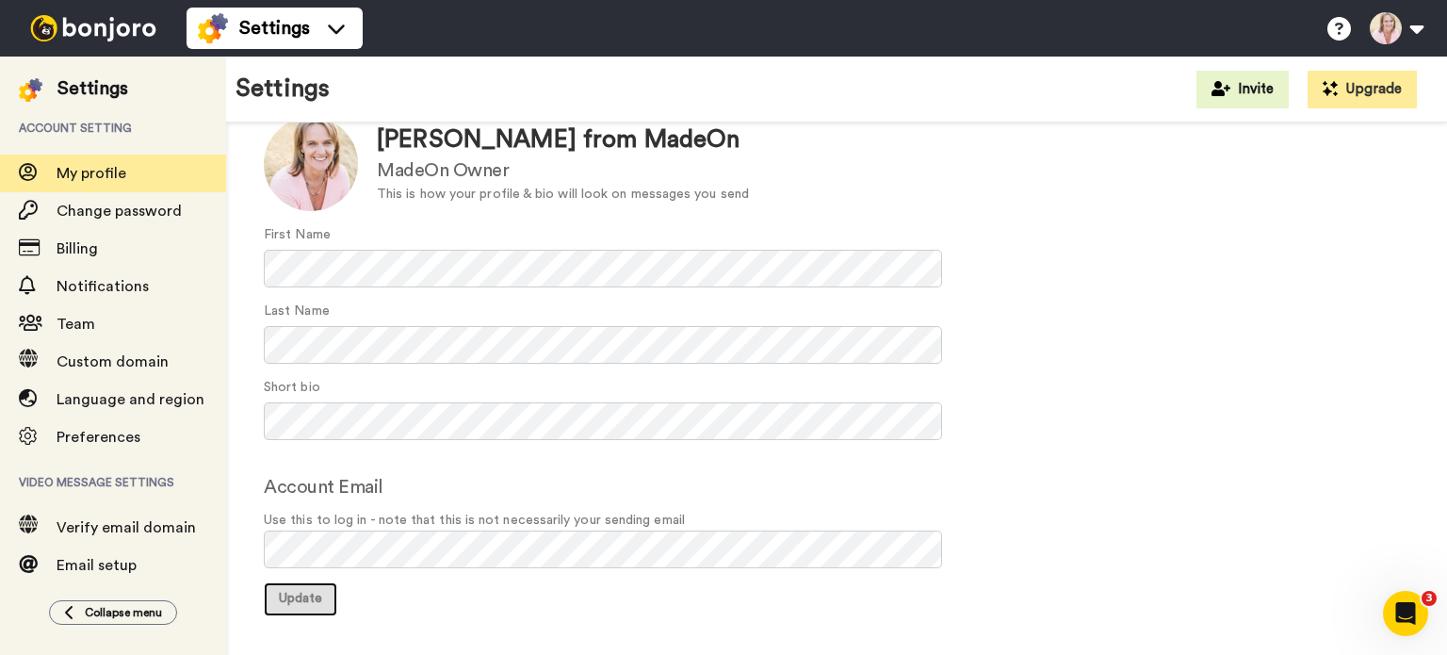
click at [307, 604] on button "Update" at bounding box center [300, 599] width 73 height 34
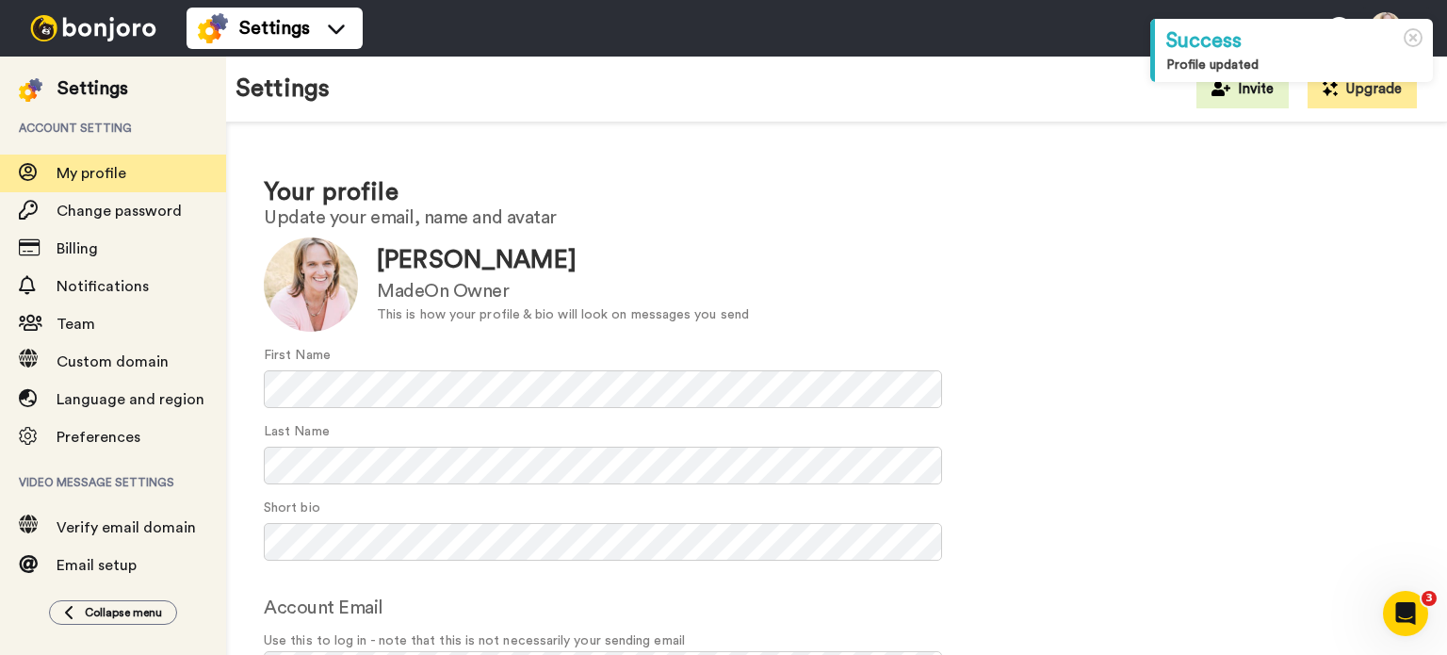
click at [89, 35] on img at bounding box center [93, 28] width 141 height 26
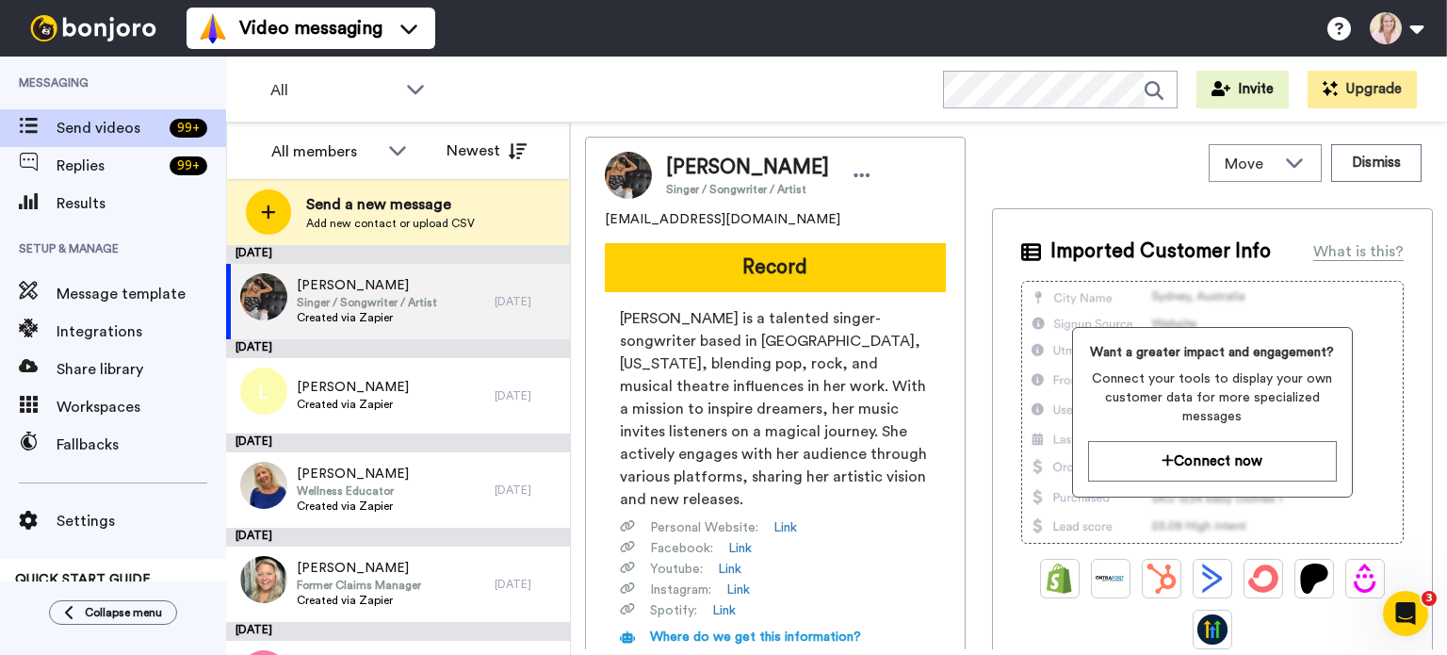
click at [794, 275] on button "Record" at bounding box center [775, 267] width 341 height 49
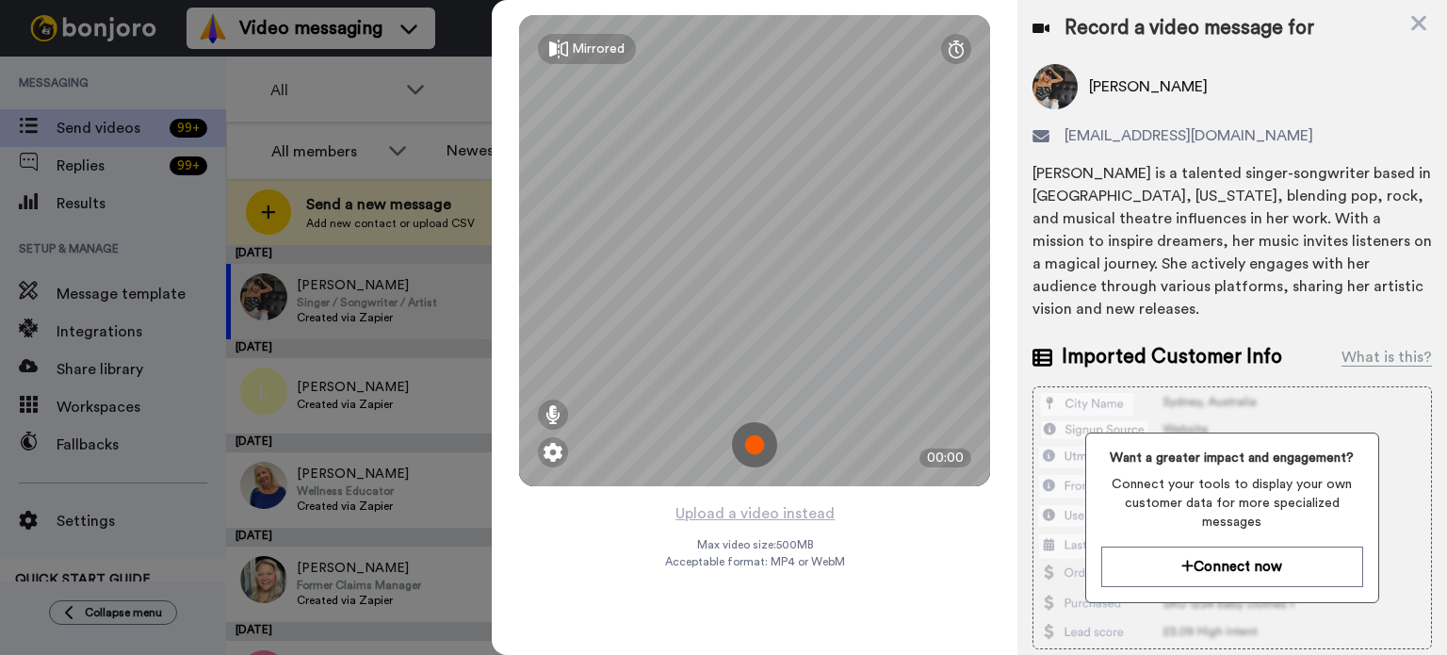
click at [1419, 24] on icon at bounding box center [1418, 23] width 15 height 15
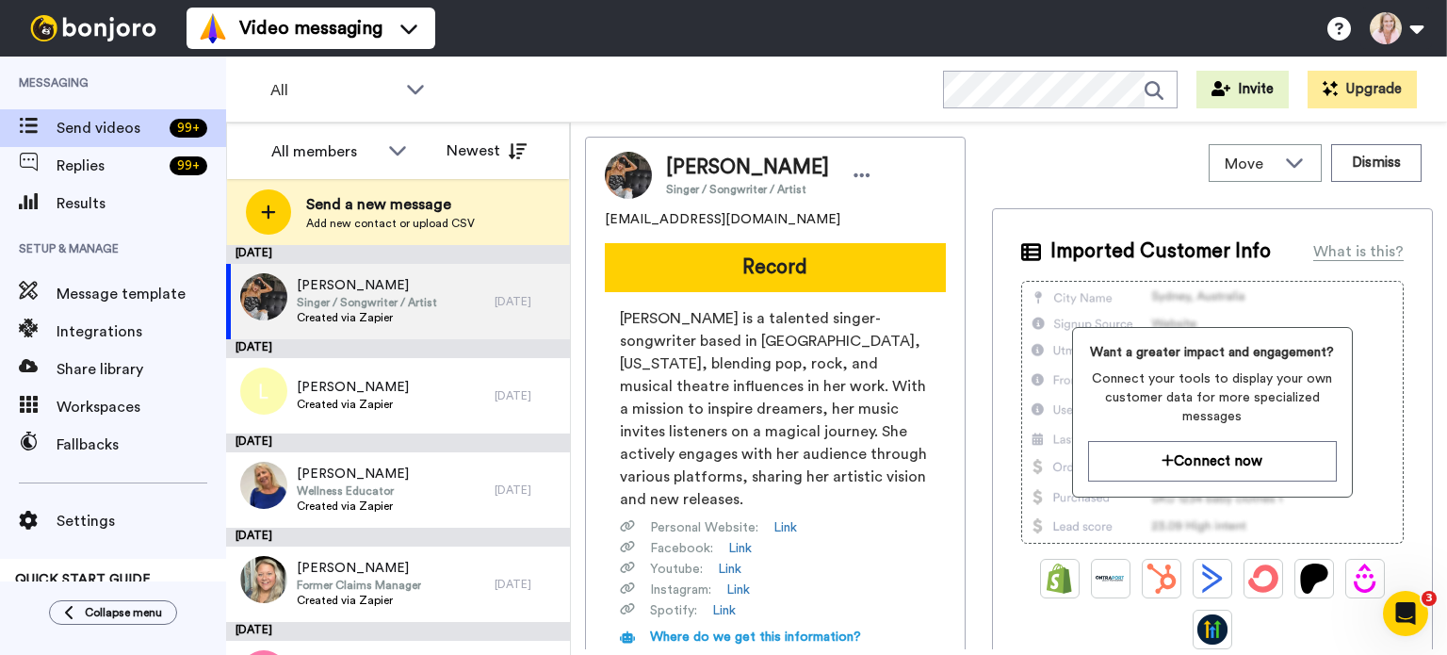
click at [347, 217] on span "Add new contact or upload CSV" at bounding box center [390, 223] width 169 height 15
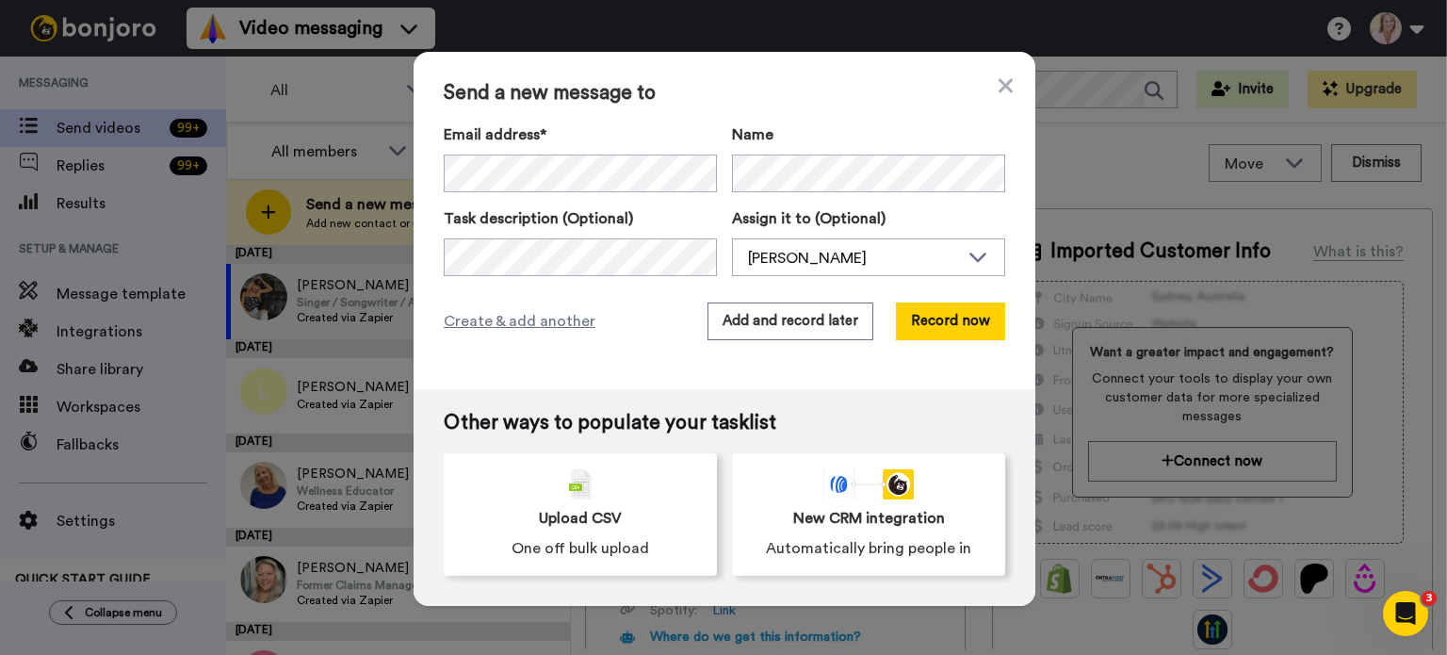
click at [938, 327] on button "Record now" at bounding box center [950, 321] width 109 height 38
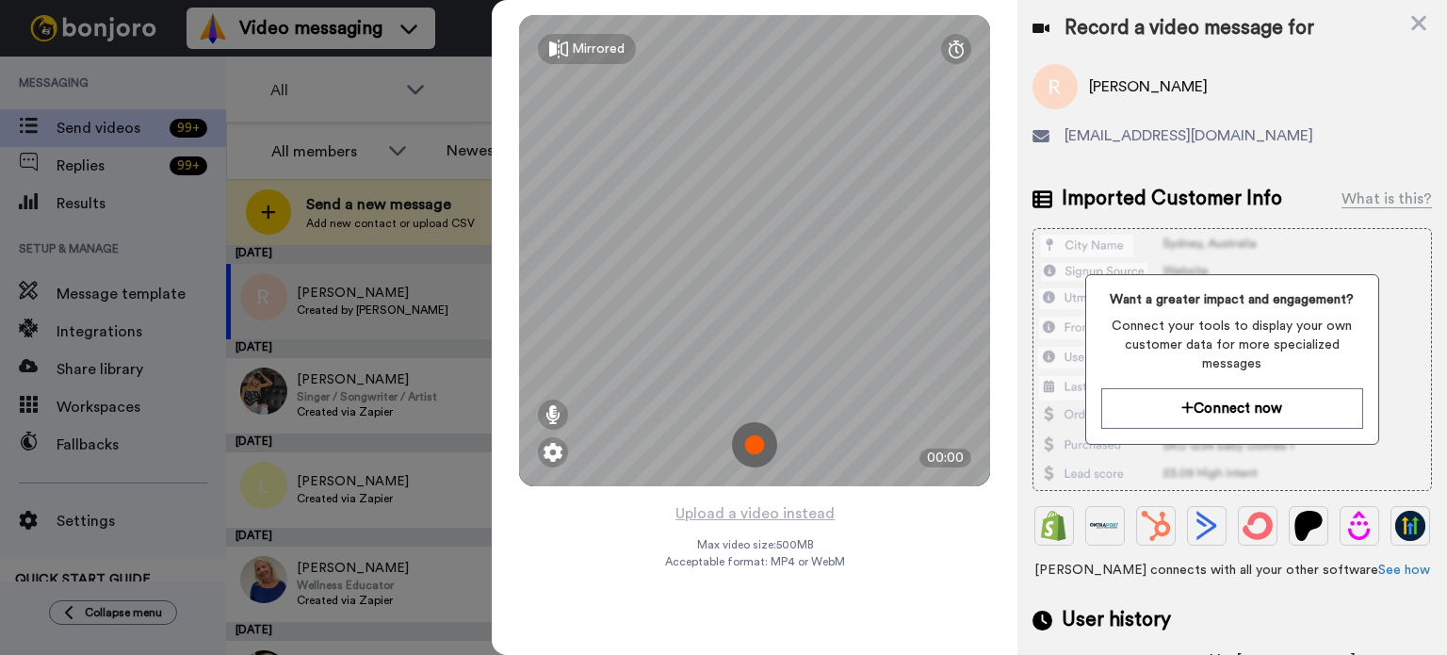
click at [1235, 404] on button "Connect now" at bounding box center [1232, 408] width 262 height 41
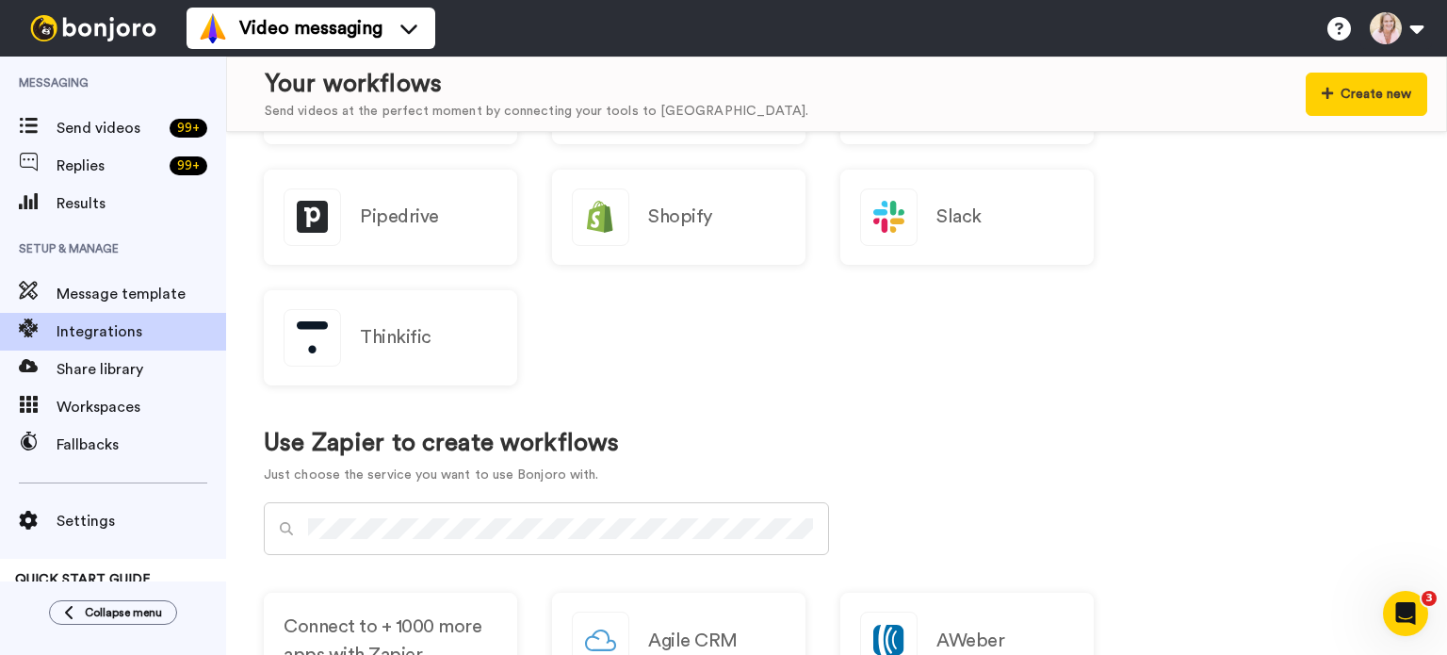
scroll to position [942, 0]
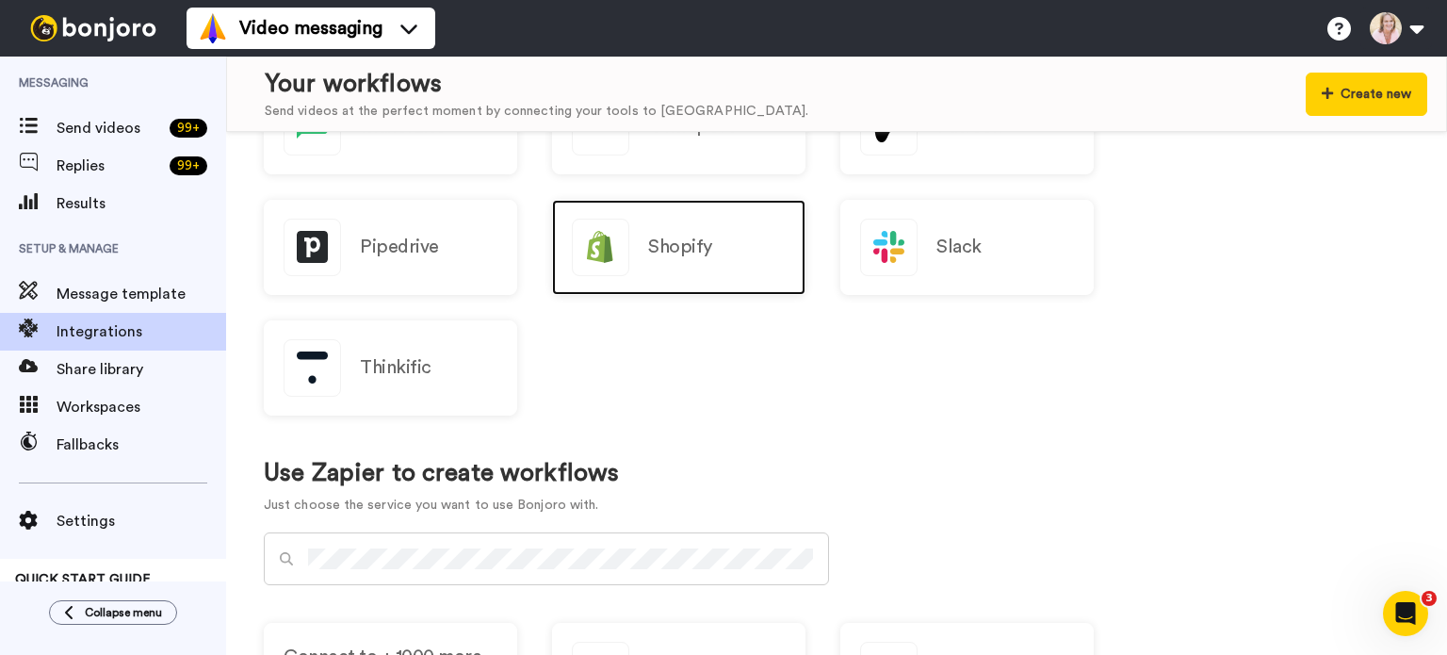
click at [702, 267] on div "Shopify" at bounding box center [678, 247] width 253 height 95
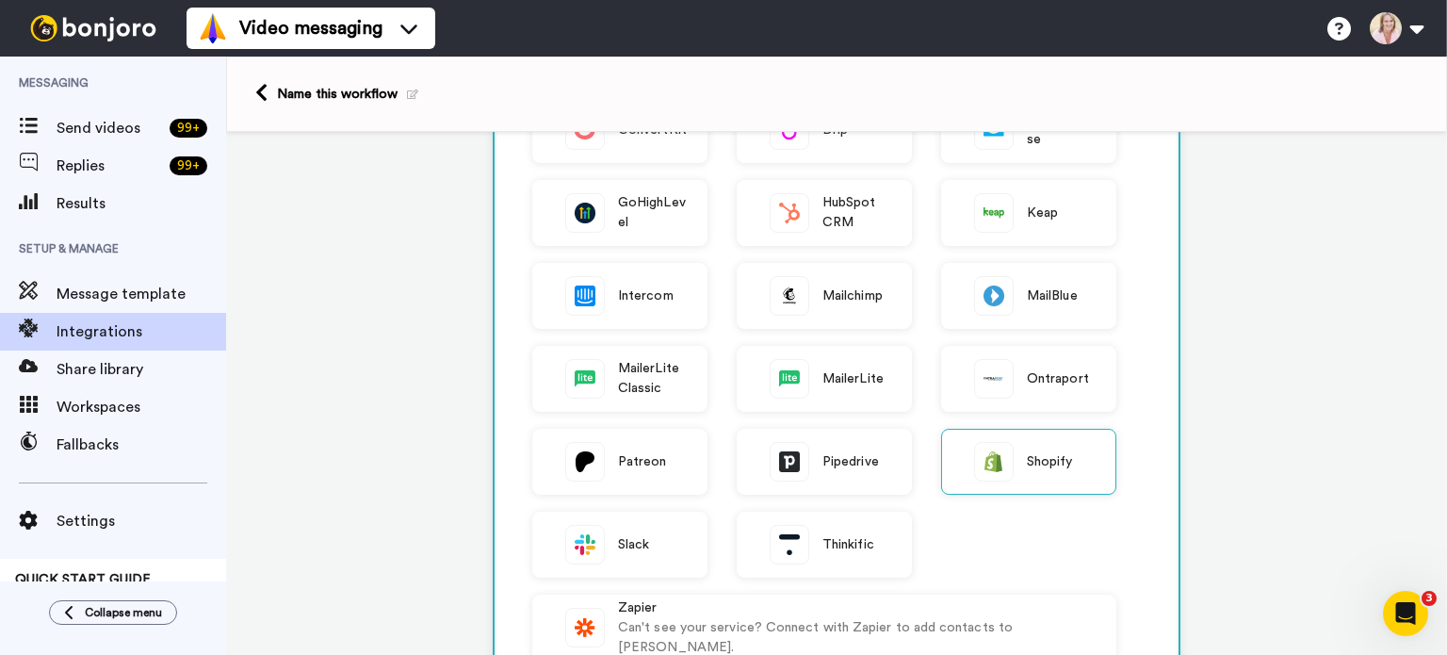
scroll to position [565, 0]
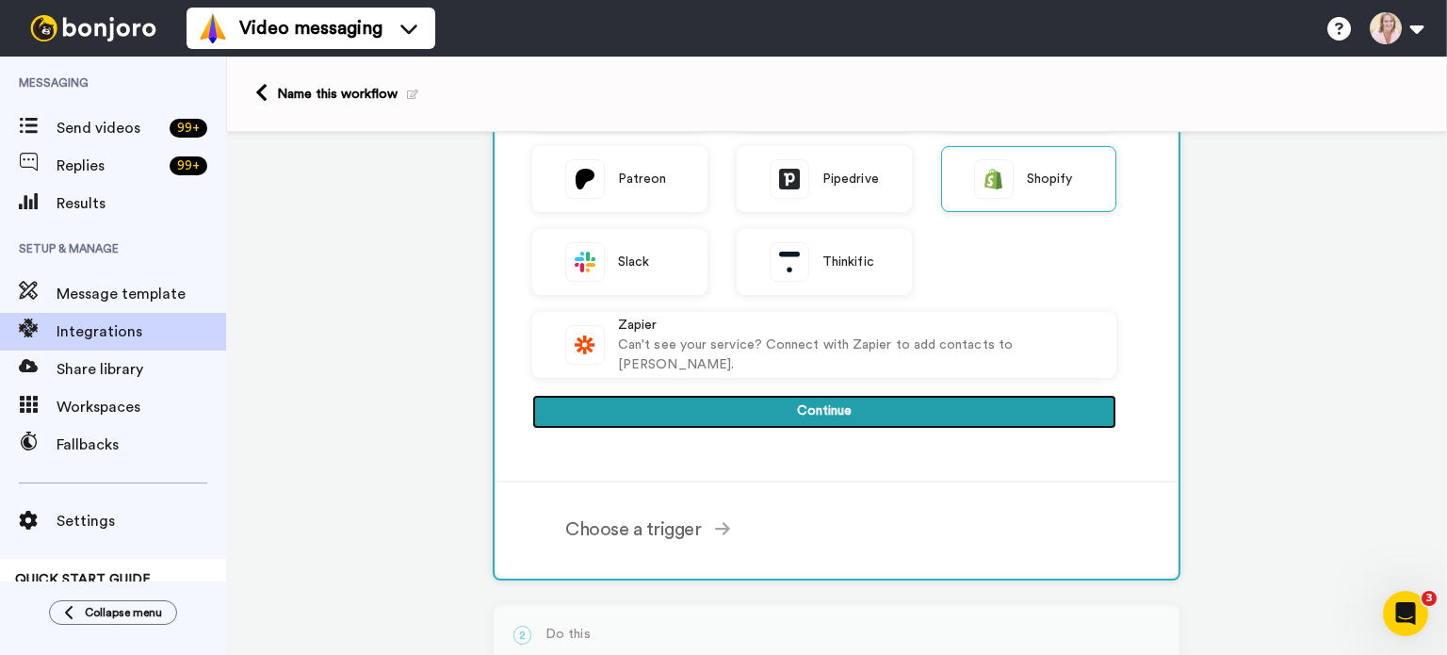
click at [818, 408] on button "Continue" at bounding box center [824, 412] width 584 height 34
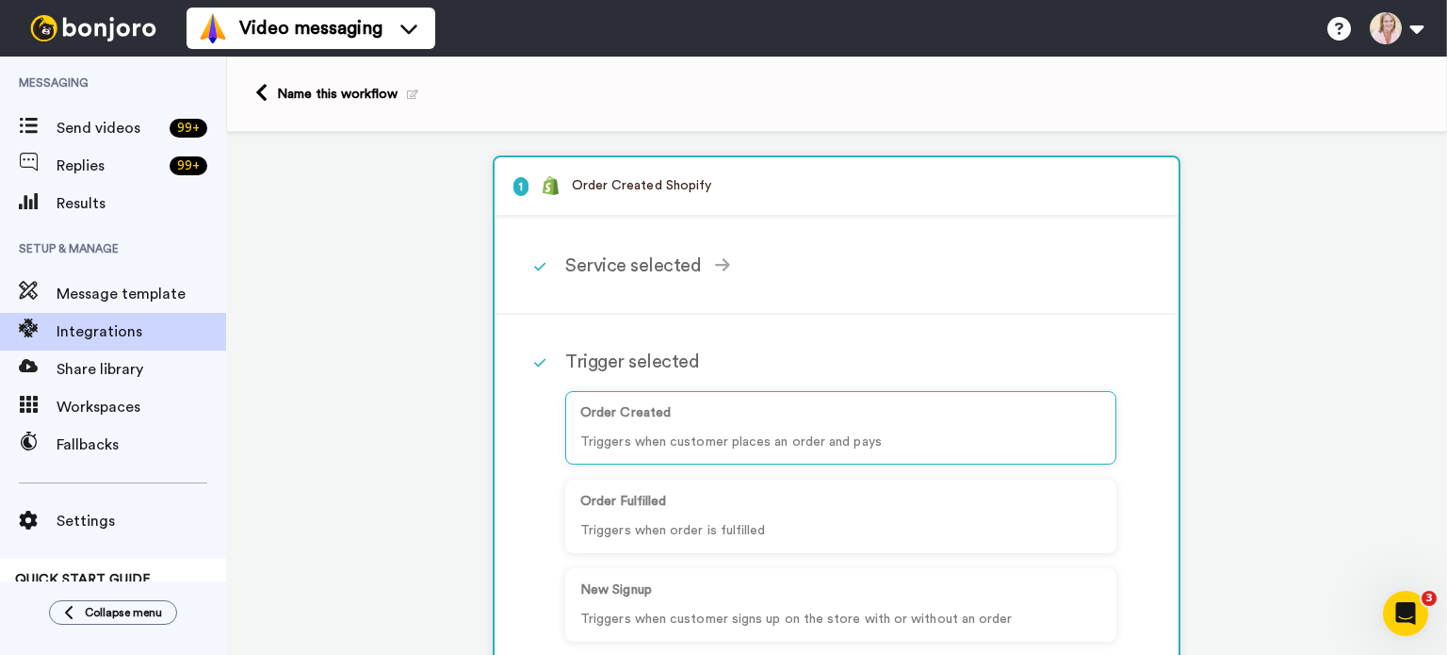
scroll to position [188, 0]
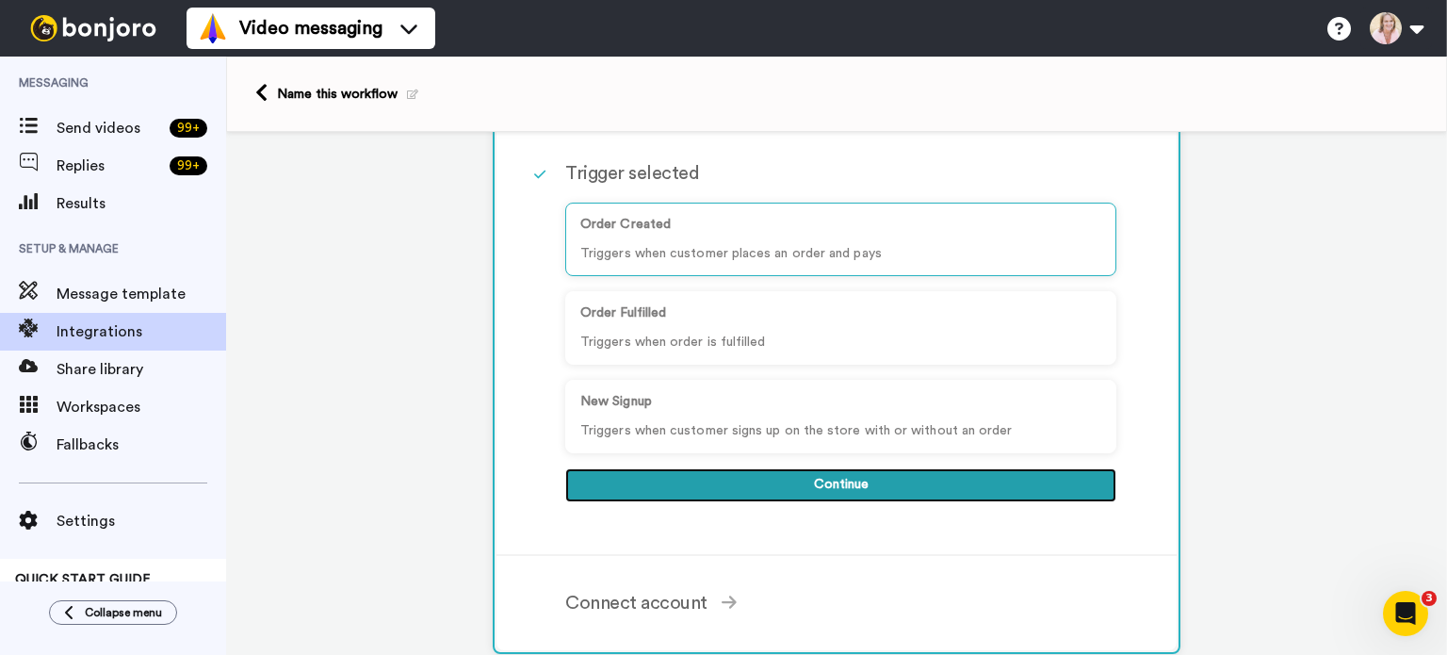
click at [829, 477] on button "Continue" at bounding box center [840, 485] width 551 height 34
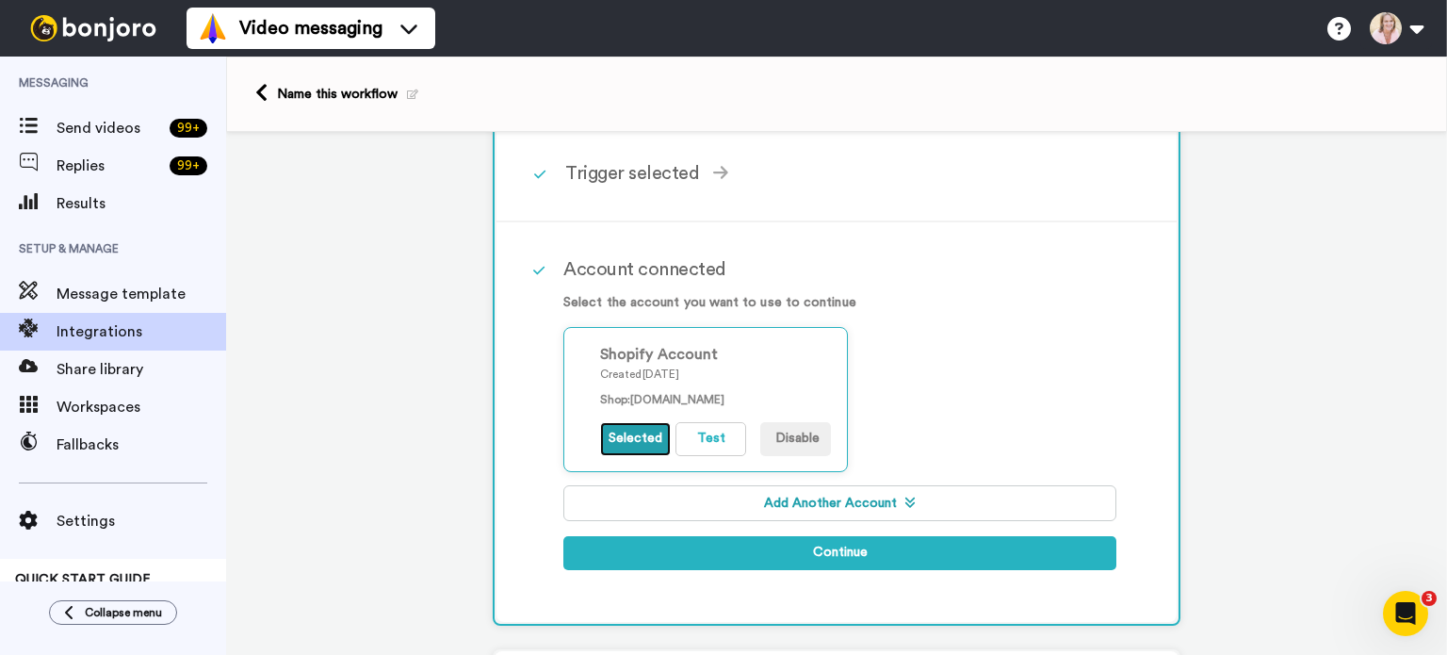
click at [633, 432] on button "Selected" at bounding box center [635, 439] width 71 height 34
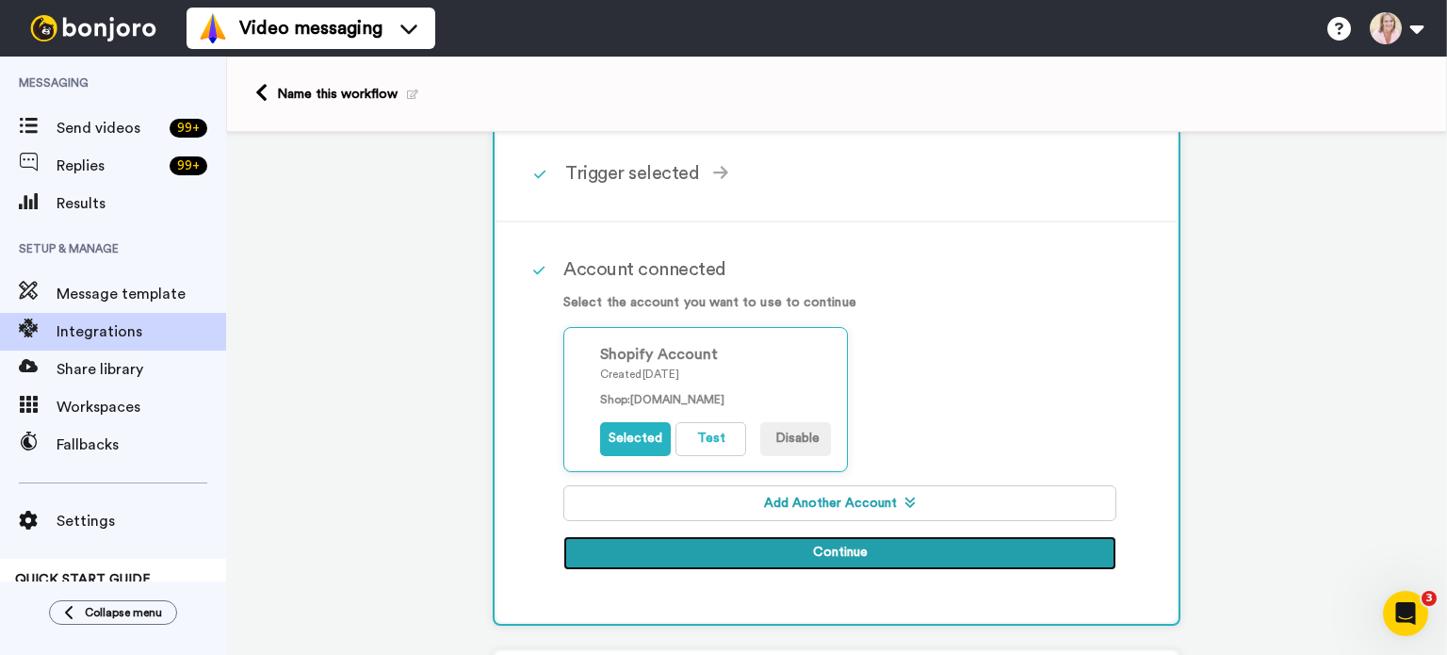
click at [829, 550] on button "Continue" at bounding box center [839, 553] width 553 height 34
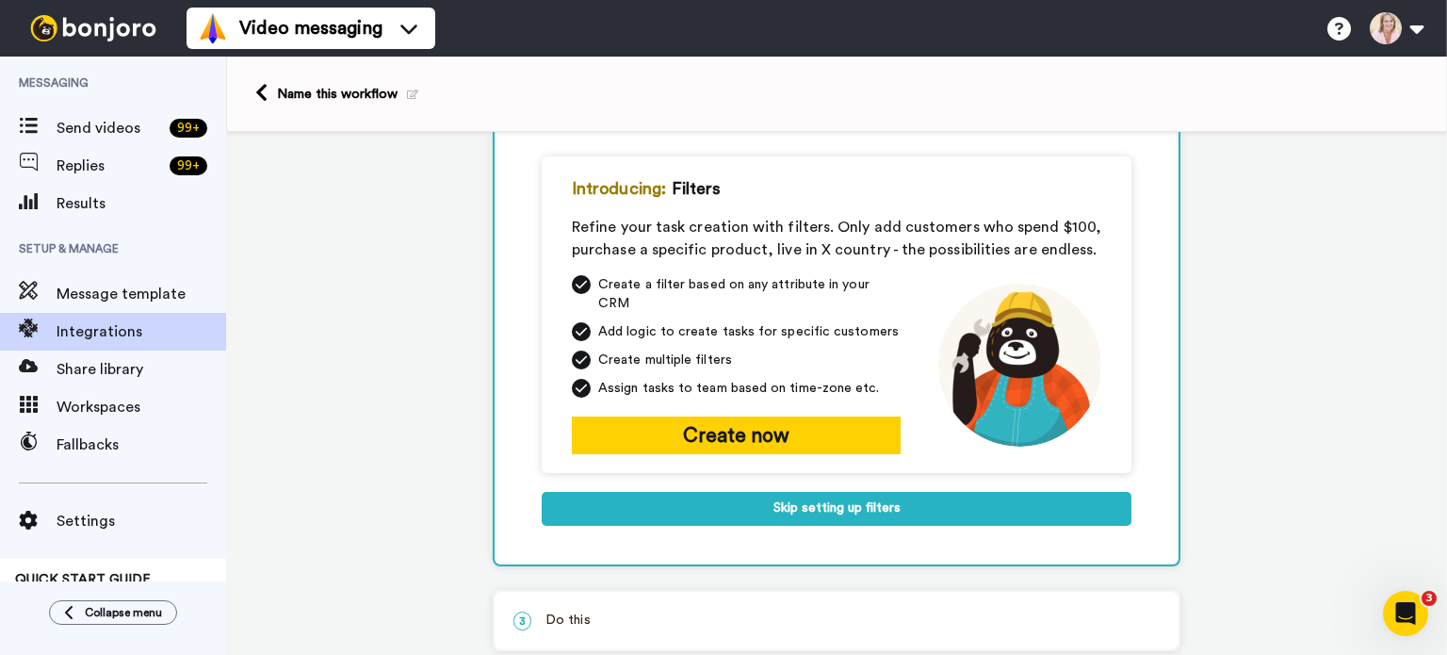
scroll to position [186, 0]
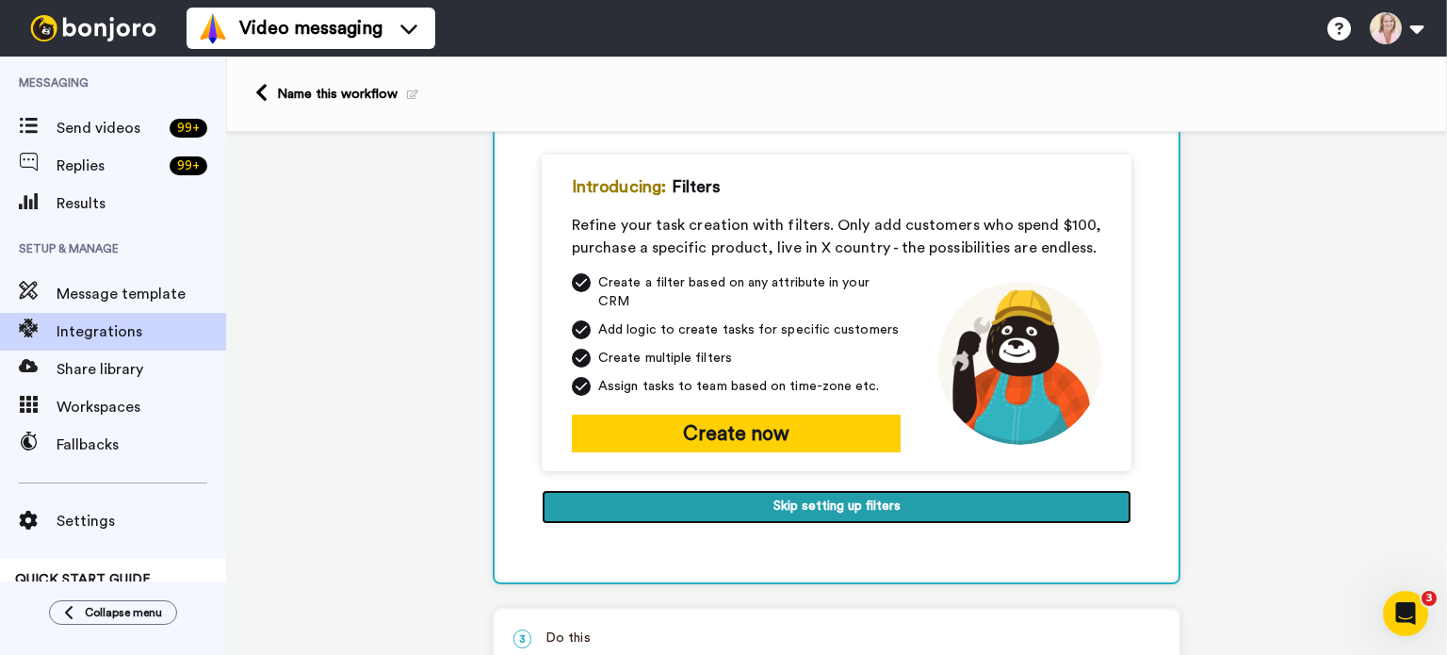
click at [791, 490] on button "Skip setting up filters" at bounding box center [837, 507] width 590 height 34
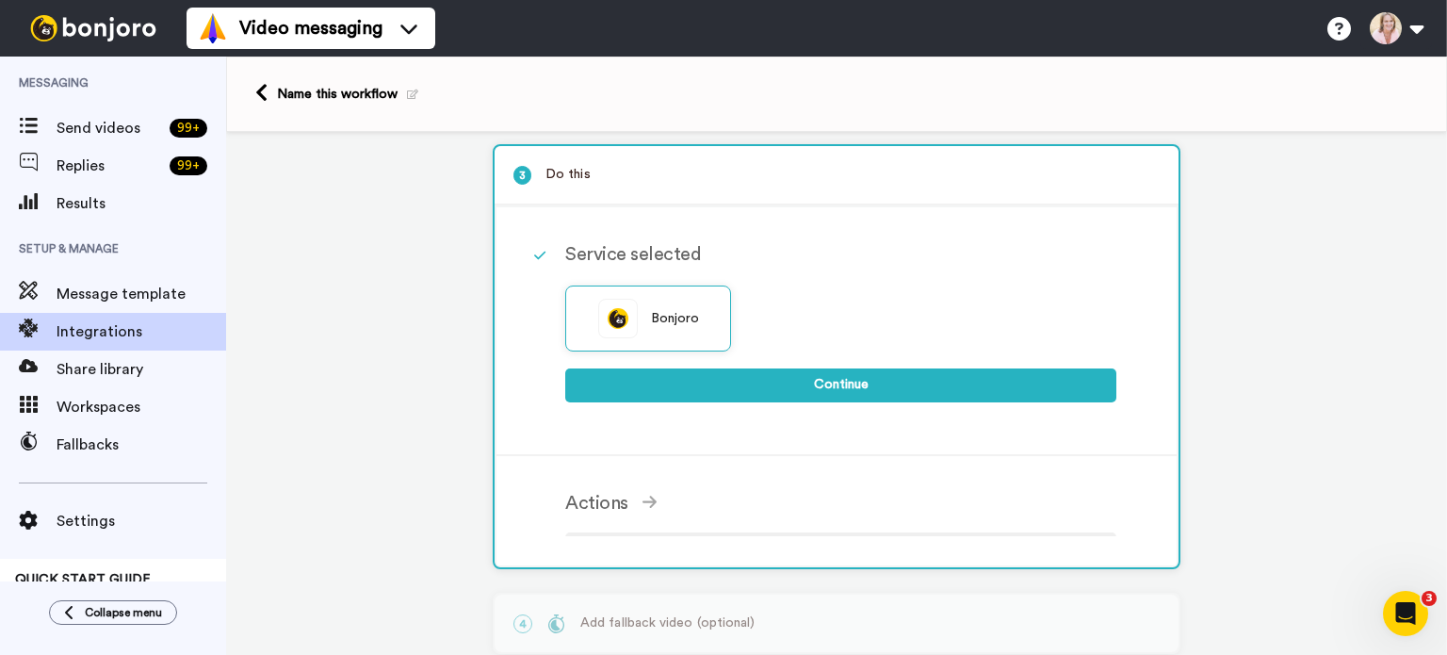
scroll to position [180, 0]
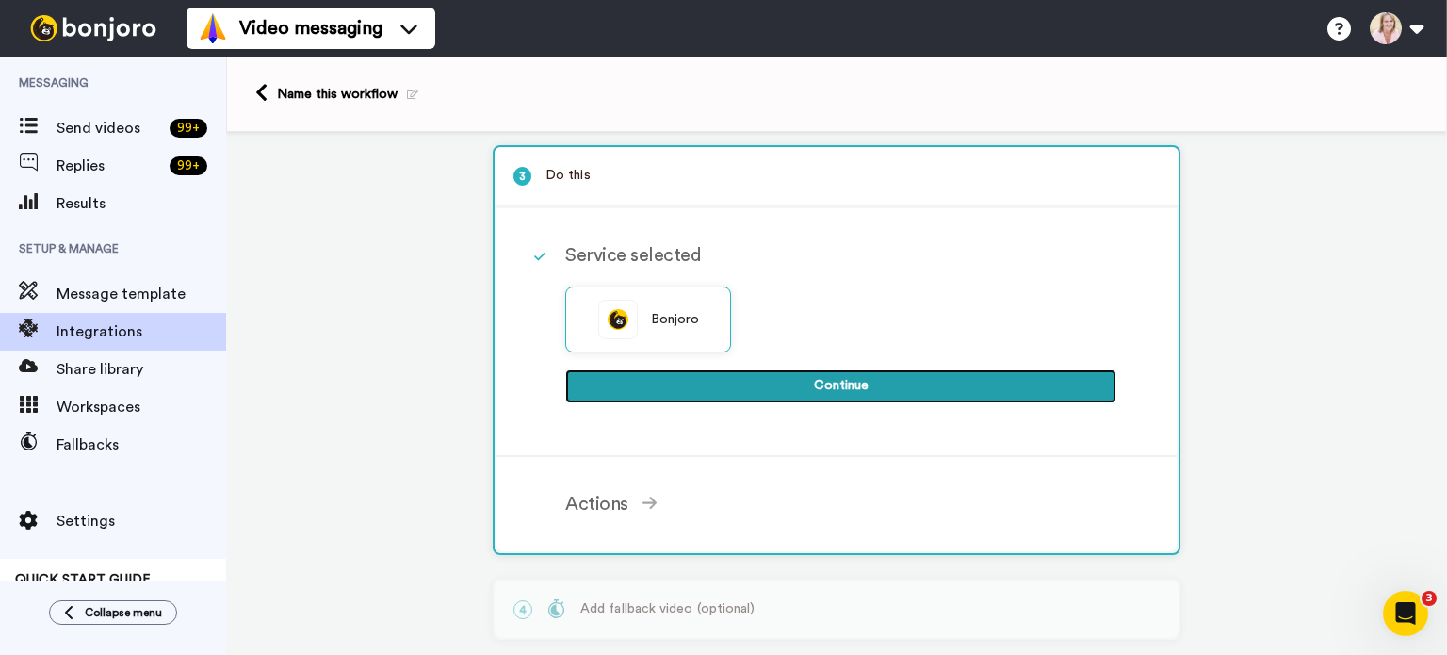
click at [807, 370] on button "Continue" at bounding box center [840, 386] width 551 height 34
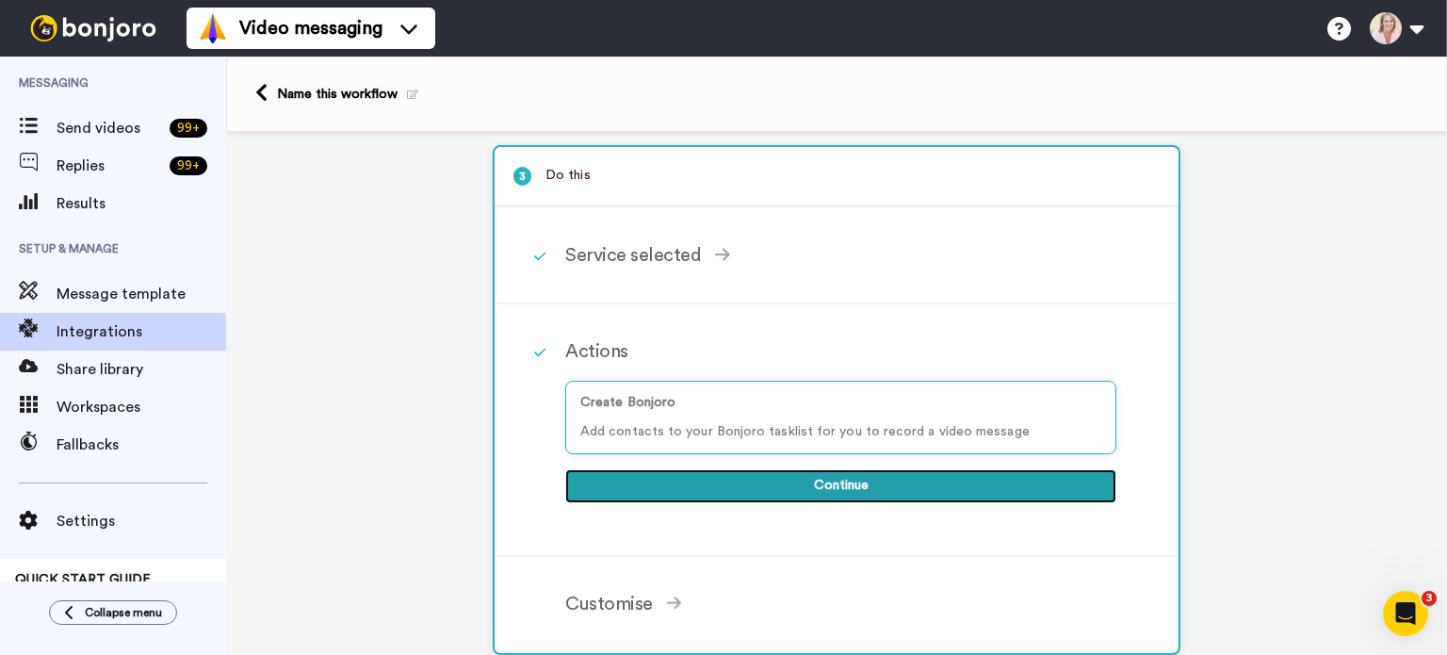
click at [883, 479] on button "Continue" at bounding box center [840, 486] width 551 height 34
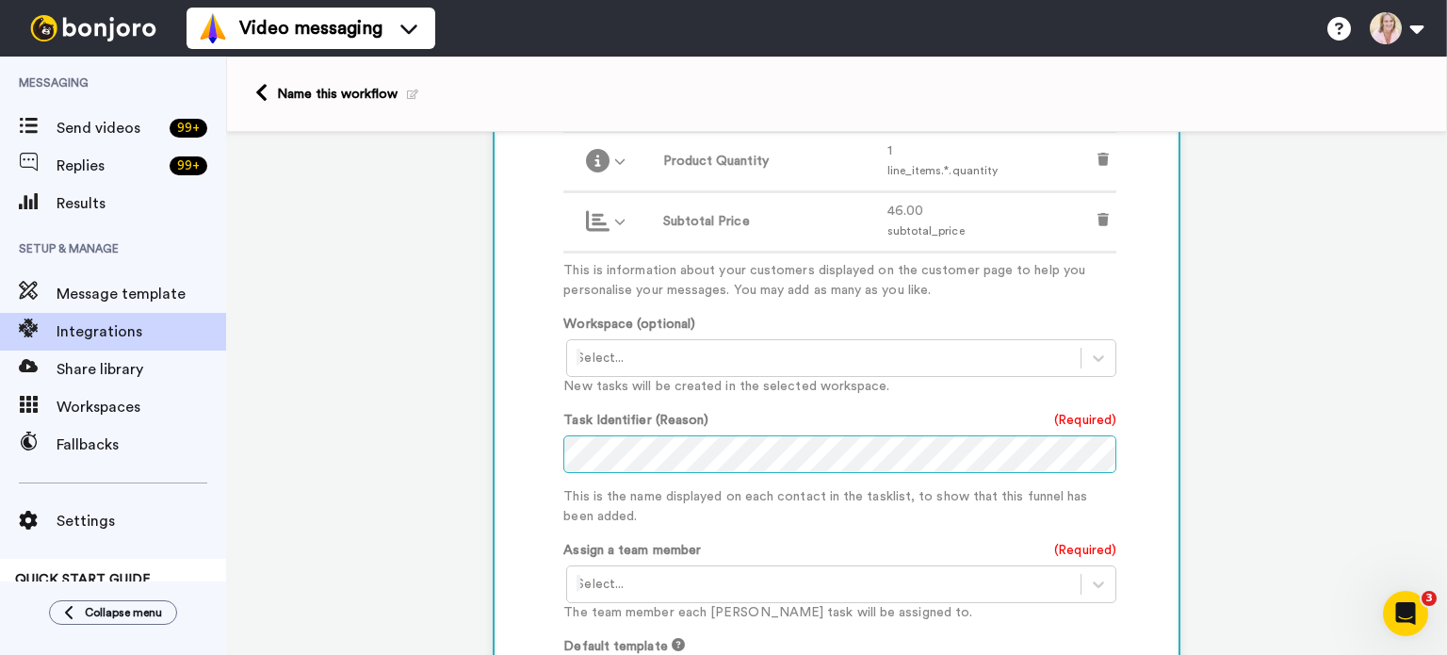
scroll to position [911, 0]
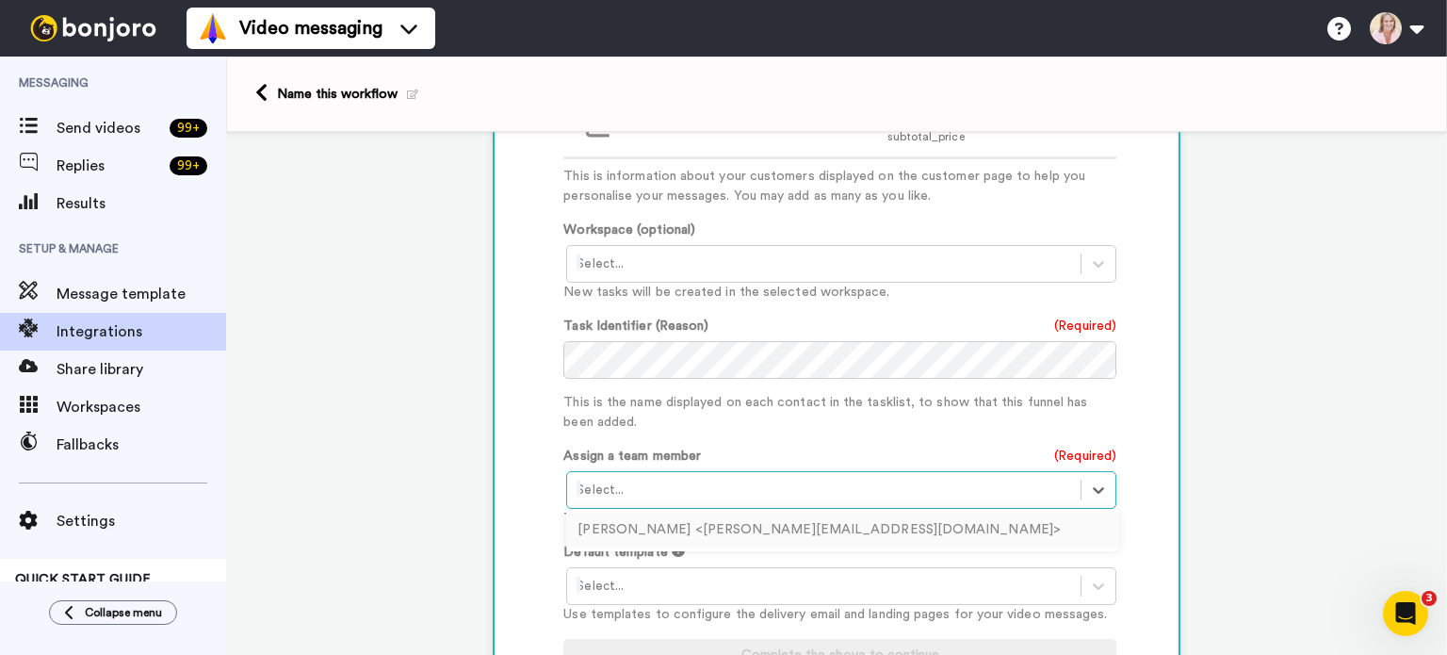
click at [705, 490] on div at bounding box center [823, 489] width 494 height 23
click at [694, 525] on div "Renee Harris <renee@hardlotion.com>" at bounding box center [842, 529] width 553 height 35
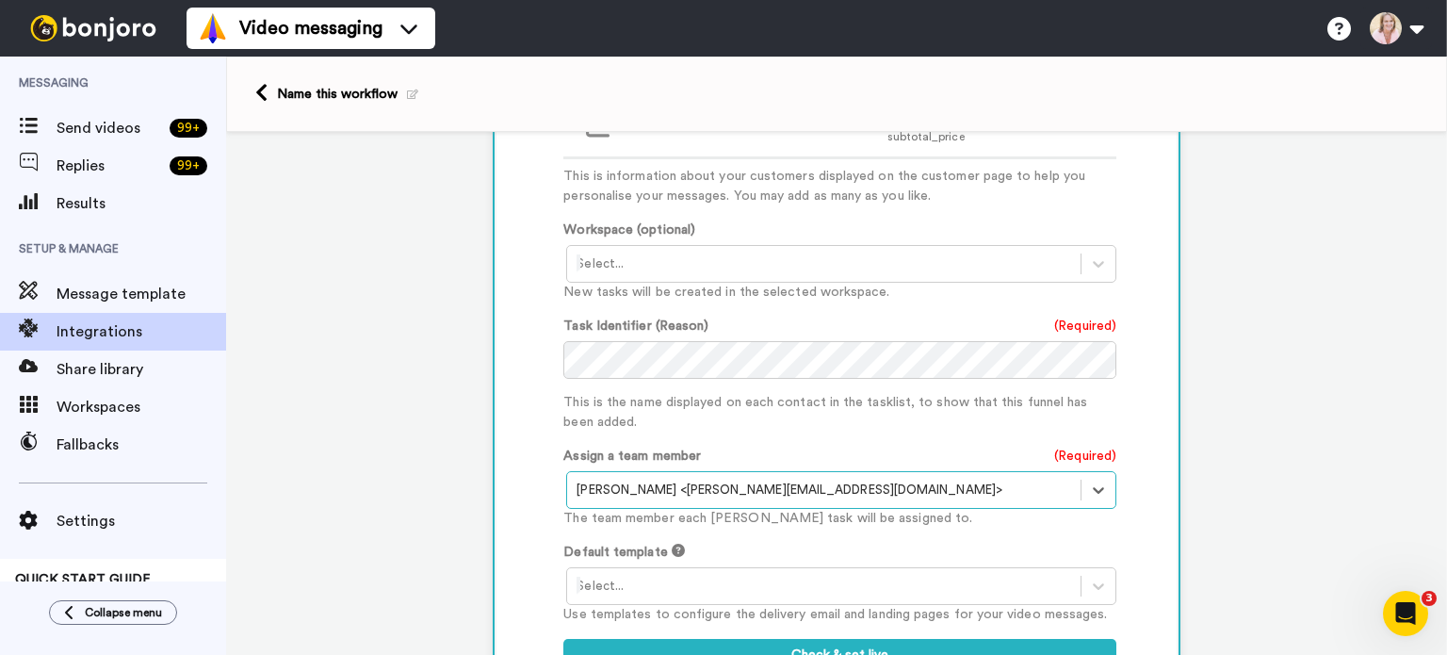
scroll to position [1099, 0]
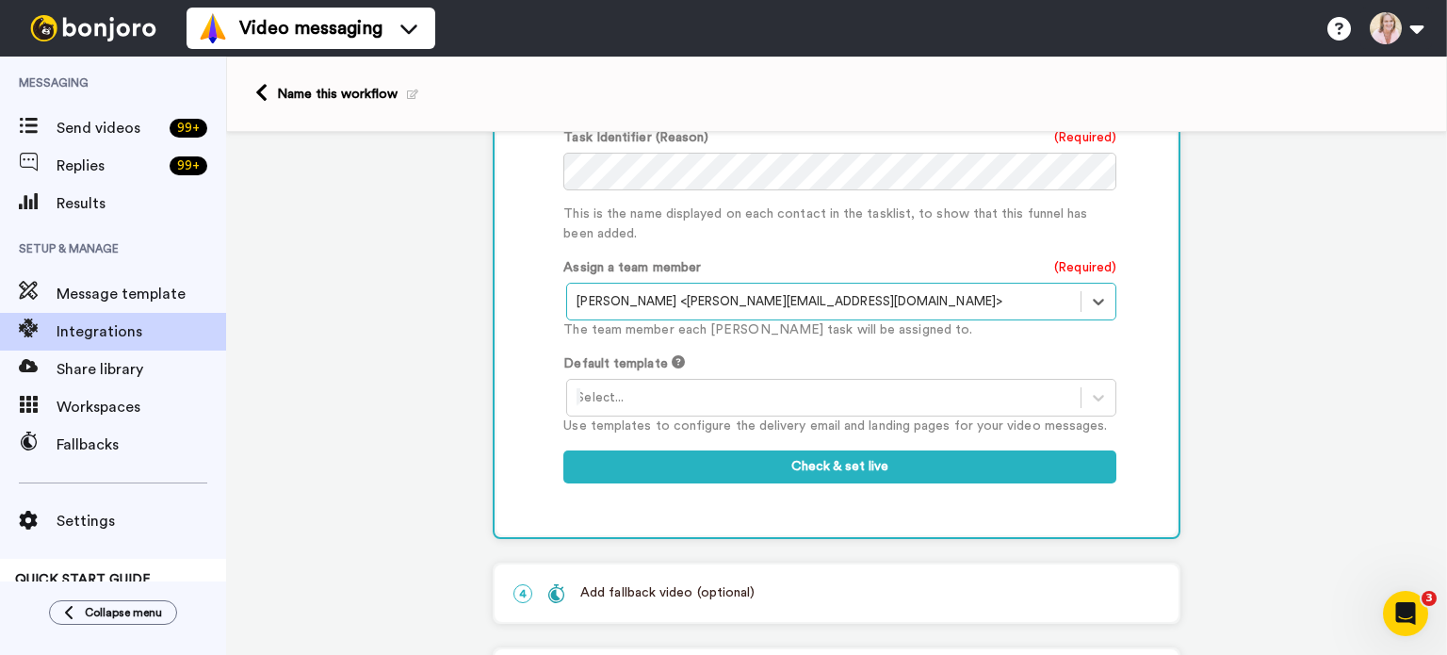
click at [813, 393] on div at bounding box center [823, 397] width 494 height 23
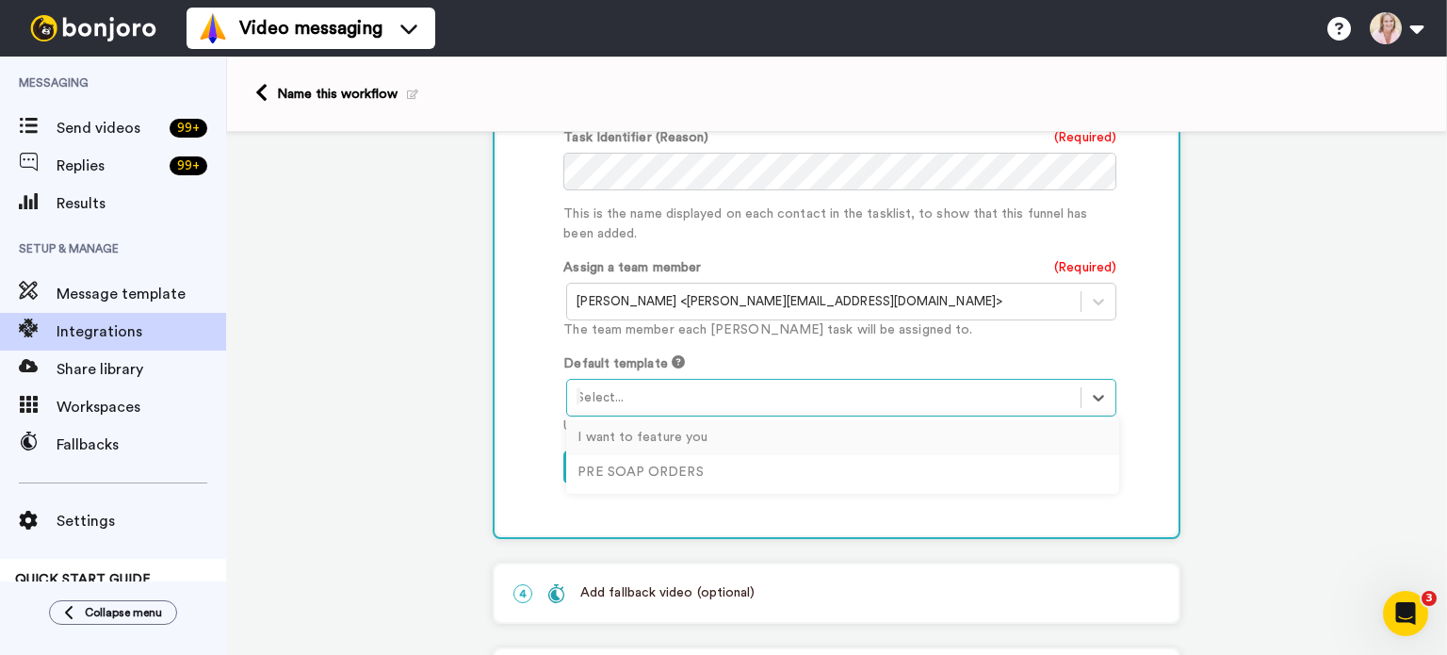
click at [689, 431] on div "I want to feature you" at bounding box center [842, 437] width 553 height 35
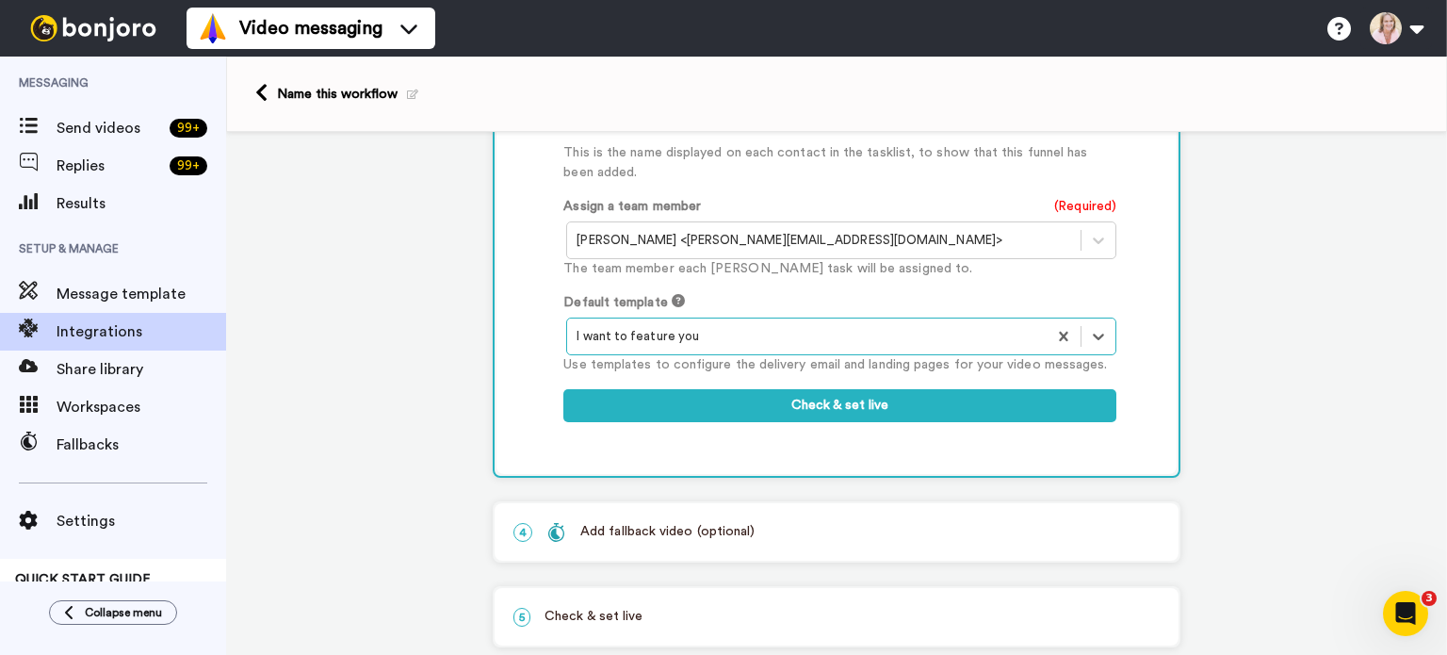
scroll to position [1193, 0]
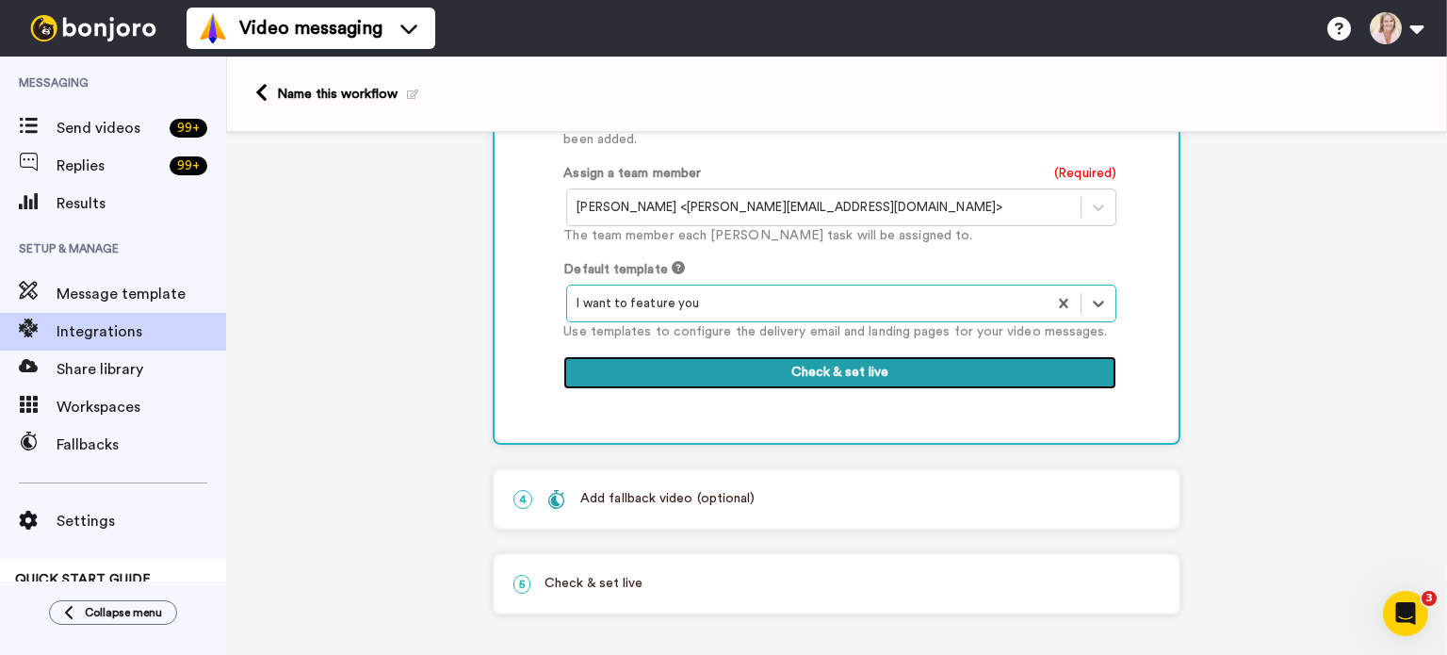
click at [824, 360] on button "Check & set live" at bounding box center [839, 373] width 553 height 34
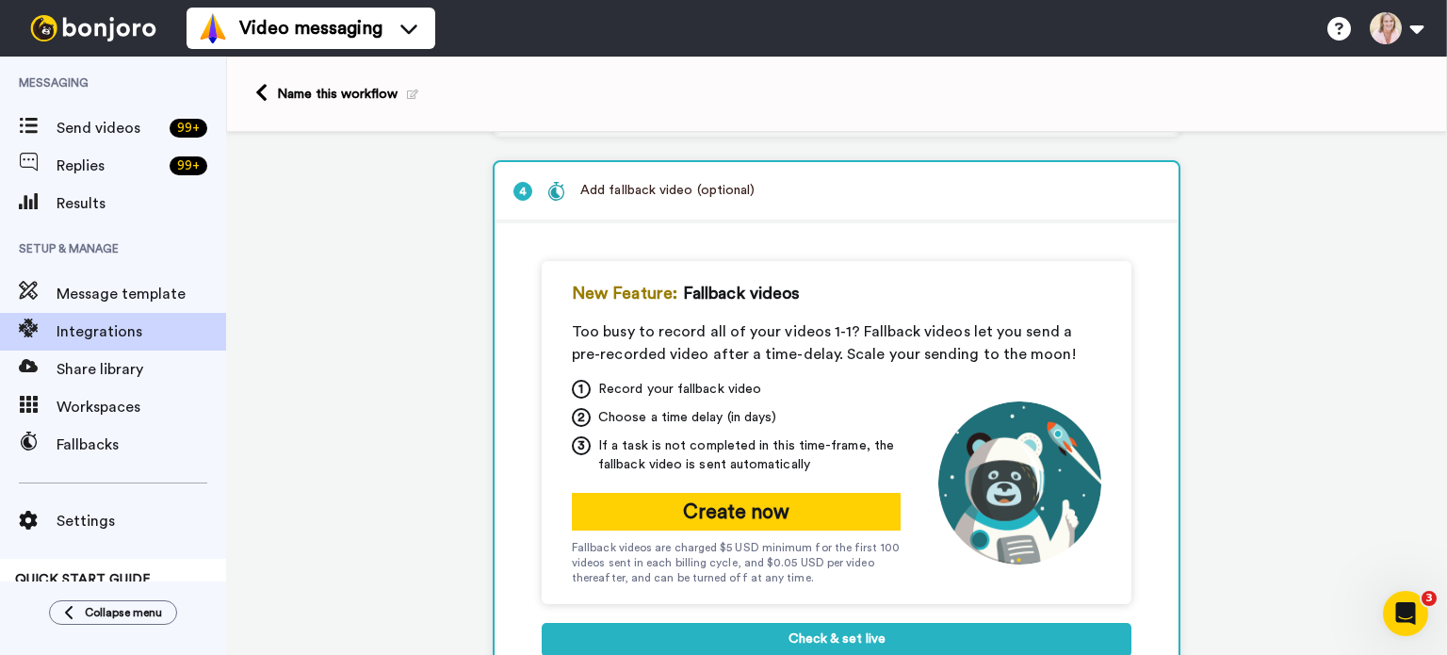
scroll to position [438, 0]
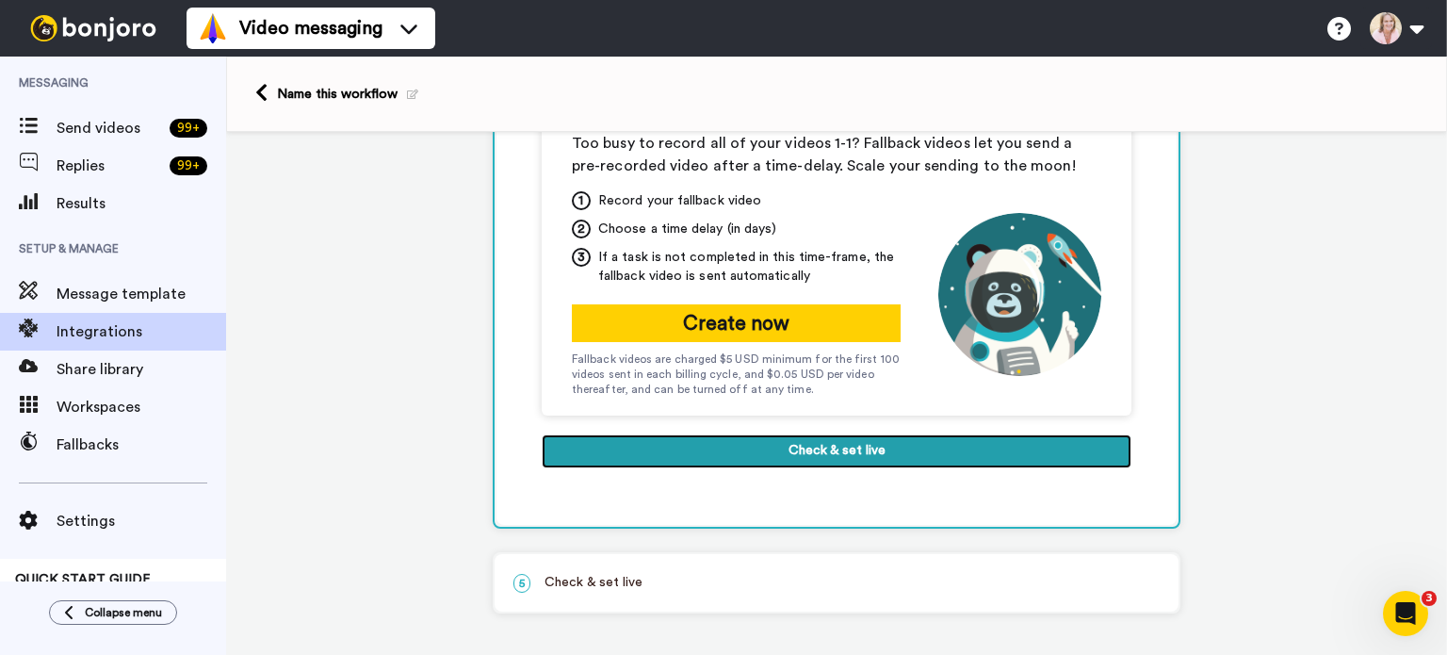
click at [816, 445] on button "Check & set live" at bounding box center [837, 451] width 590 height 34
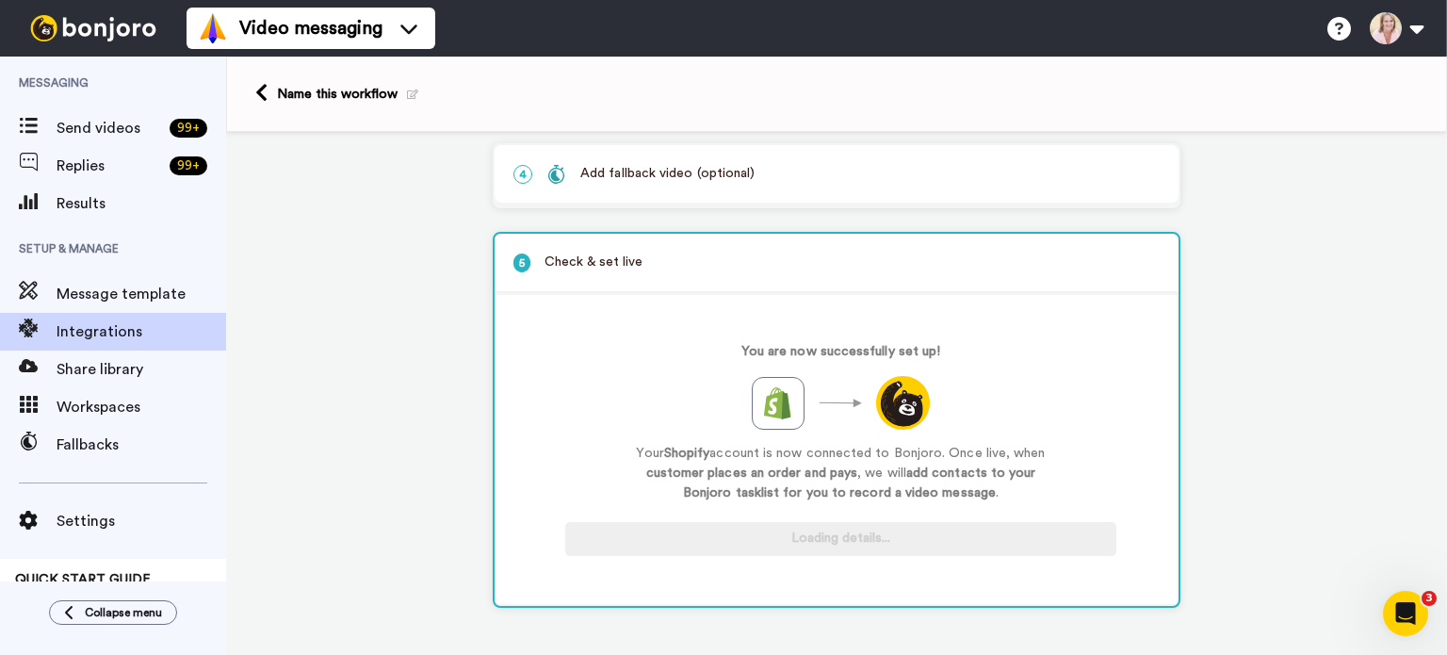
scroll to position [261, 0]
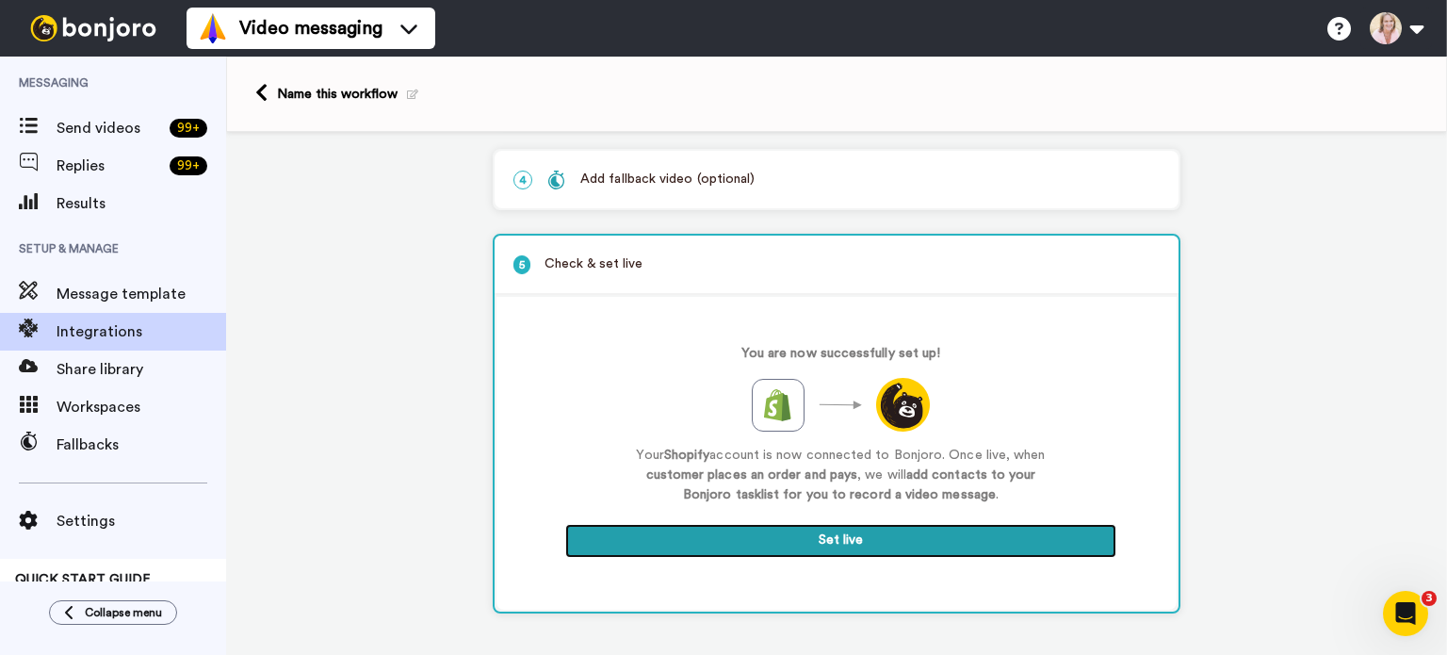
click at [819, 536] on button "Set live" at bounding box center [840, 541] width 551 height 34
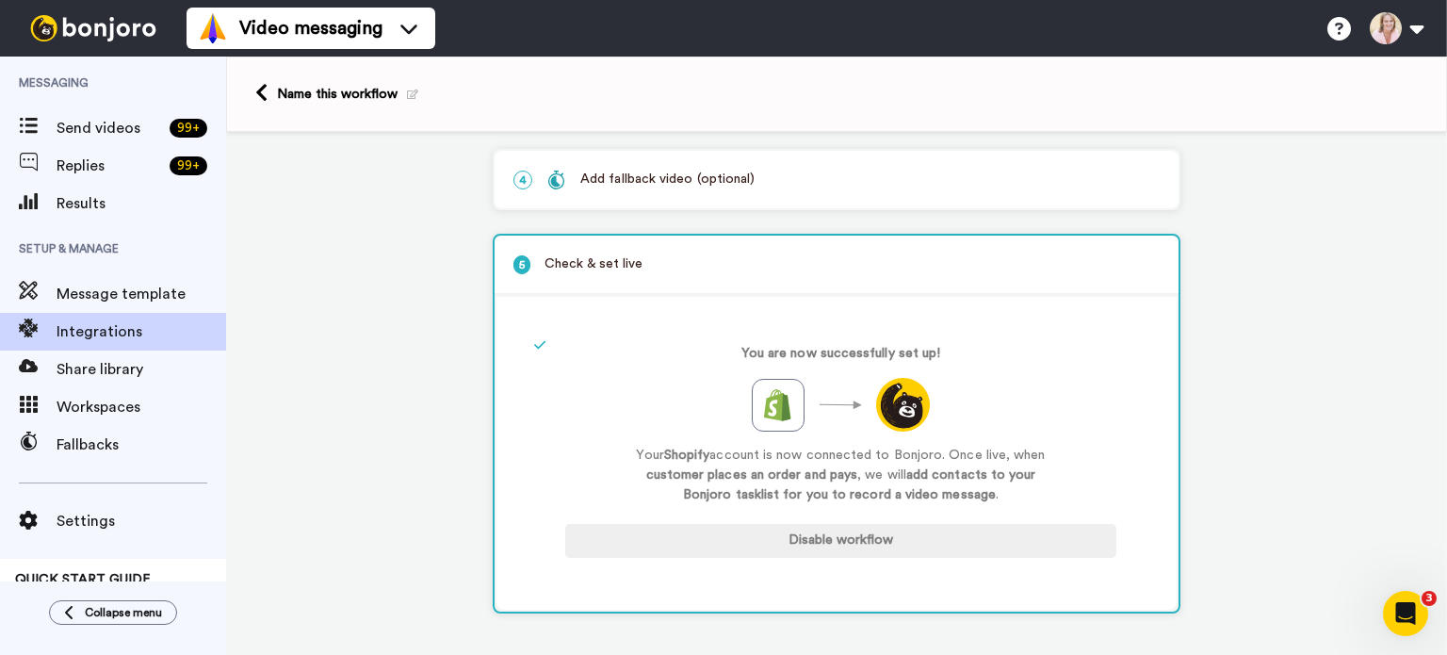
click at [360, 100] on div "Name this workflow" at bounding box center [347, 94] width 141 height 19
click at [408, 91] on icon at bounding box center [412, 94] width 11 height 10
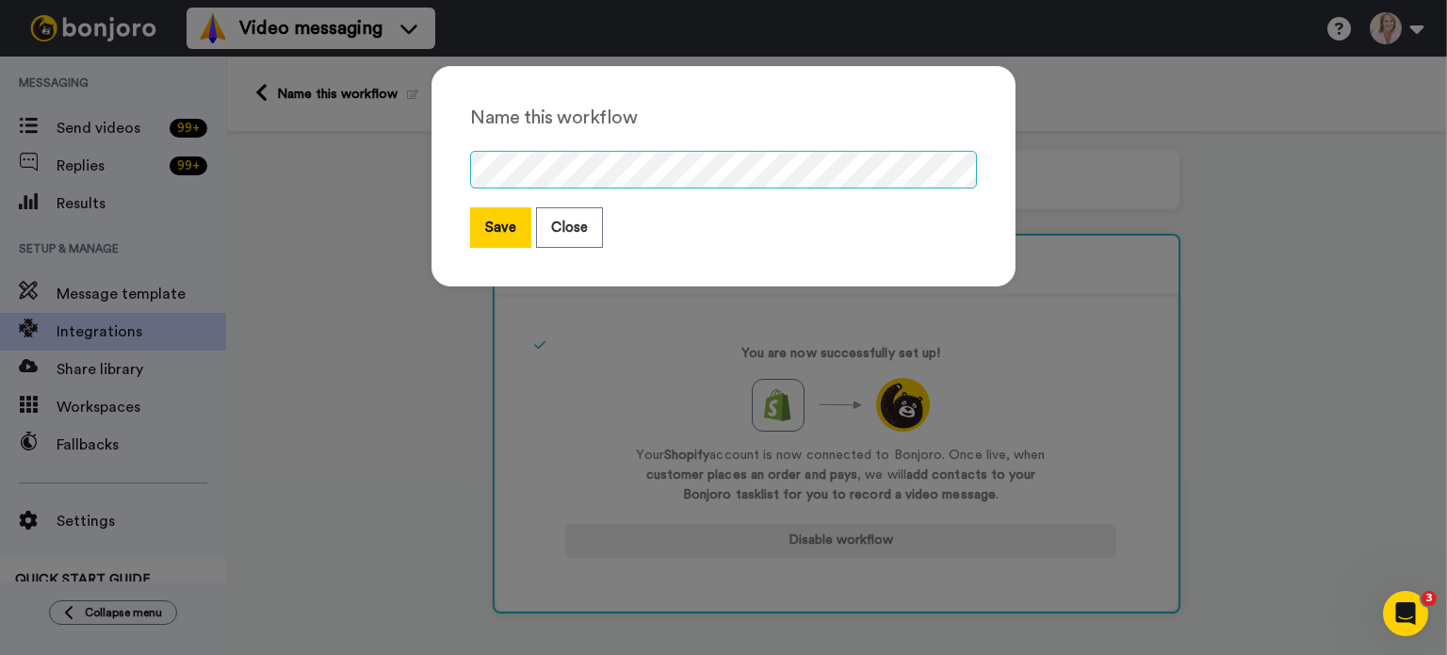
click at [422, 169] on div "Name this workflow Save Close" at bounding box center [724, 185] width 622 height 277
click at [504, 233] on button "Save" at bounding box center [500, 227] width 61 height 41
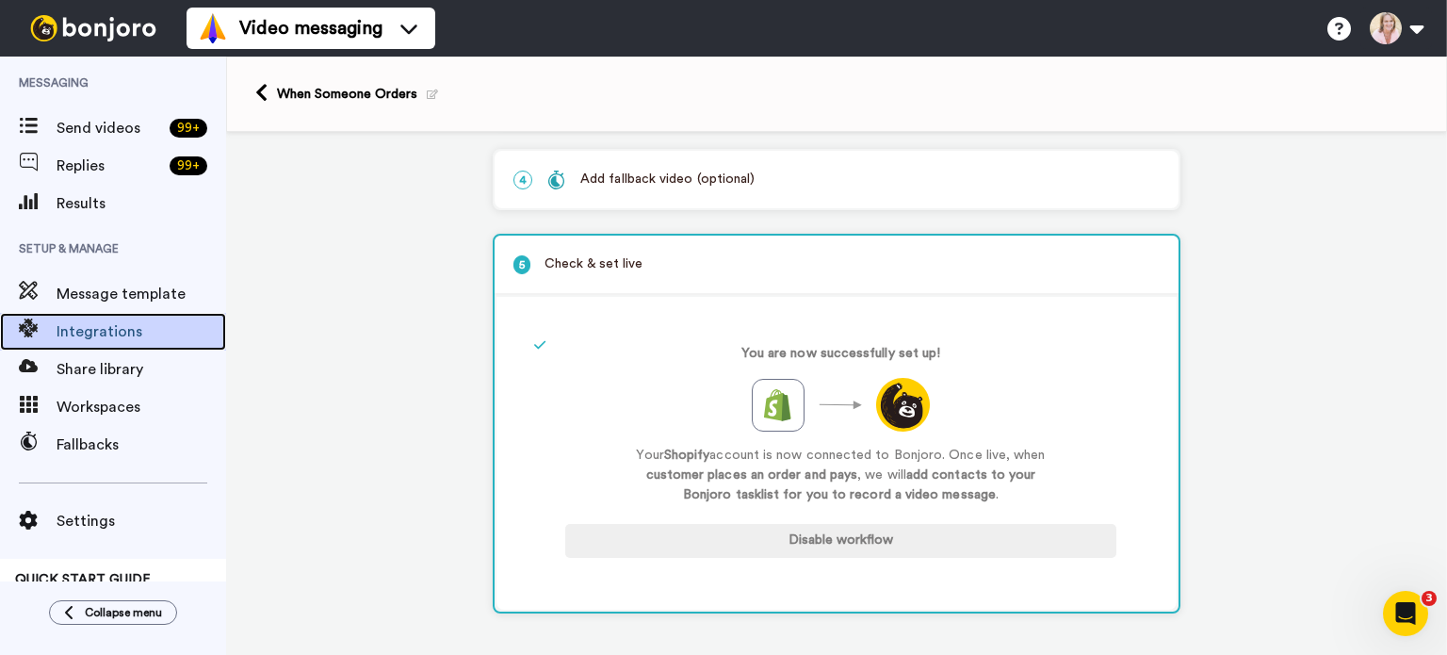
click at [87, 342] on span "Integrations" at bounding box center [142, 331] width 170 height 23
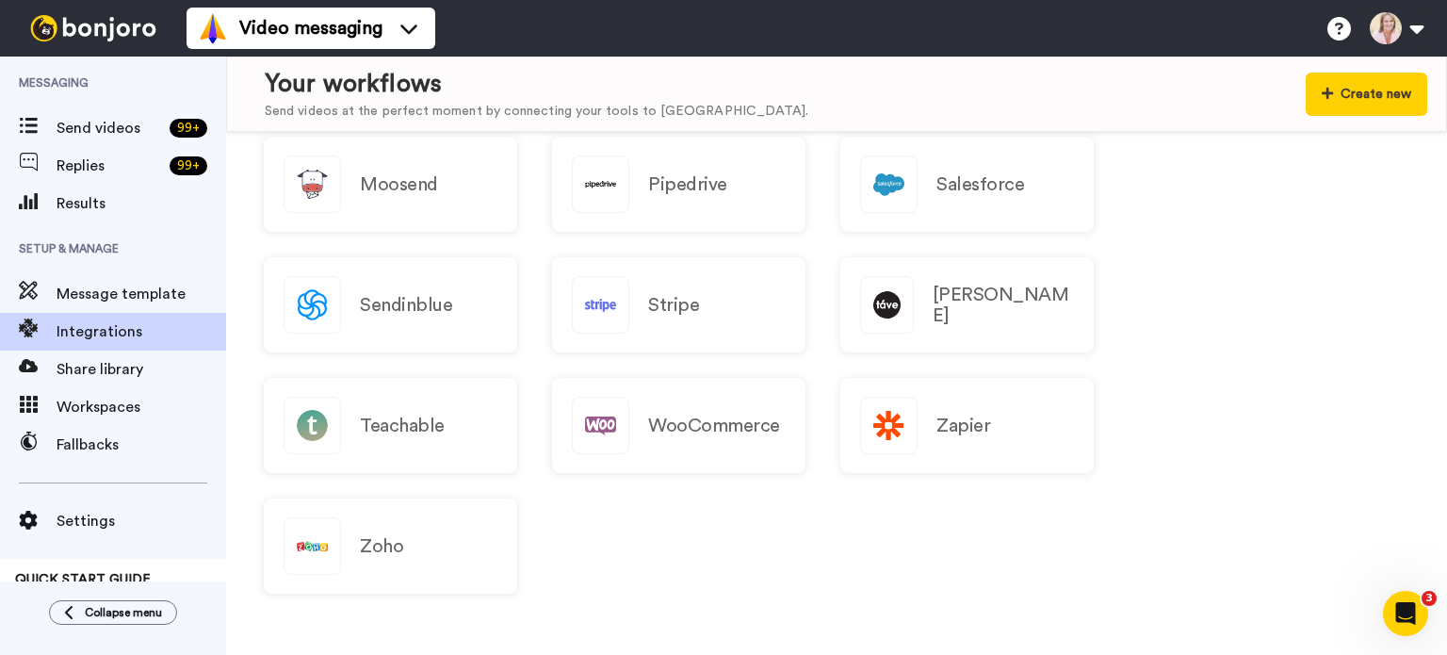
scroll to position [2170, 0]
click at [116, 293] on span "Message template" at bounding box center [142, 294] width 170 height 23
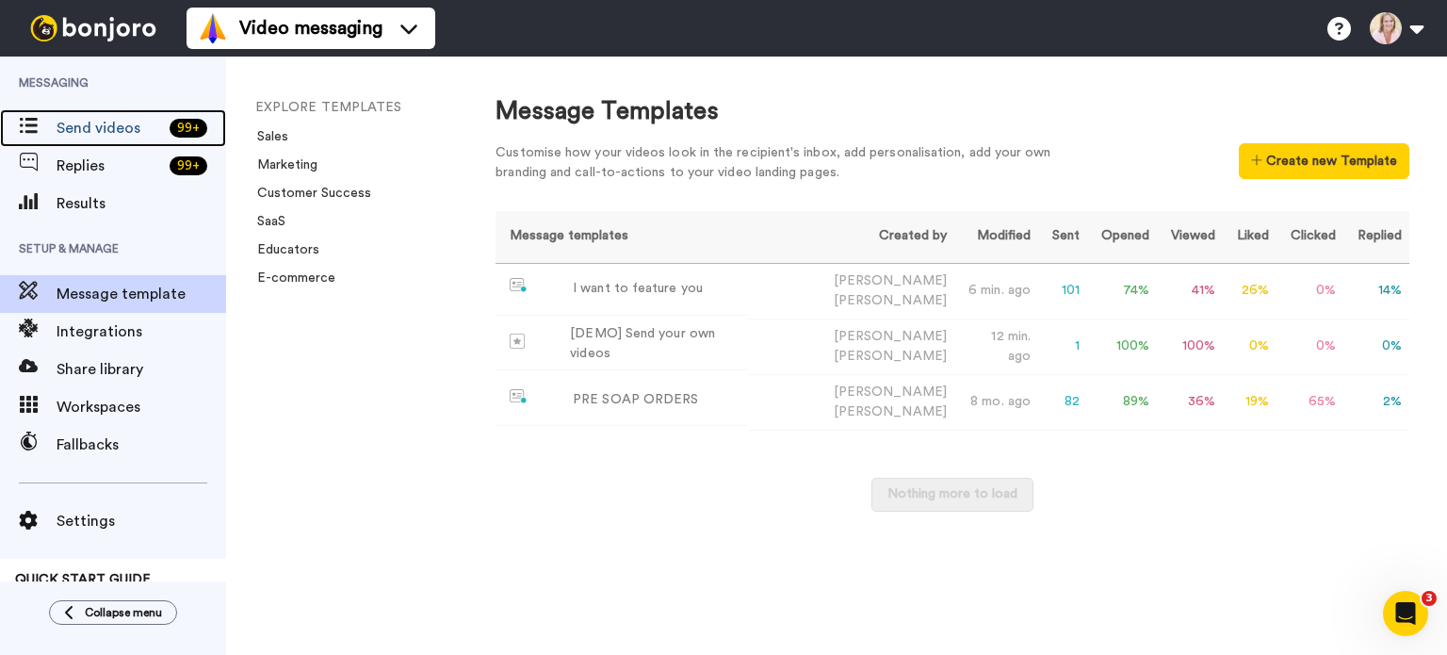
click at [88, 127] on span "Send videos" at bounding box center [109, 128] width 105 height 23
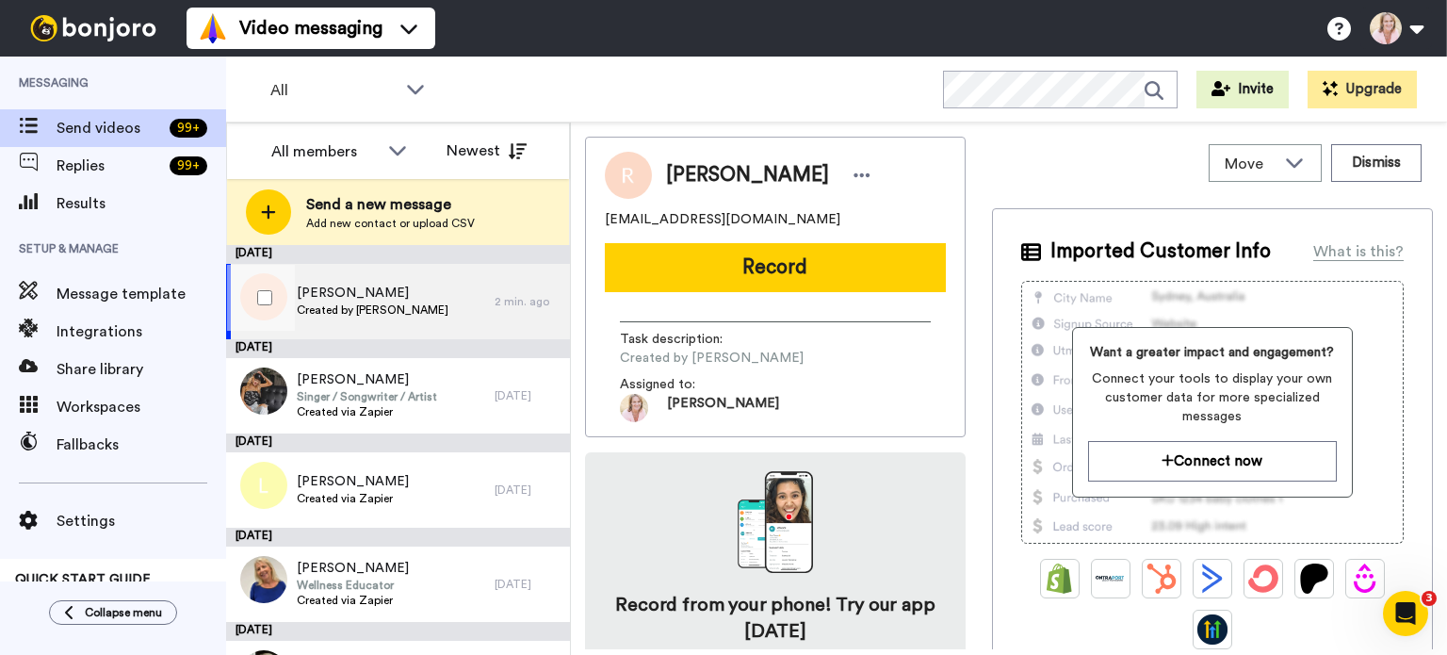
click at [367, 313] on span "Created by Renee Harris" at bounding box center [373, 309] width 152 height 15
click at [757, 280] on button "Record" at bounding box center [775, 267] width 341 height 49
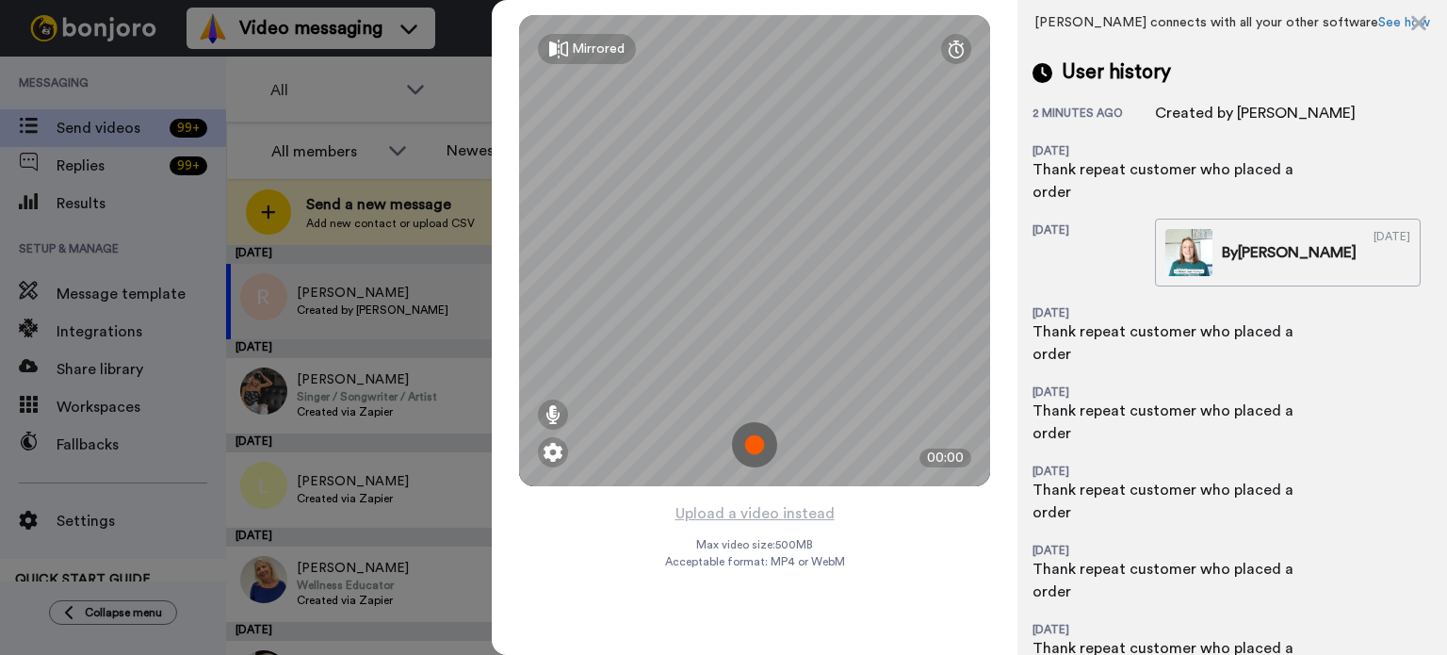
scroll to position [612, 0]
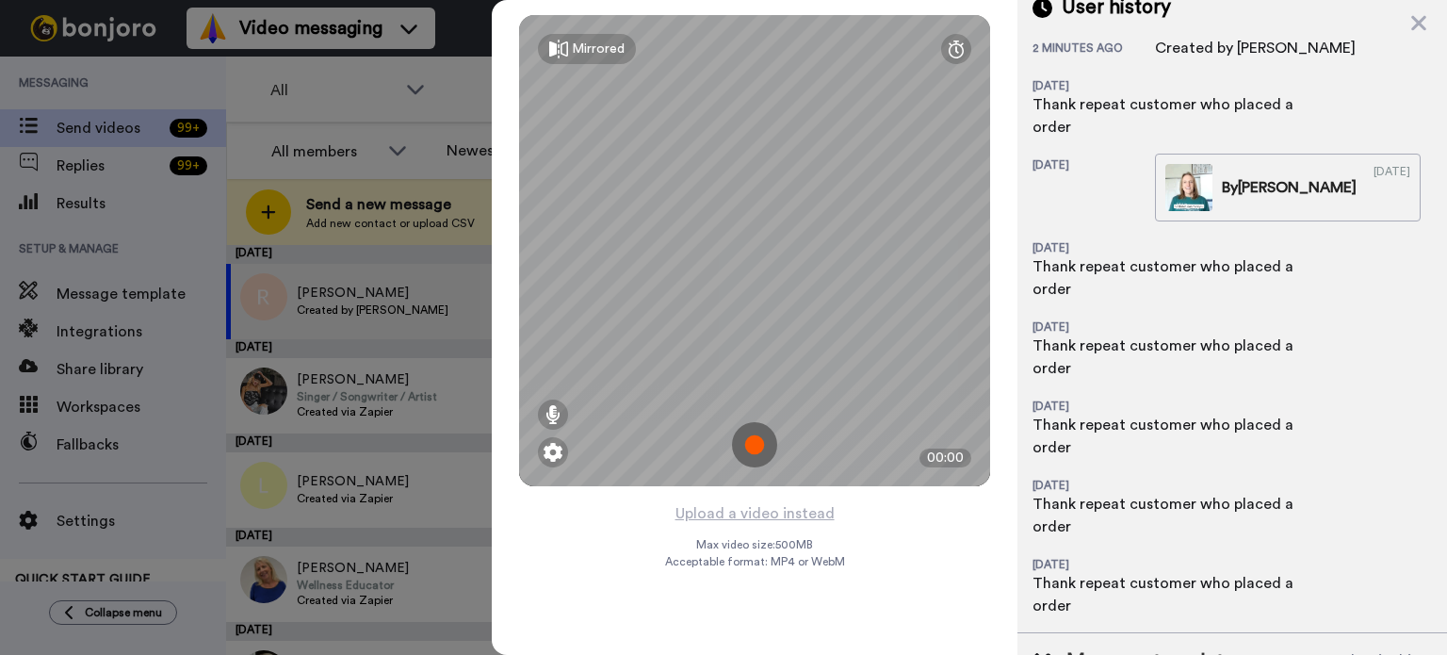
click at [758, 444] on img at bounding box center [754, 444] width 45 height 45
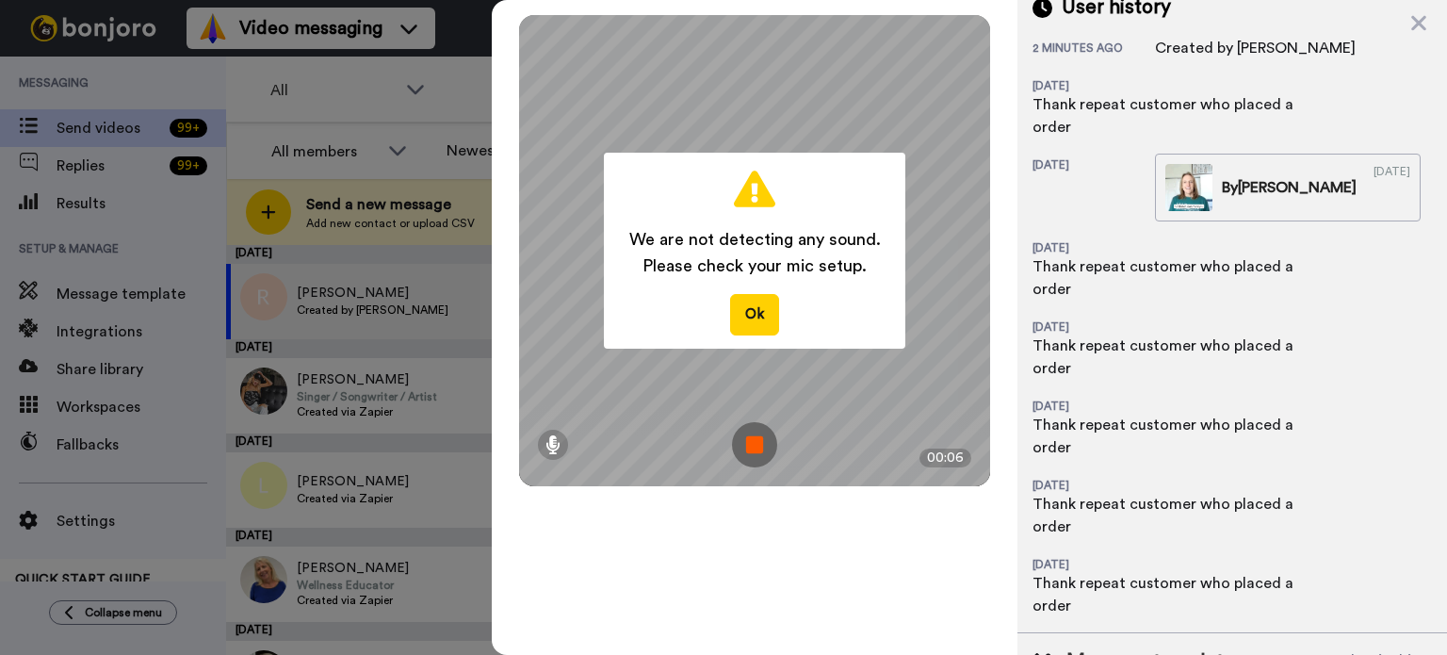
click at [738, 311] on button "Ok" at bounding box center [754, 314] width 49 height 41
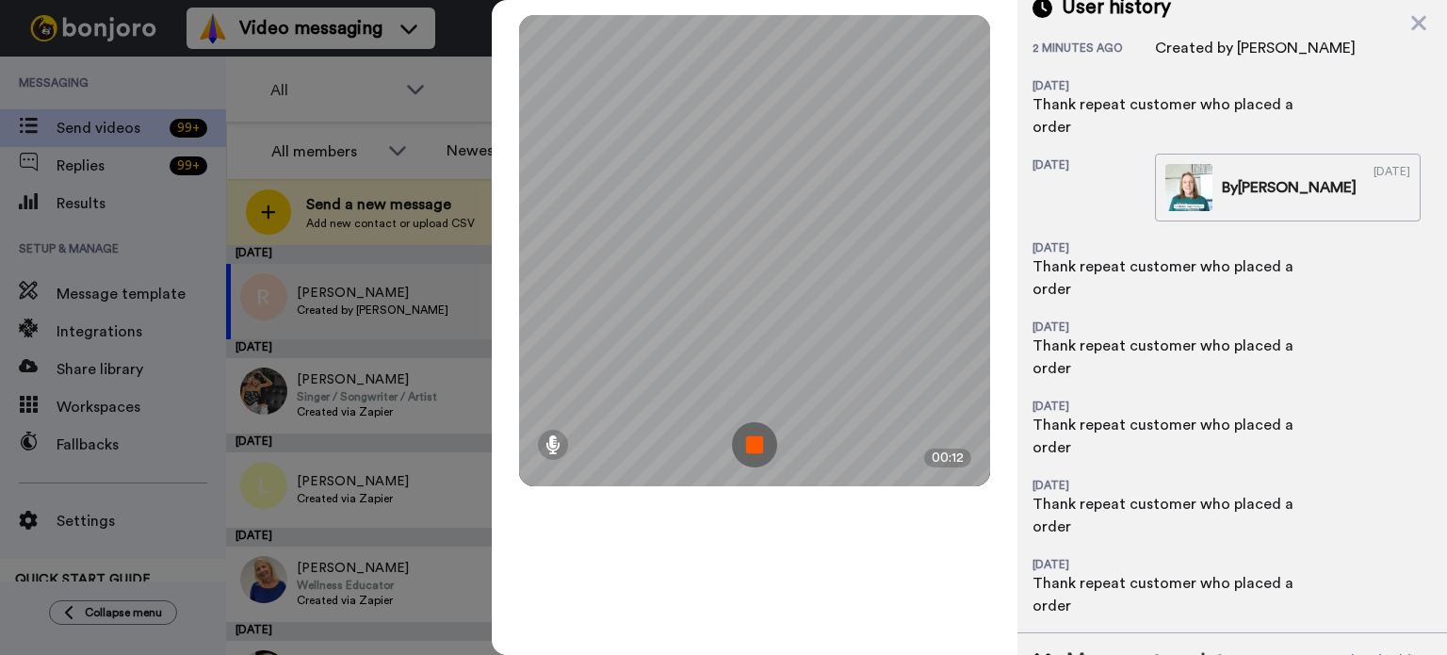
click at [761, 451] on img at bounding box center [754, 444] width 45 height 45
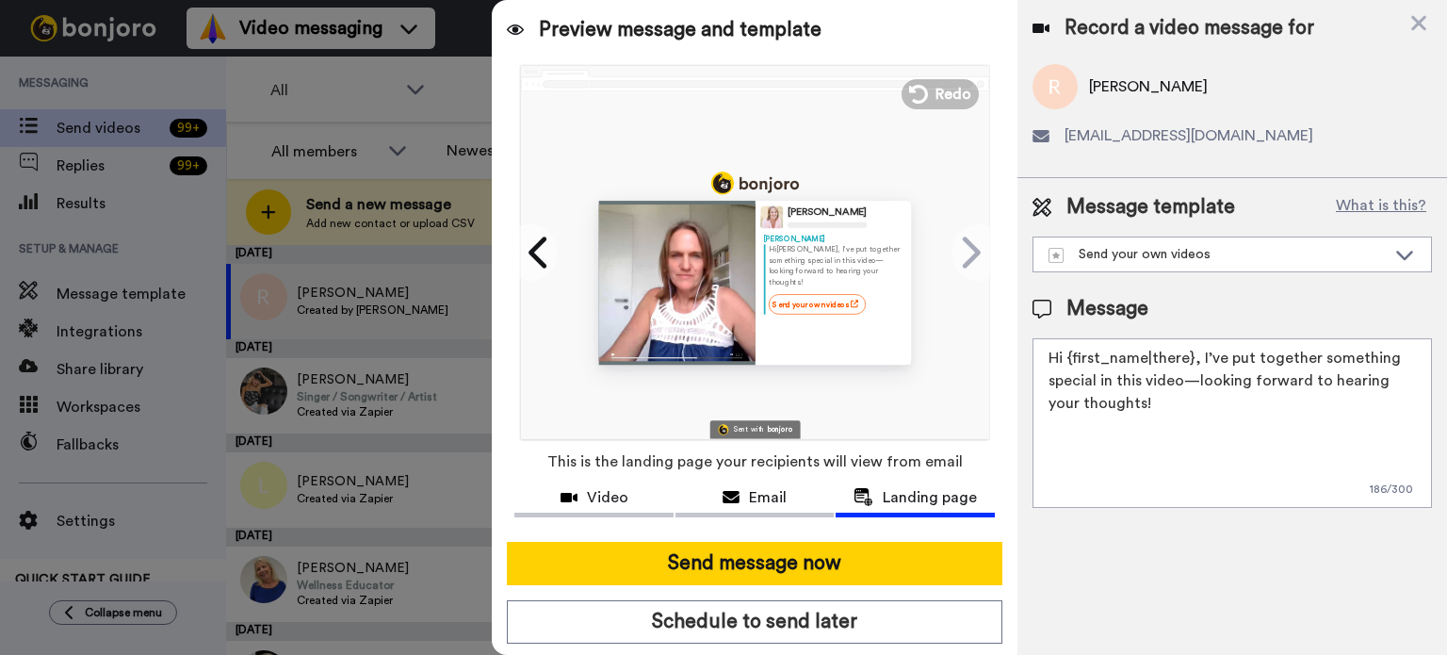
scroll to position [0, 0]
click at [672, 284] on div at bounding box center [676, 283] width 156 height 164
click at [678, 298] on div at bounding box center [676, 283] width 156 height 164
click at [528, 258] on icon at bounding box center [537, 251] width 18 height 31
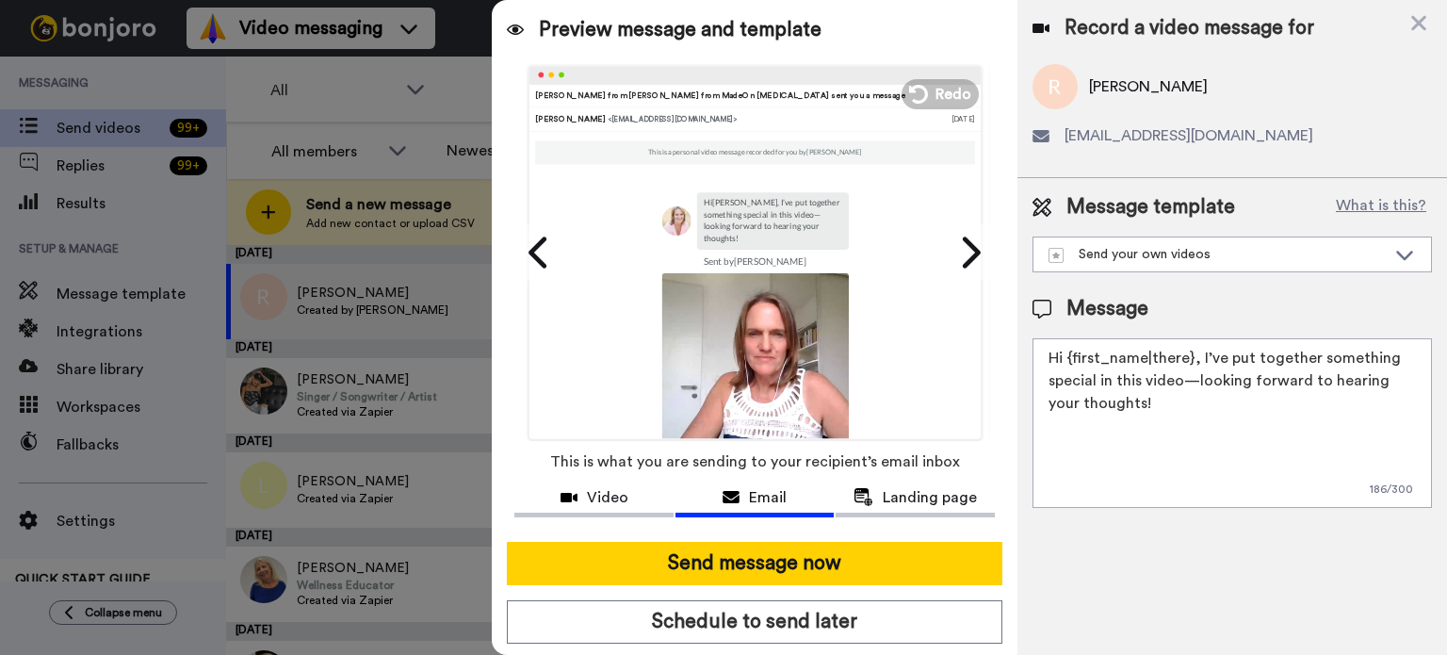
click at [759, 349] on img at bounding box center [754, 365] width 186 height 186
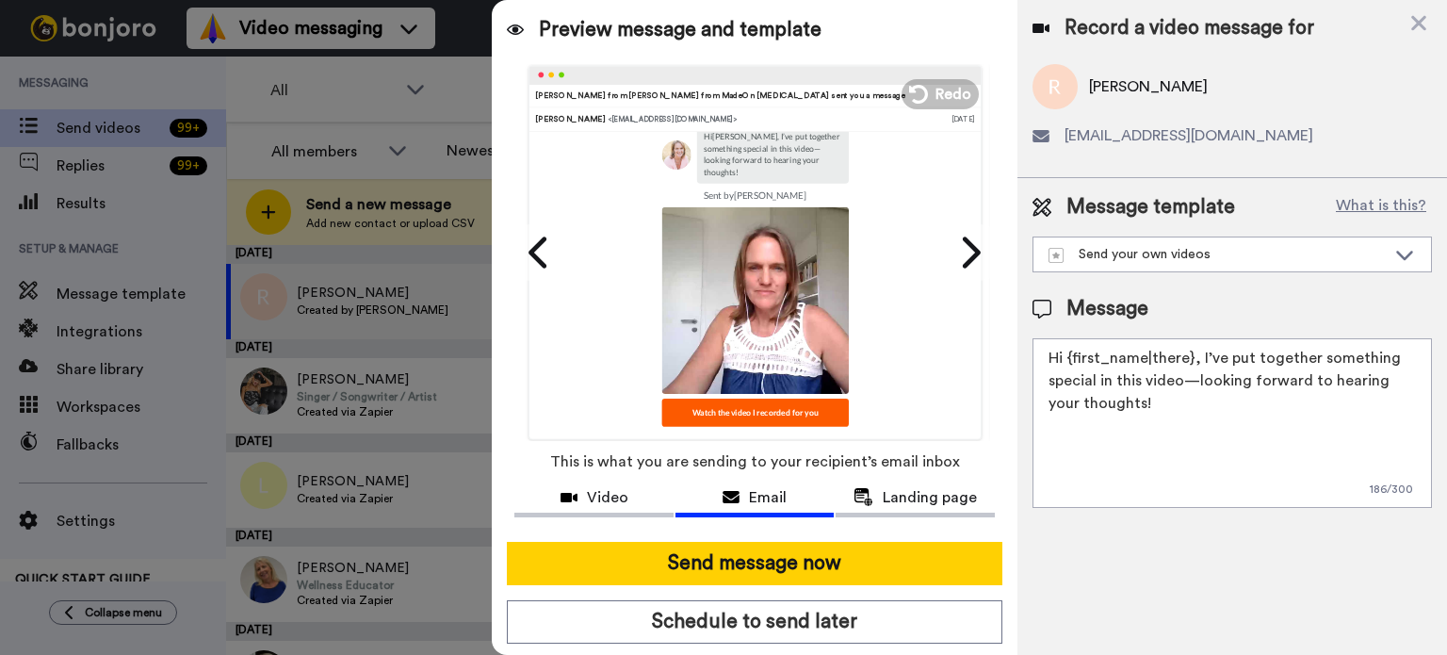
scroll to position [188, 0]
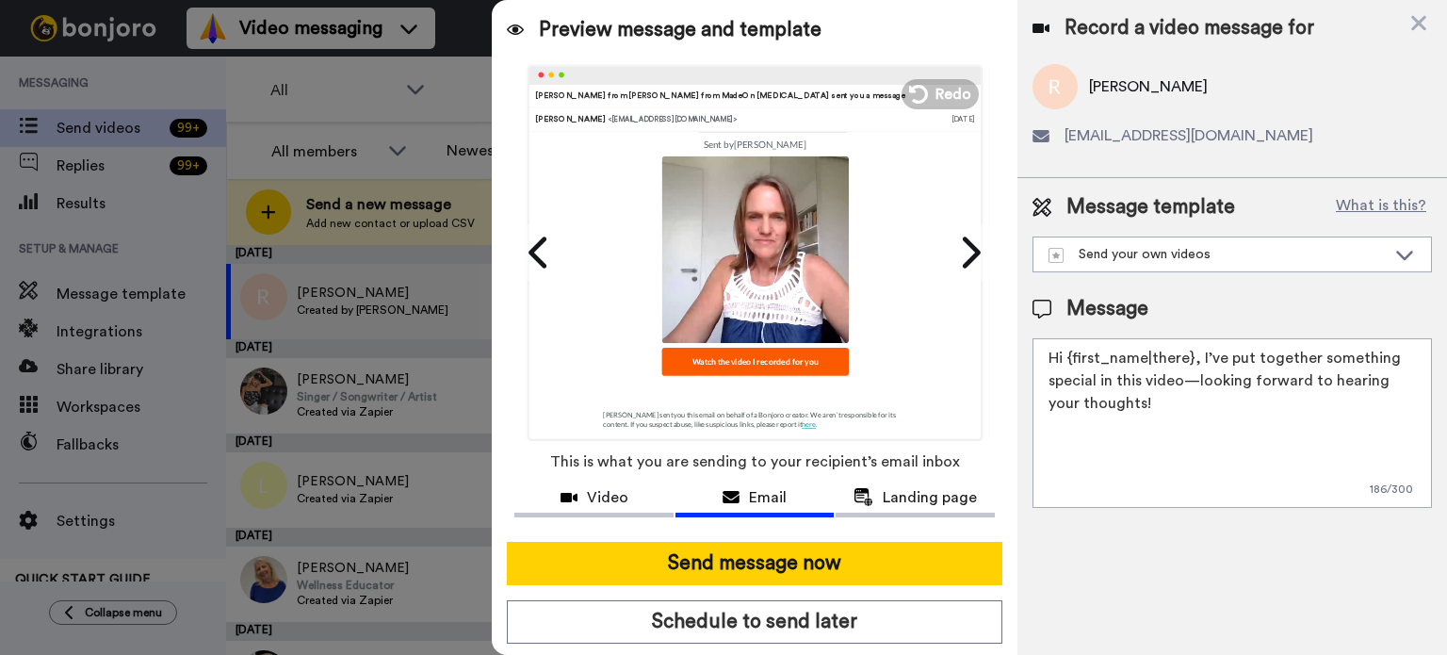
click at [756, 294] on img at bounding box center [754, 248] width 186 height 186
click at [583, 493] on div "Video" at bounding box center [593, 497] width 159 height 23
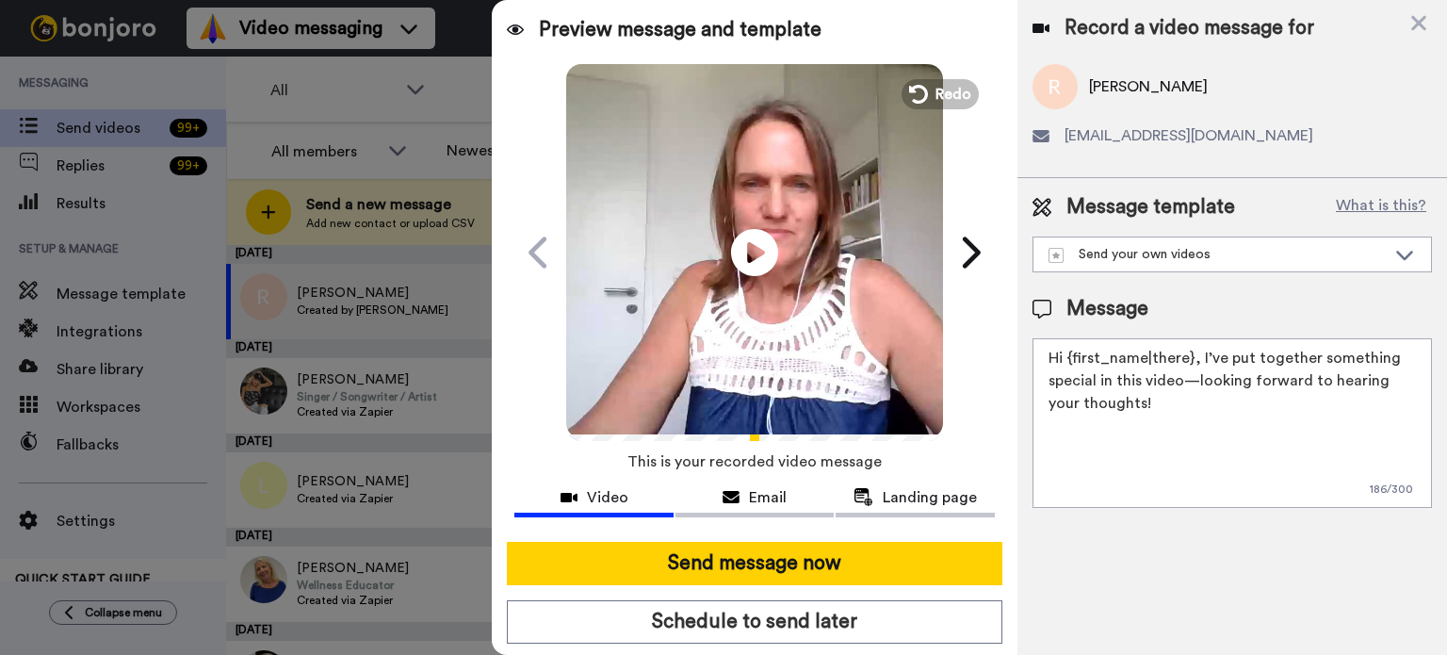
click at [746, 264] on icon at bounding box center [754, 252] width 47 height 47
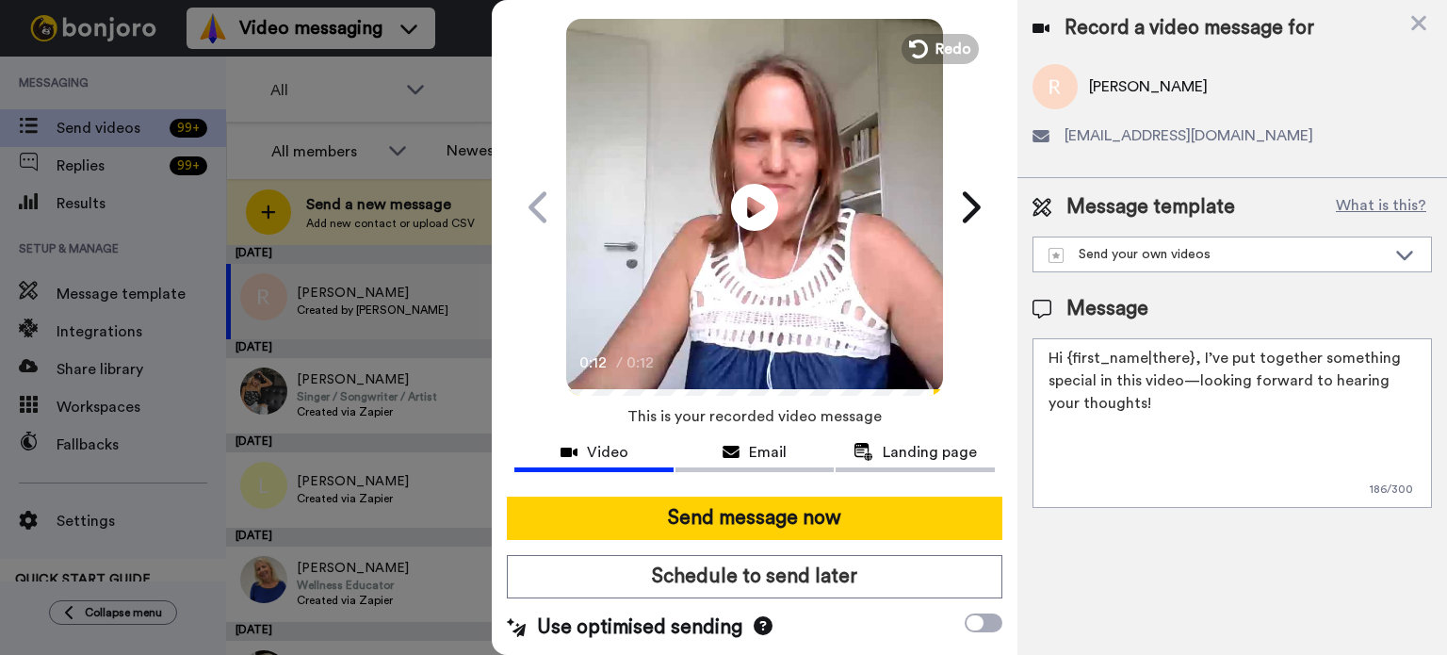
click at [936, 46] on span "Redo" at bounding box center [953, 49] width 36 height 23
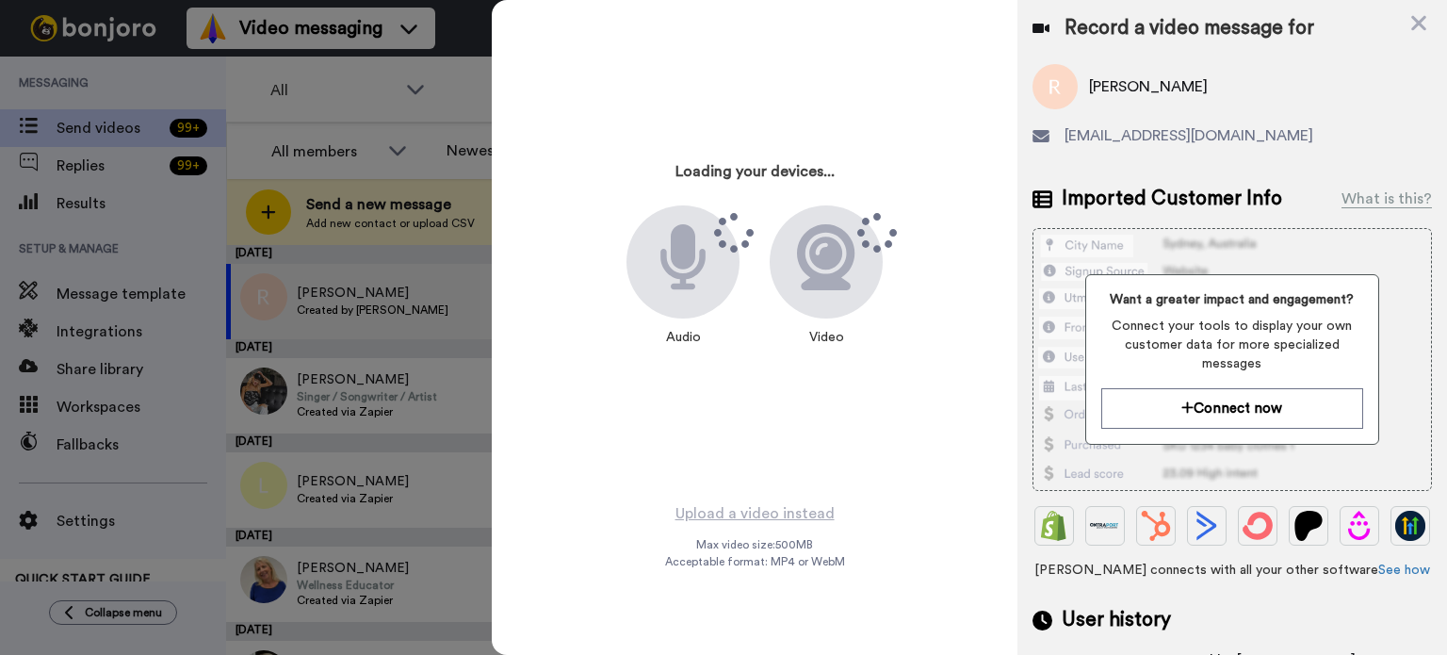
scroll to position [0, 0]
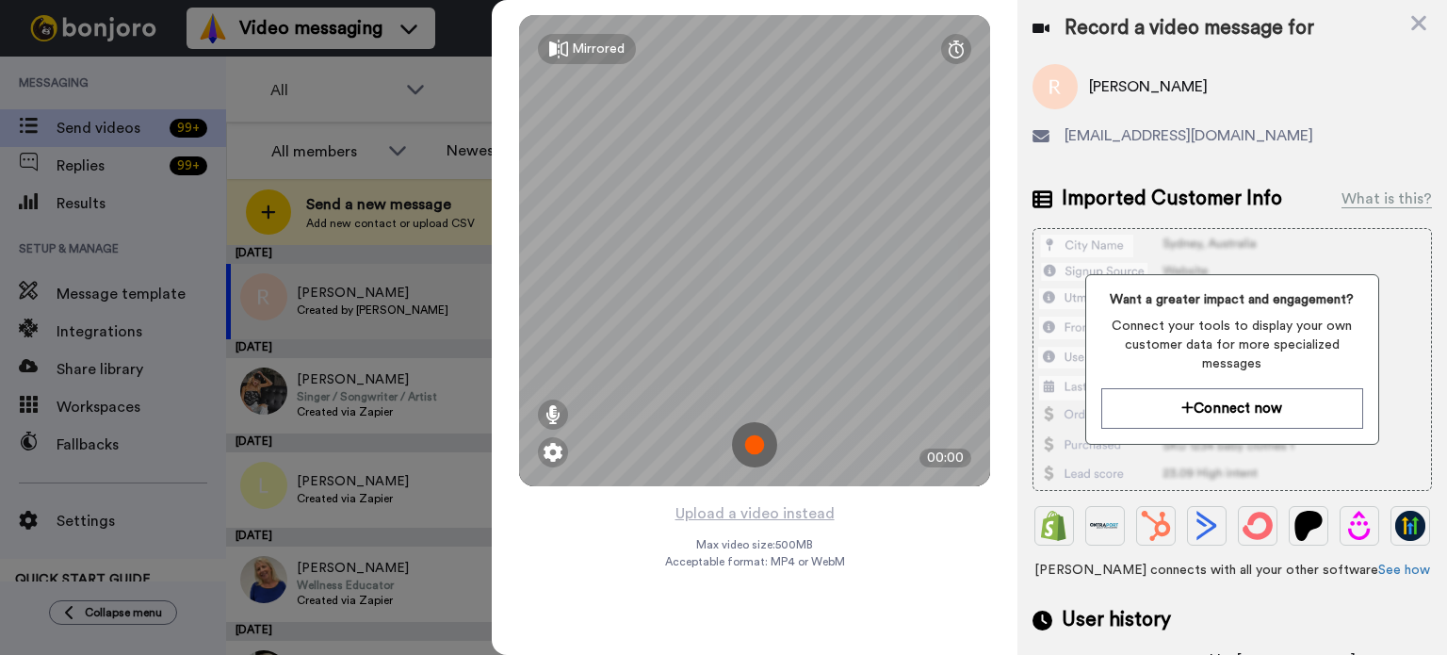
click at [756, 446] on img at bounding box center [754, 444] width 45 height 45
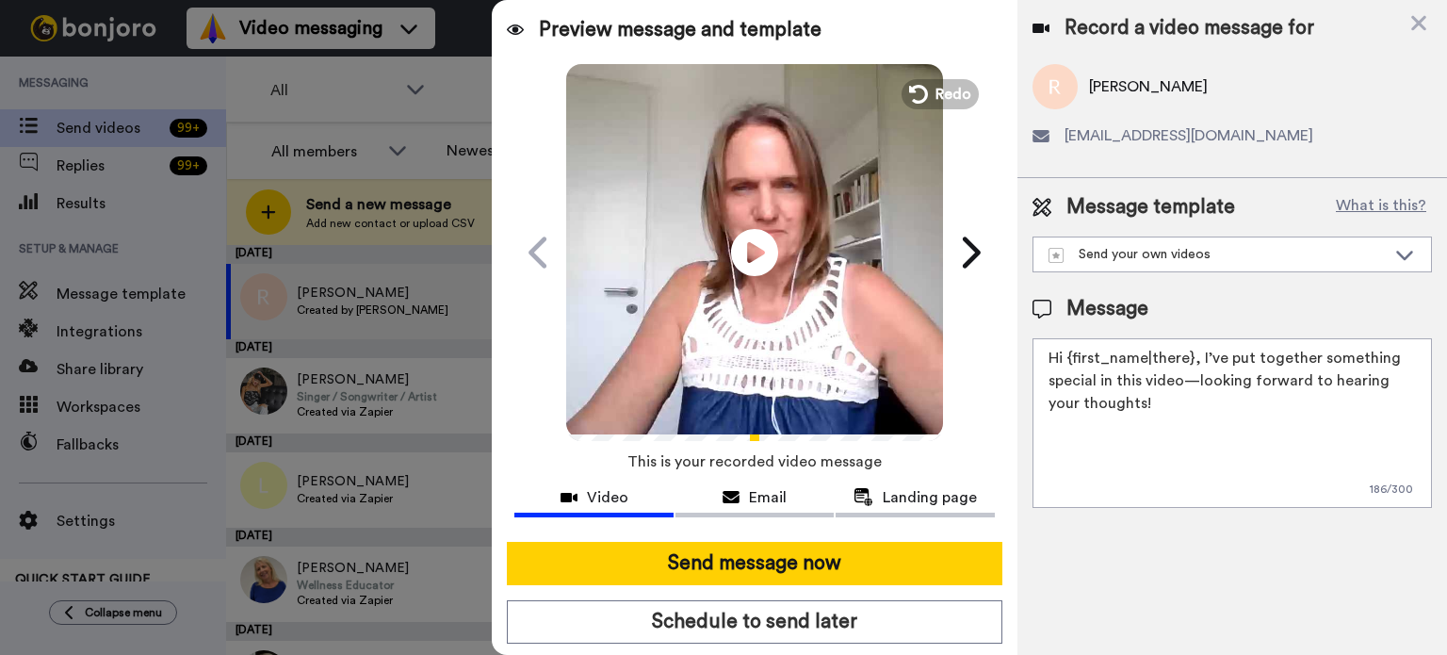
click at [753, 257] on icon at bounding box center [754, 252] width 47 height 47
click at [1405, 257] on icon at bounding box center [1404, 255] width 17 height 9
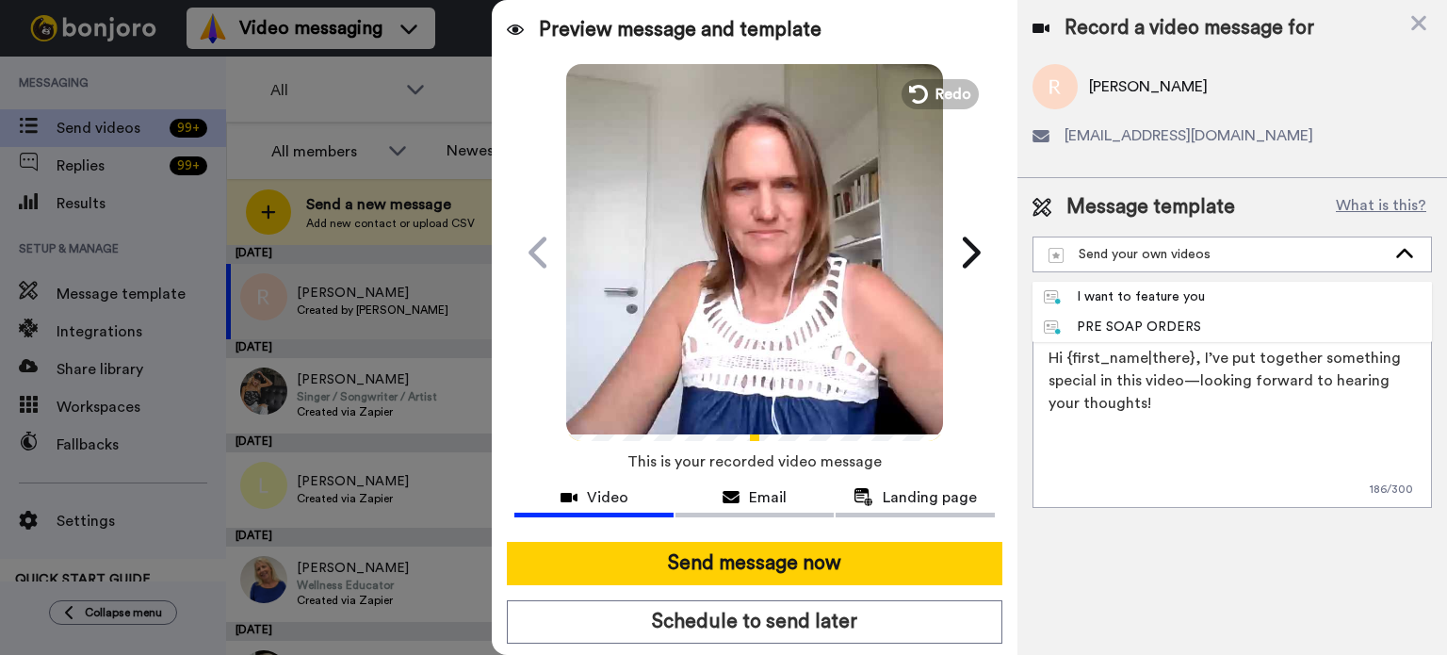
click at [1179, 289] on div "I want to feature you" at bounding box center [1124, 296] width 161 height 19
type textarea "Hi {first_name|there}, I have a super short video just for you with some instru…"
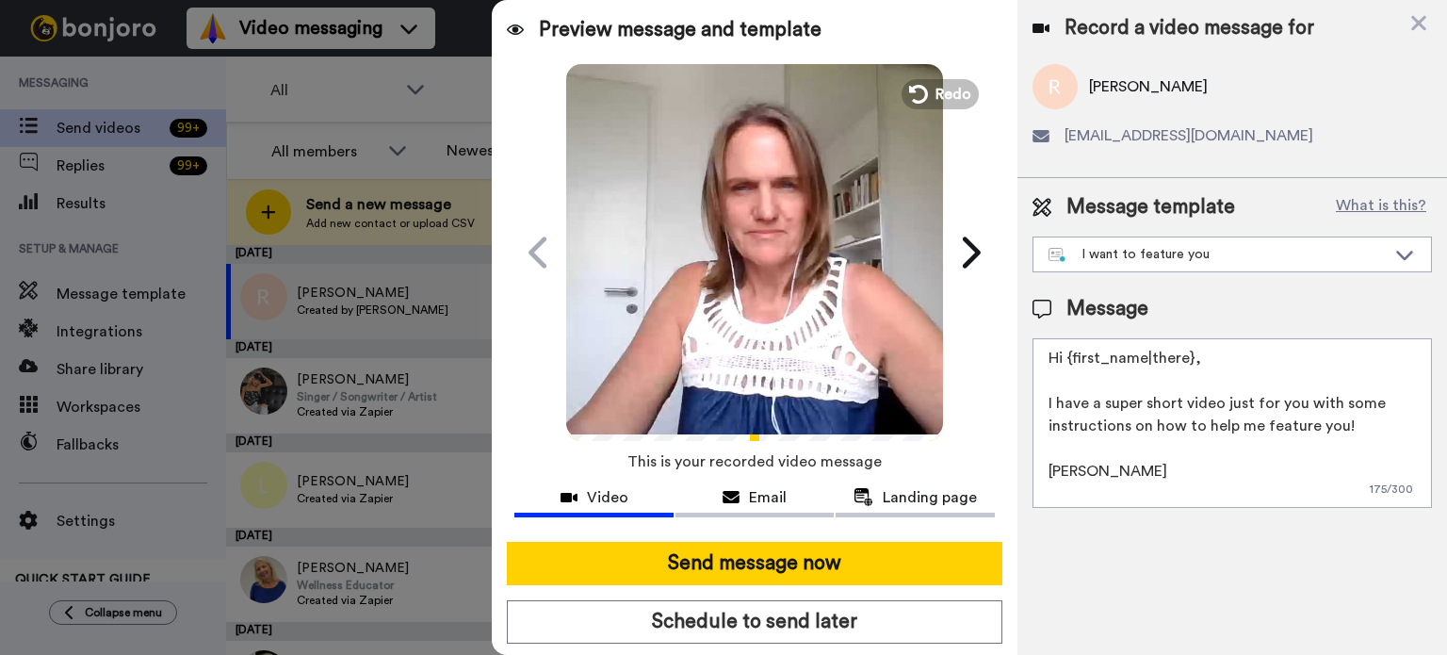
click at [918, 505] on span "Landing page" at bounding box center [930, 497] width 94 height 23
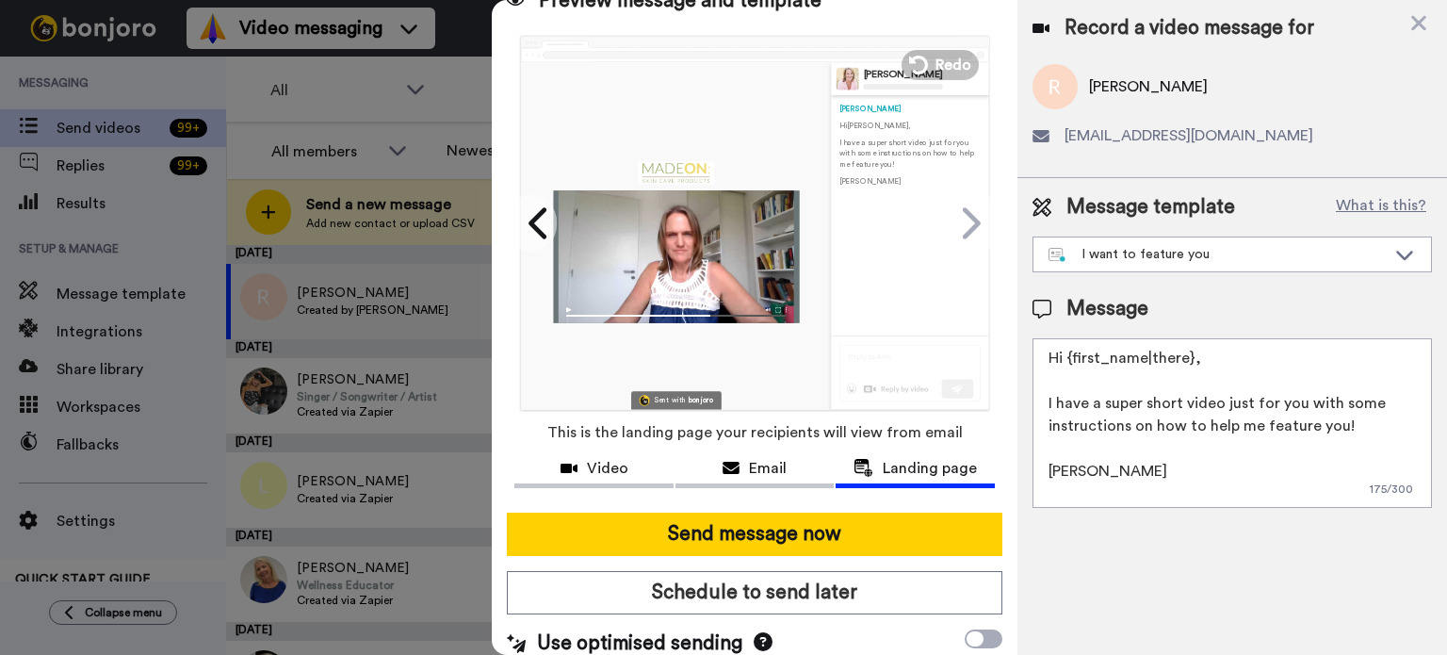
scroll to position [45, 0]
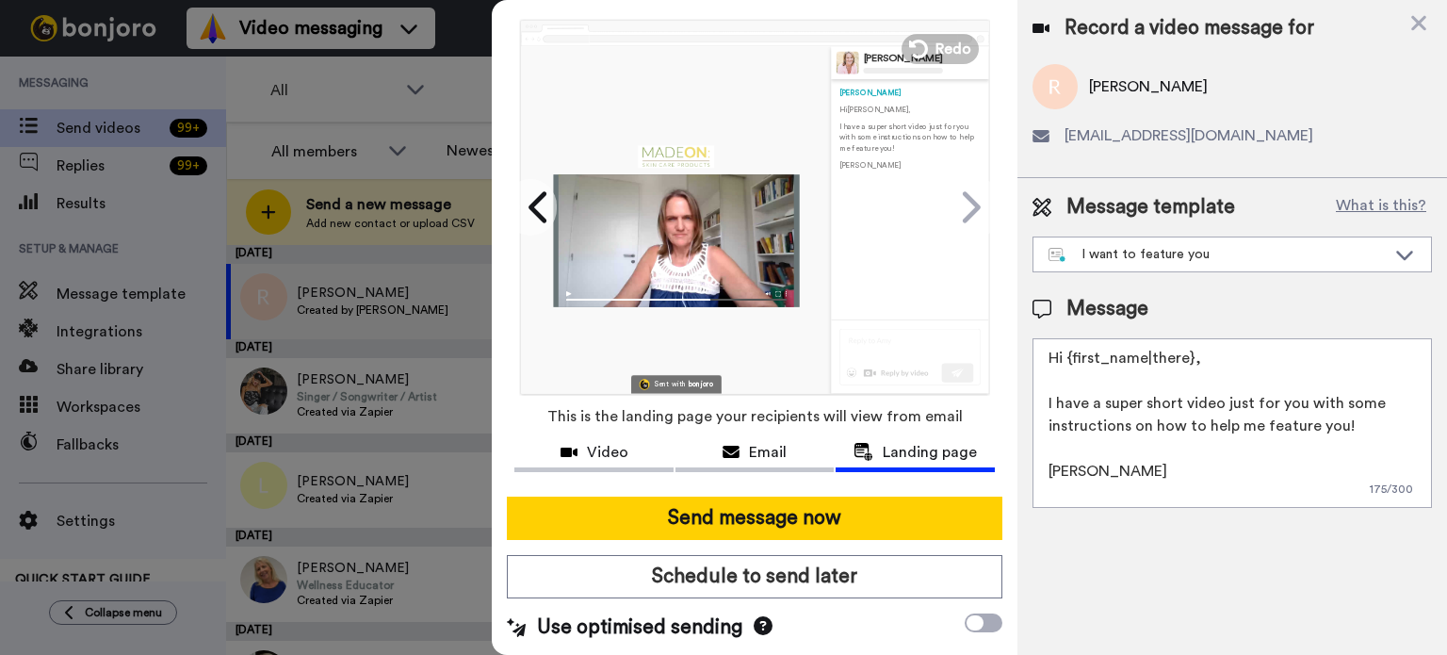
click at [762, 453] on span "Email" at bounding box center [768, 452] width 38 height 23
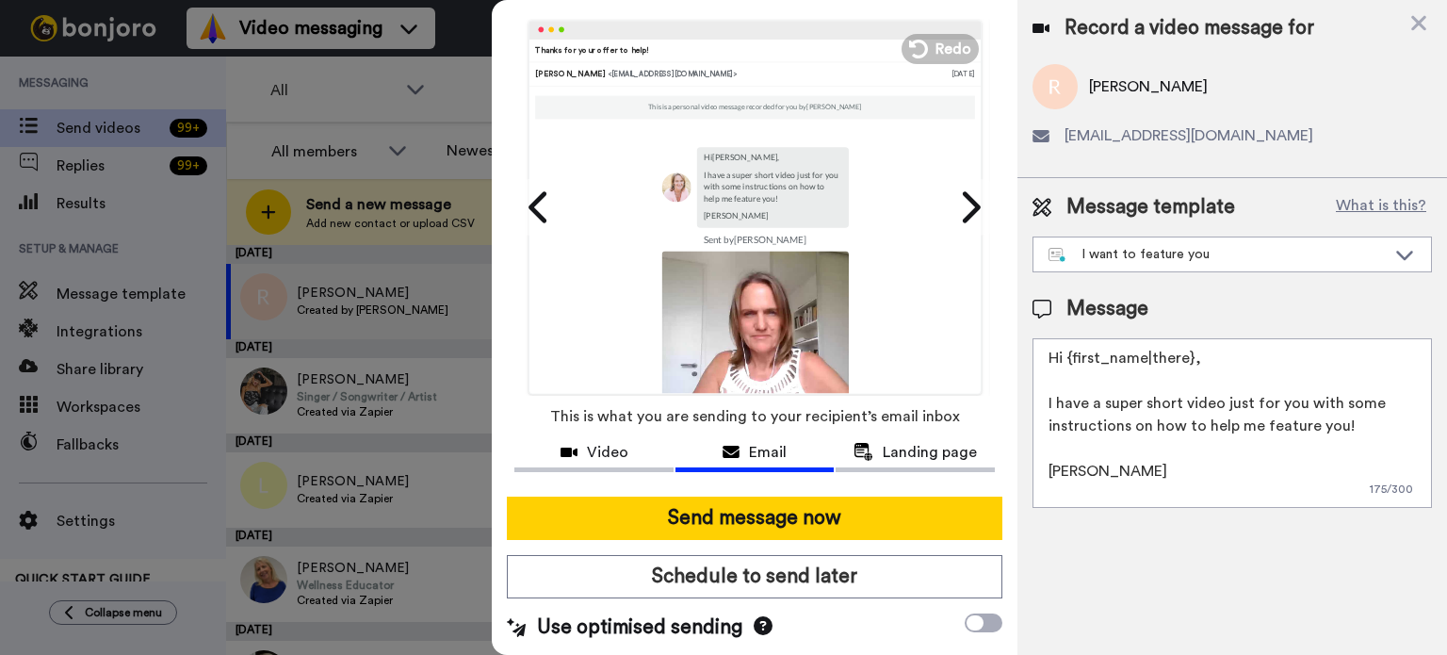
click at [593, 453] on span "Video" at bounding box center [607, 452] width 41 height 23
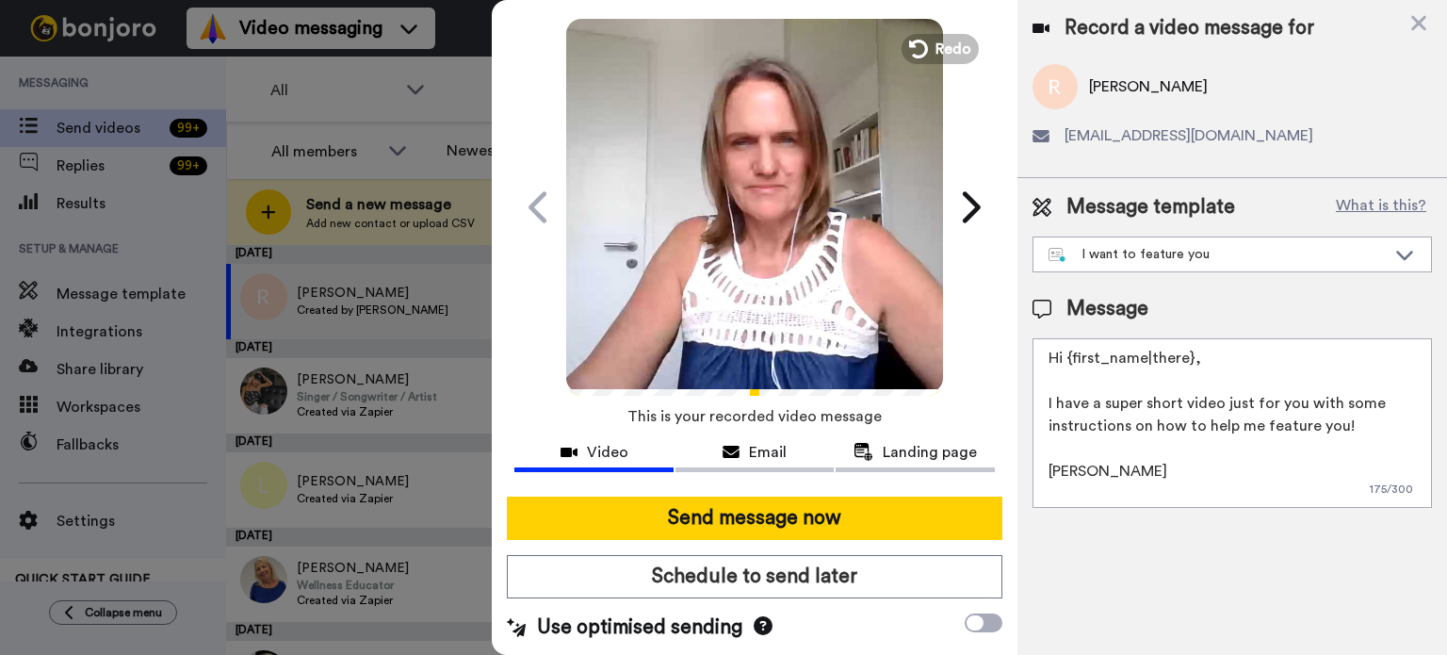
click at [753, 516] on button "Send message now" at bounding box center [754, 517] width 495 height 43
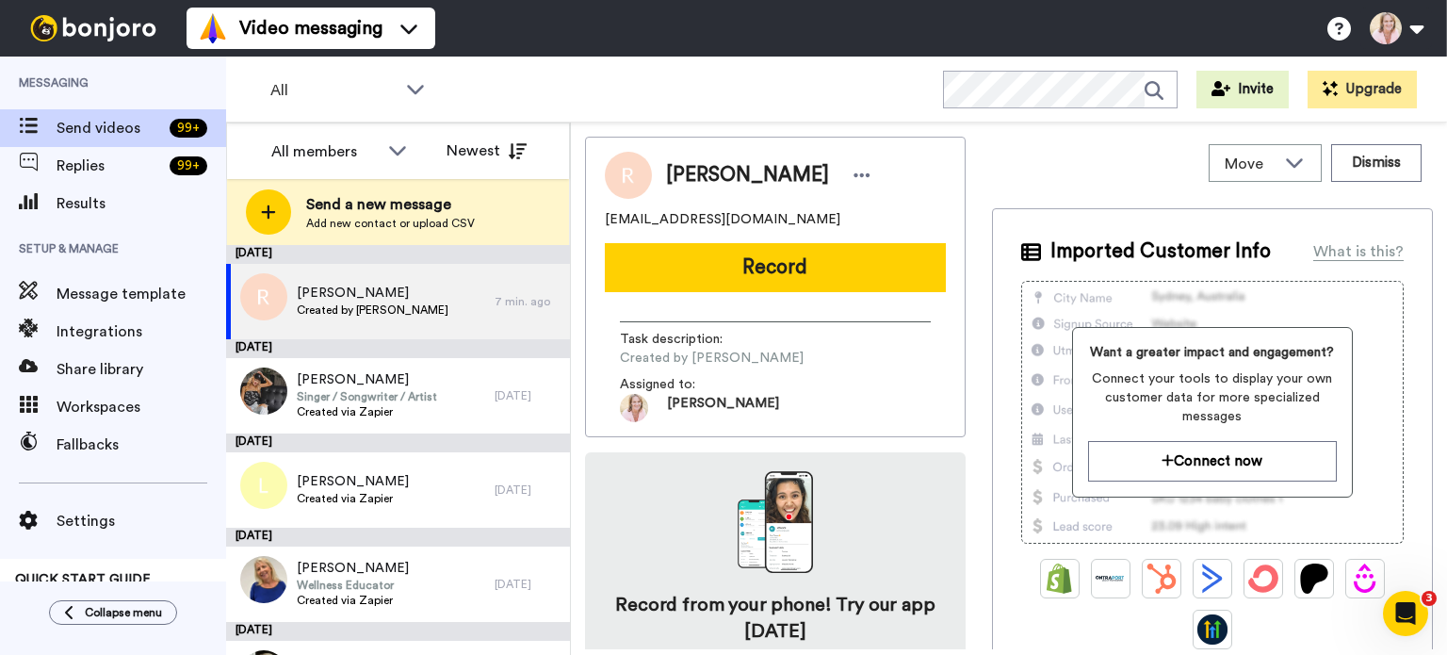
scroll to position [0, 0]
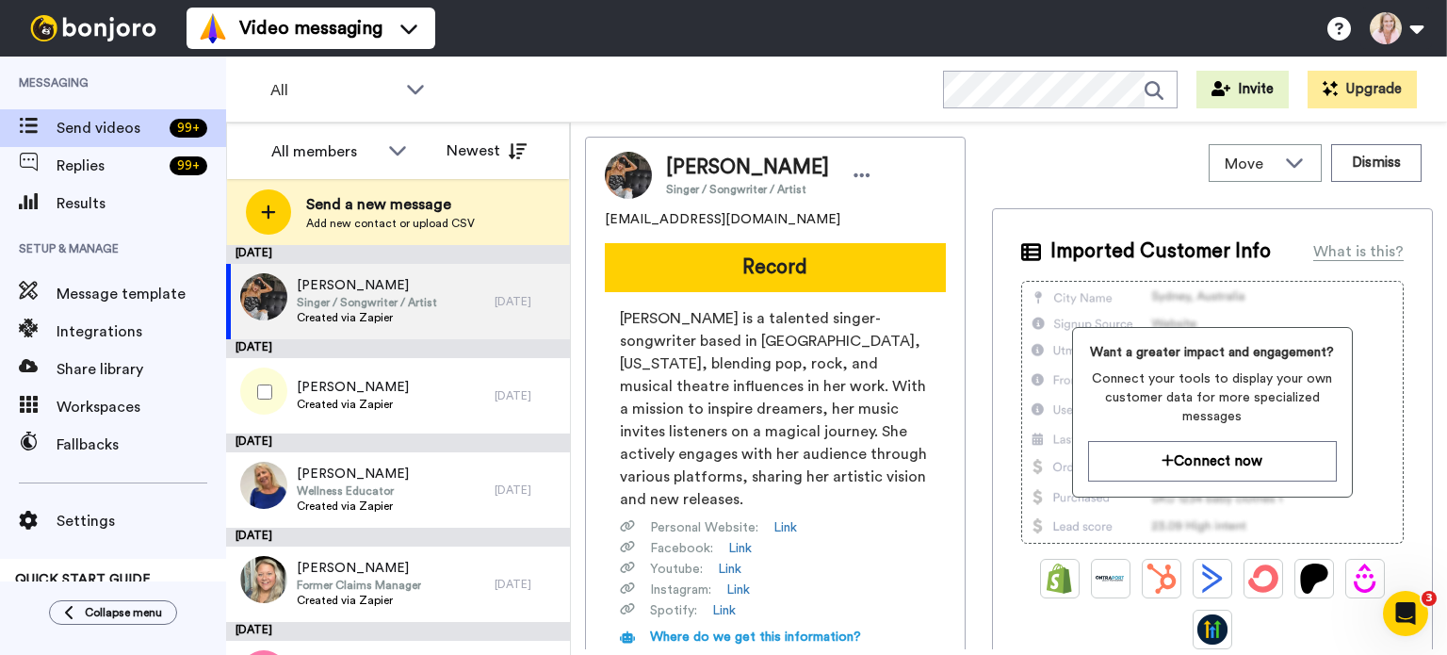
click at [373, 390] on span "[PERSON_NAME]" at bounding box center [353, 387] width 112 height 19
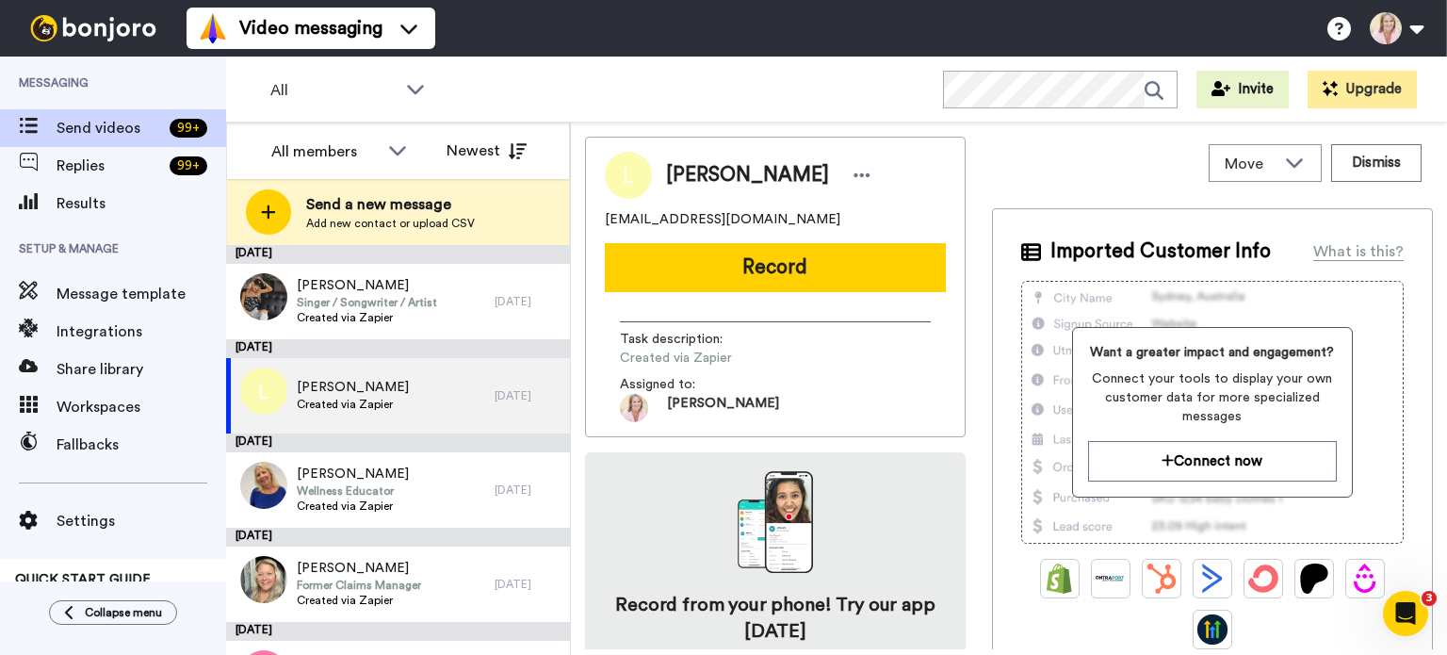
click at [326, 211] on span "Send a new message" at bounding box center [390, 204] width 169 height 23
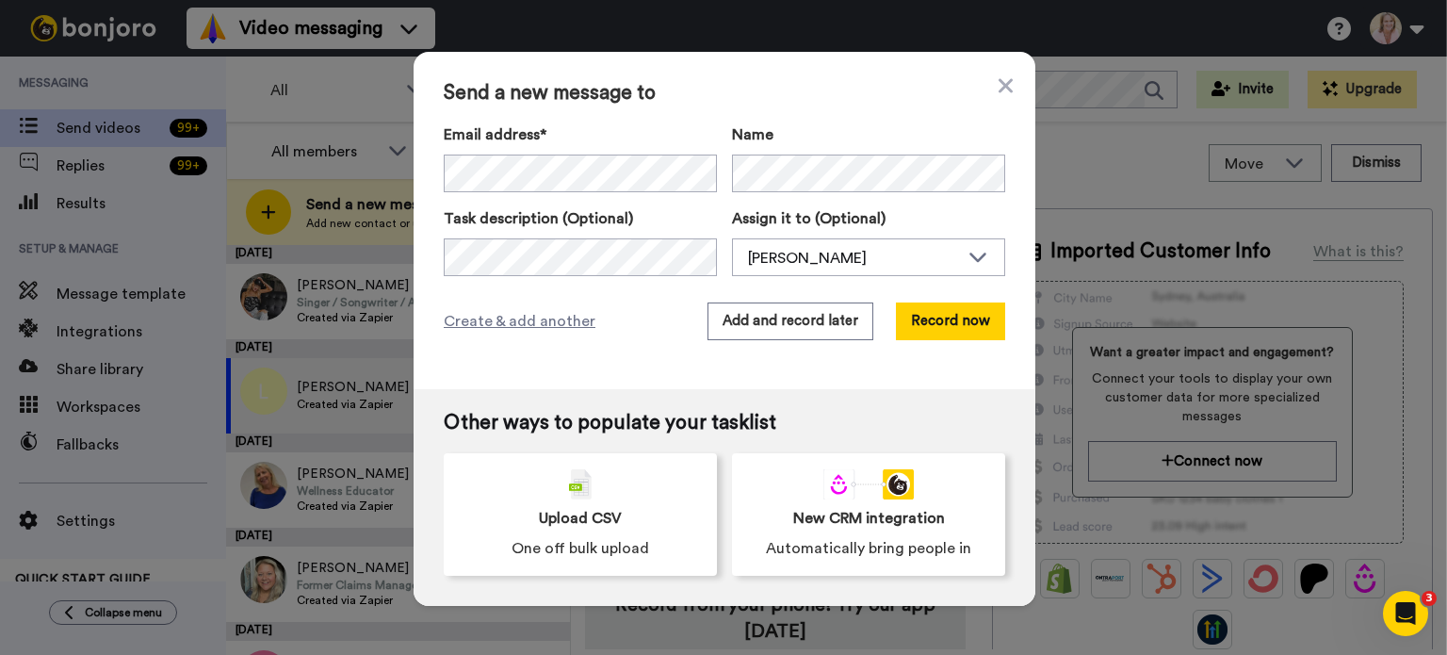
click at [917, 327] on button "Record now" at bounding box center [950, 321] width 109 height 38
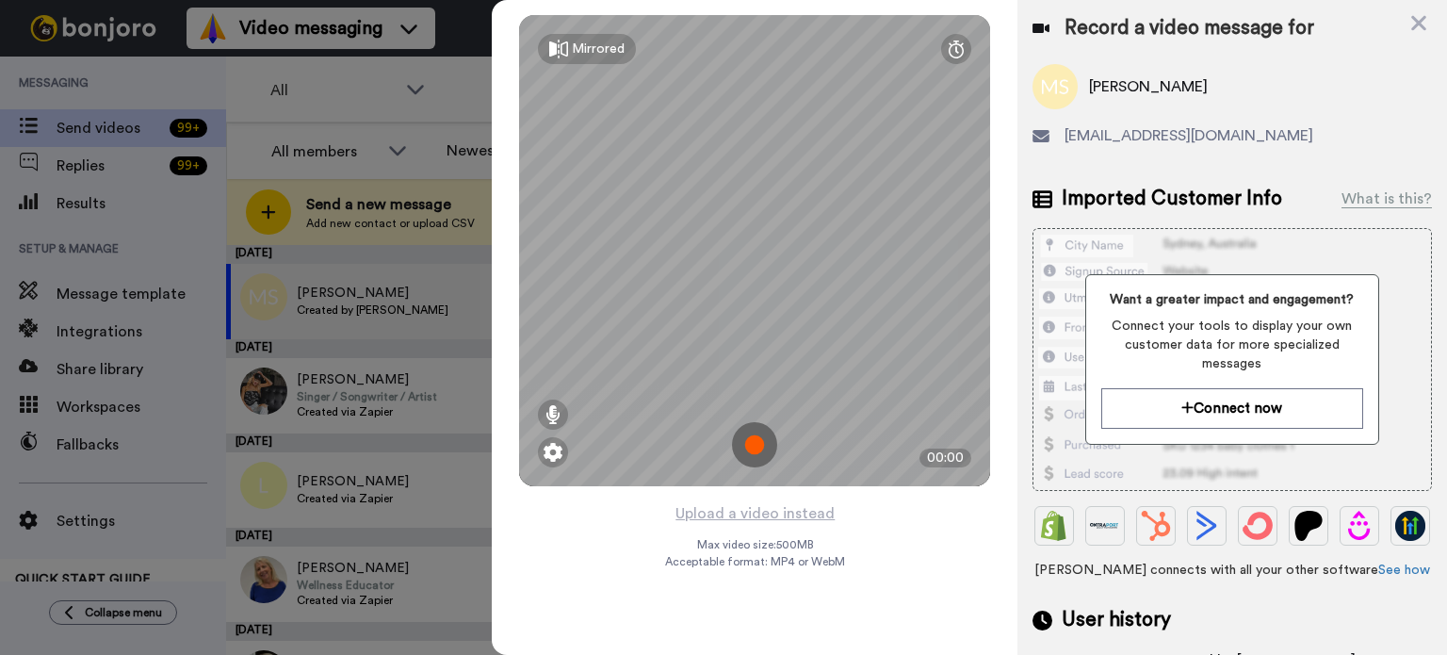
click at [751, 444] on img at bounding box center [754, 444] width 45 height 45
click at [747, 445] on img at bounding box center [754, 444] width 45 height 45
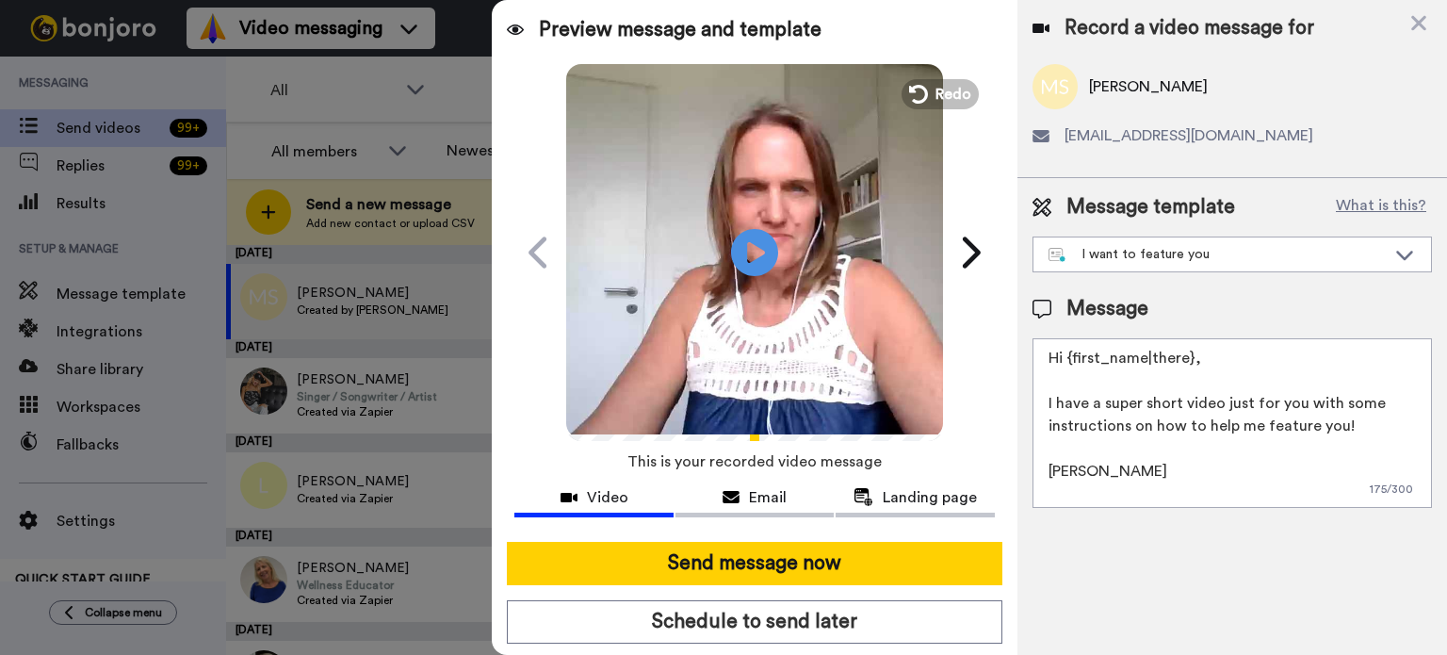
click at [737, 569] on button "Send message now" at bounding box center [754, 563] width 495 height 43
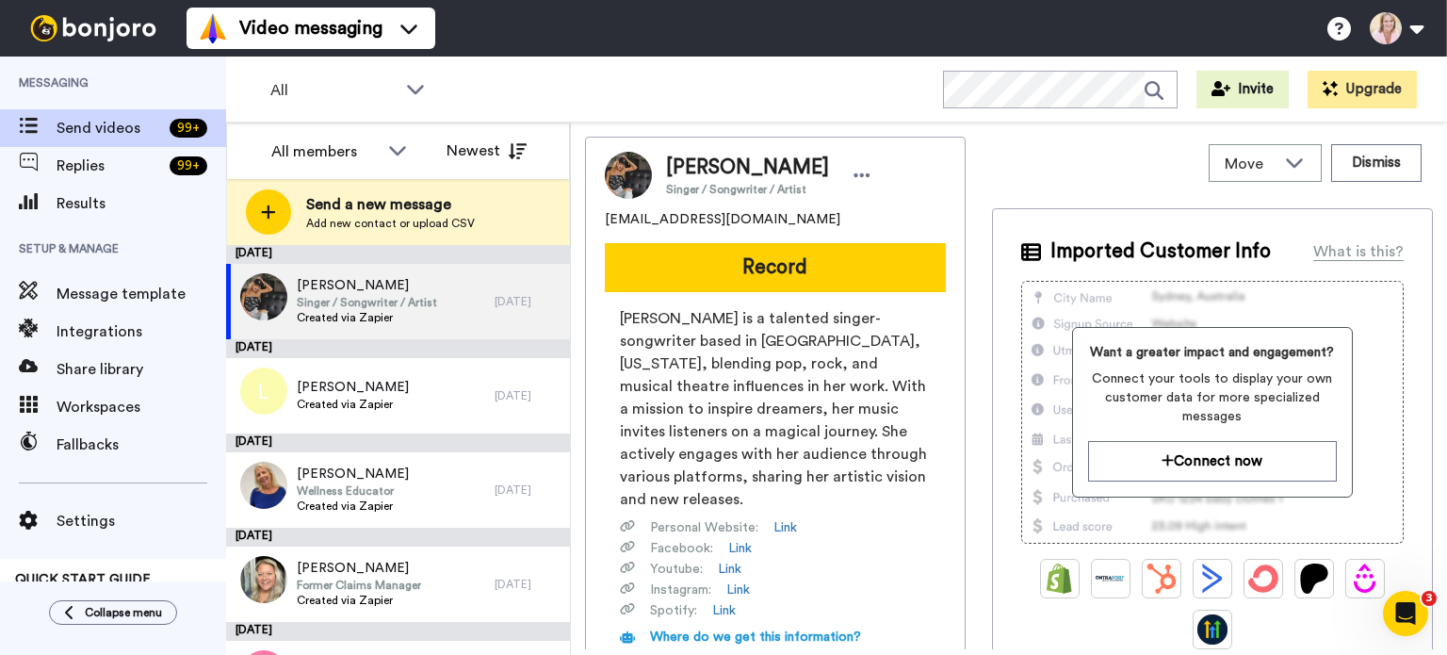
click at [372, 219] on span "Add new contact or upload CSV" at bounding box center [390, 223] width 169 height 15
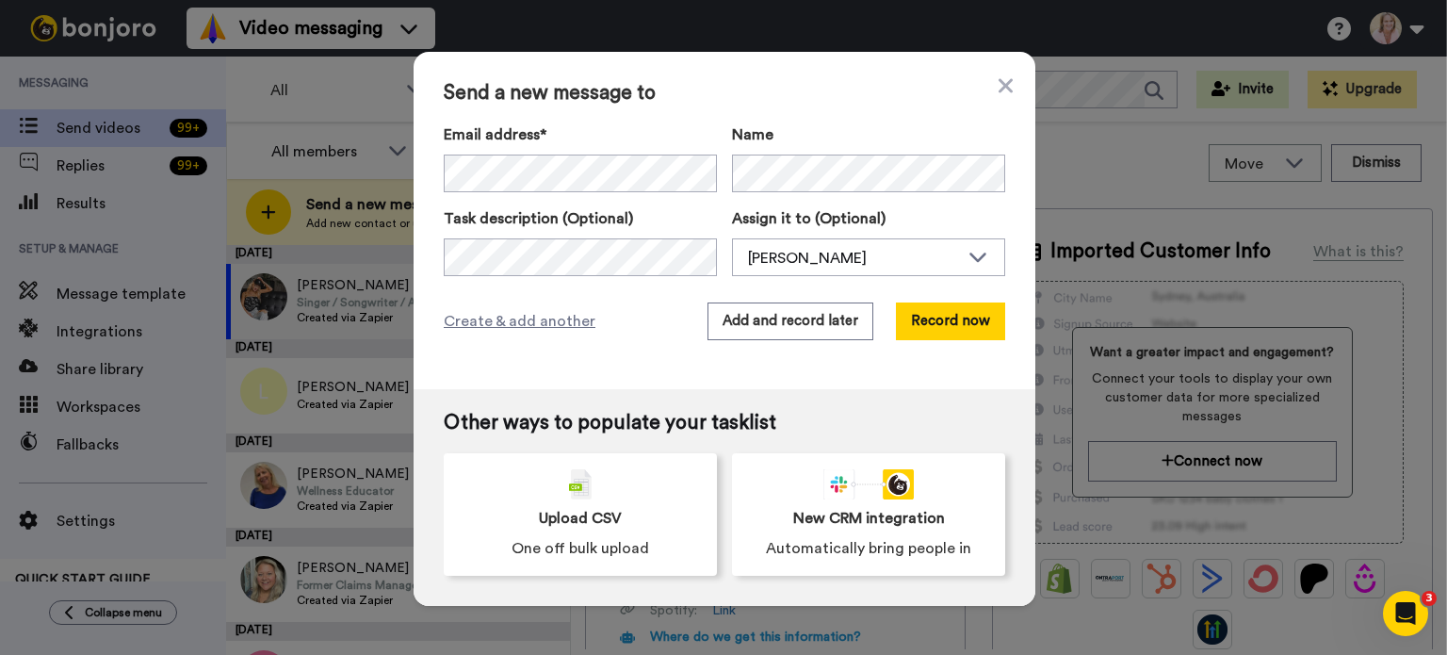
click at [927, 319] on button "Record now" at bounding box center [950, 321] width 109 height 38
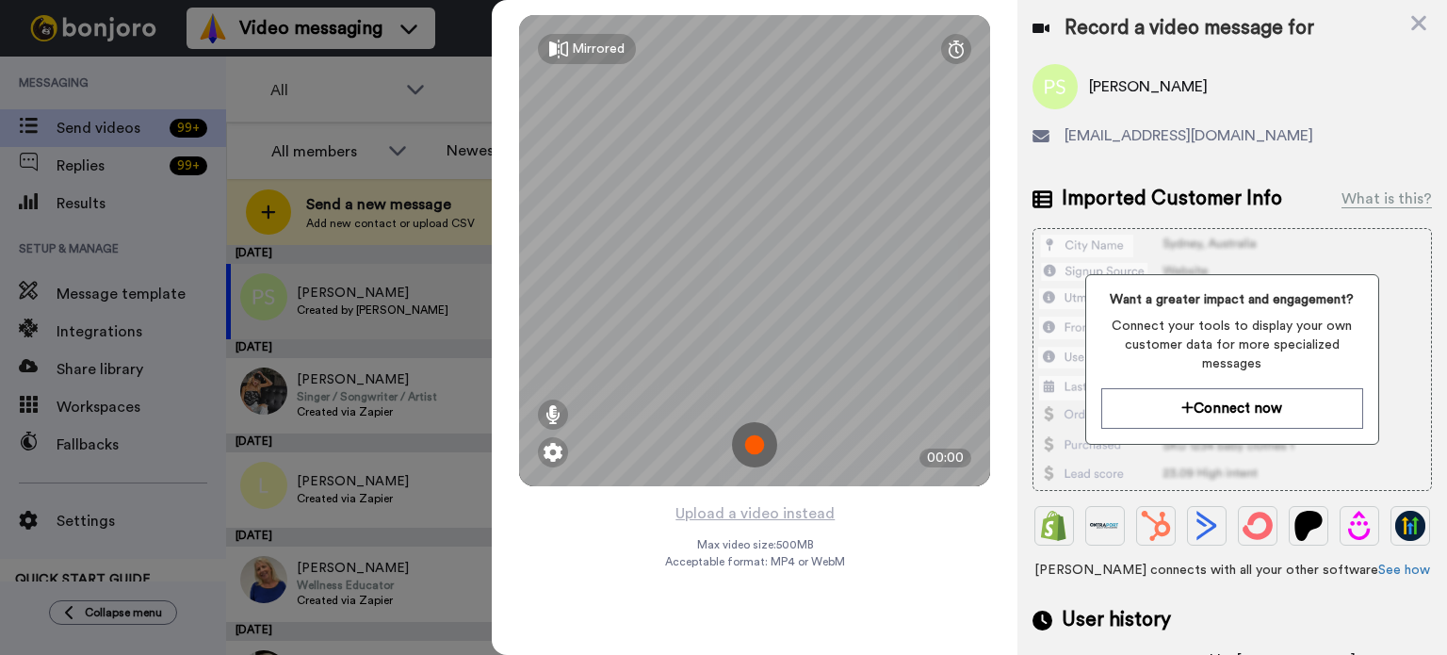
click at [757, 442] on img at bounding box center [754, 444] width 45 height 45
click at [761, 451] on img at bounding box center [754, 444] width 45 height 45
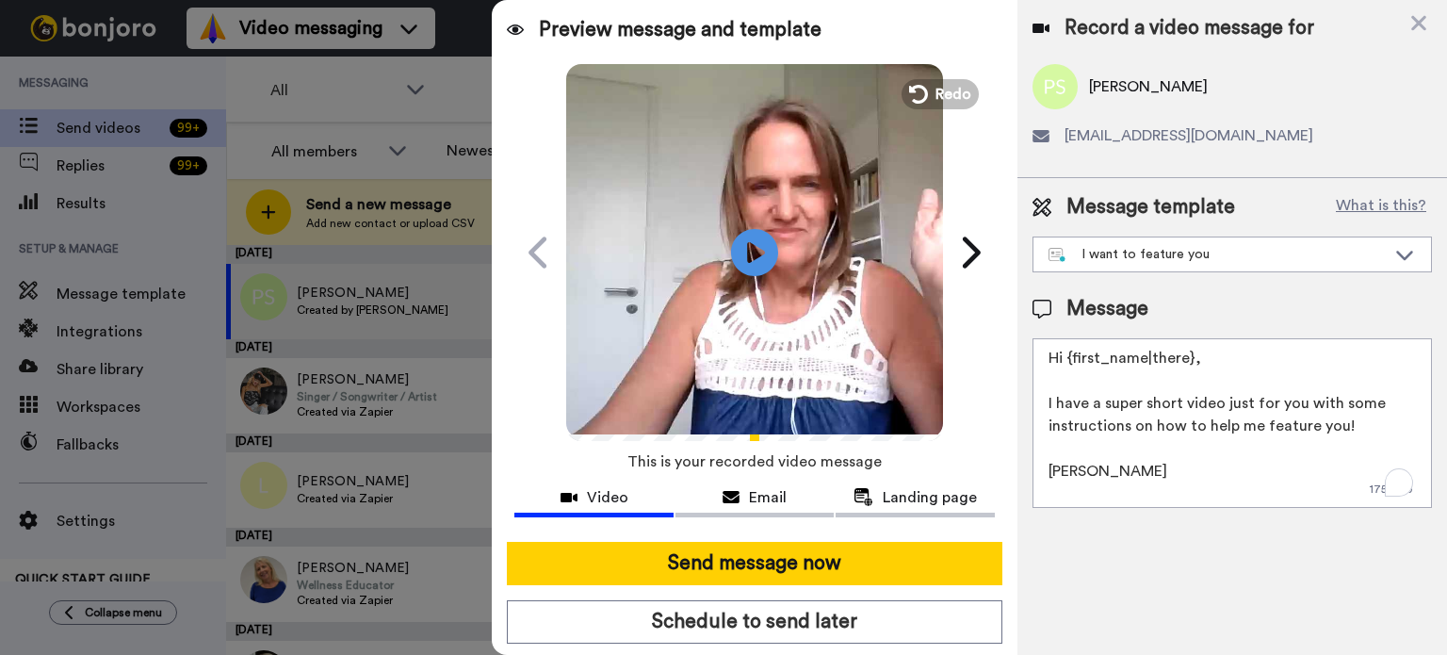
drag, startPoint x: 1345, startPoint y: 421, endPoint x: 1020, endPoint y: 402, distance: 325.5
click at [1020, 402] on div "Message template What is this? I want to feature you I want to feature you PRE …" at bounding box center [1231, 350] width 429 height 345
type textarea "Hi {first_name|there}, I got your email! Thank you! I have a short video for yo…"
click at [760, 565] on button "Send message now" at bounding box center [754, 563] width 495 height 43
